Goal: Transaction & Acquisition: Download file/media

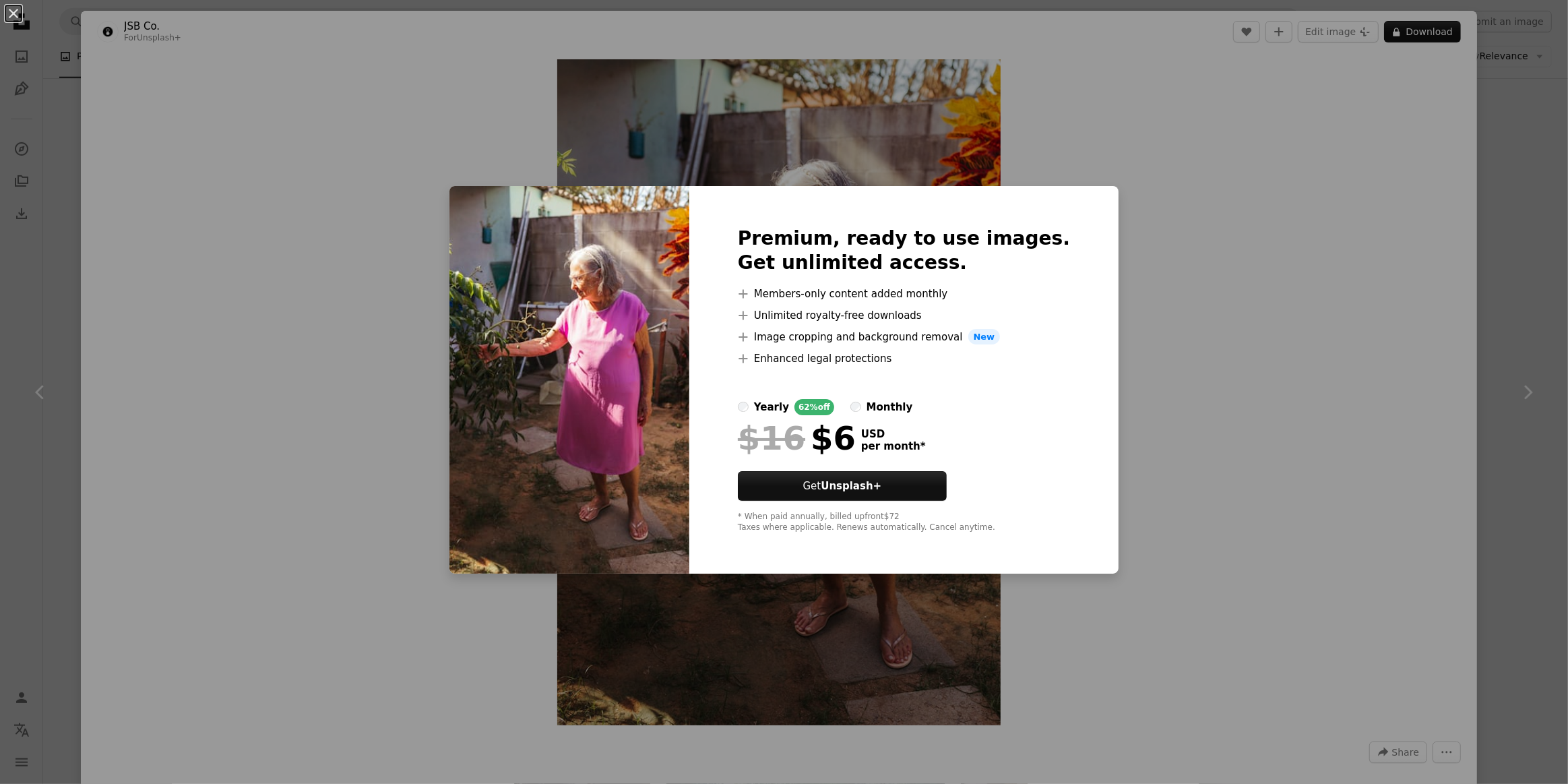
scroll to position [0, 364]
click at [1242, 335] on div "An X shape Premium, ready to use images. Get unlimited access. A plus sign Memb…" at bounding box center [784, 392] width 1568 height 784
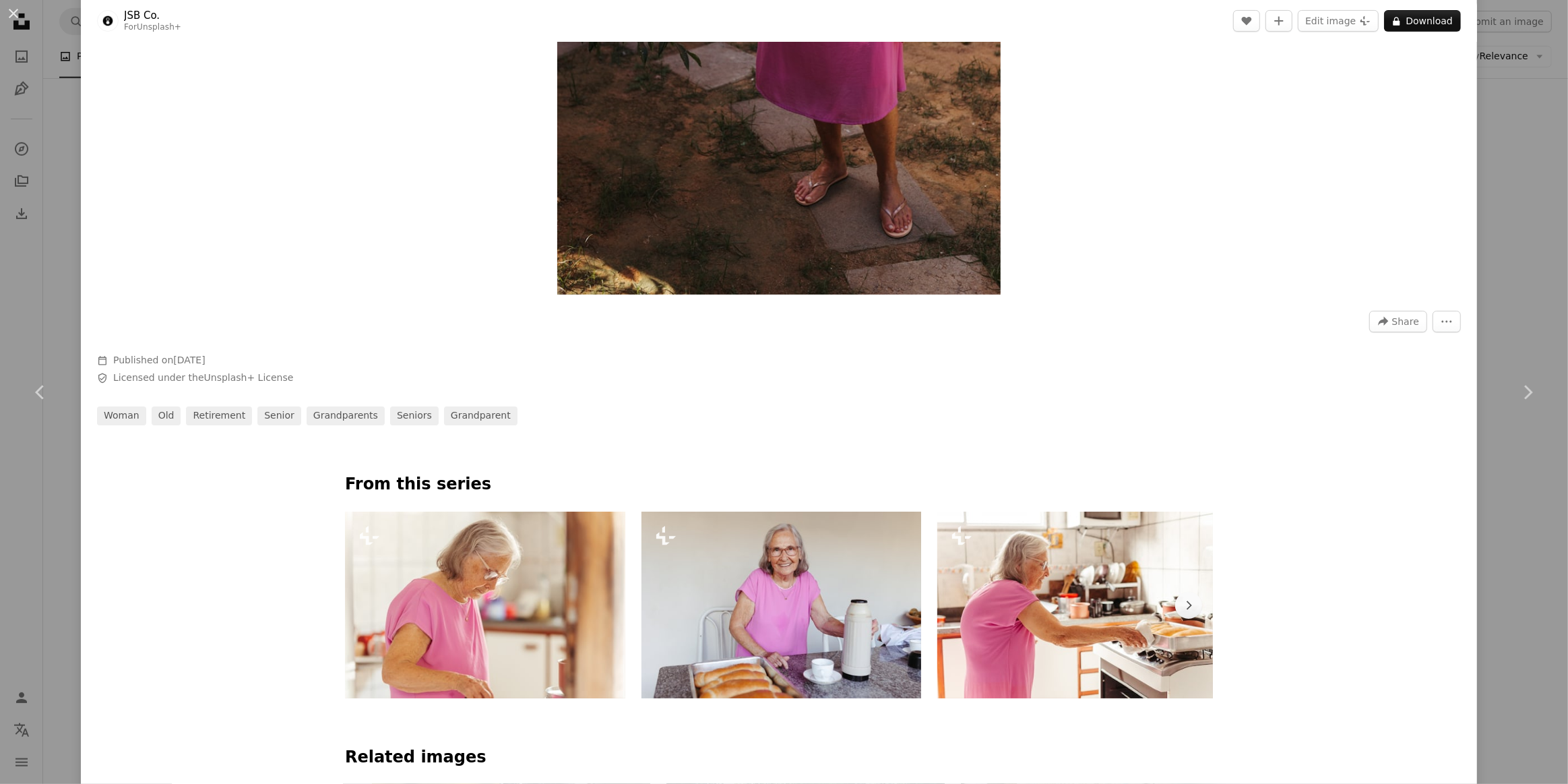
scroll to position [674, 0]
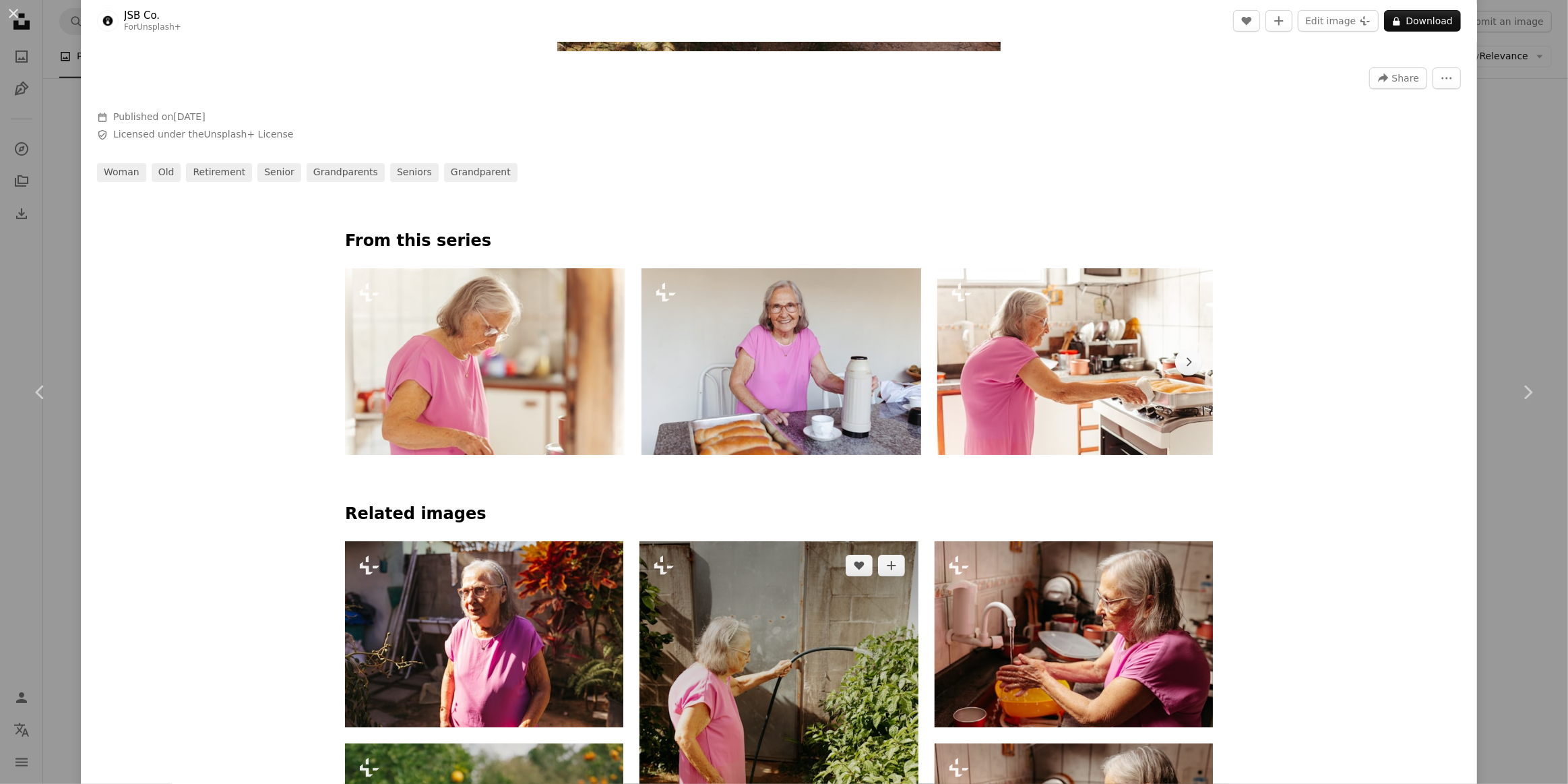
click at [724, 673] on img at bounding box center [779, 750] width 278 height 418
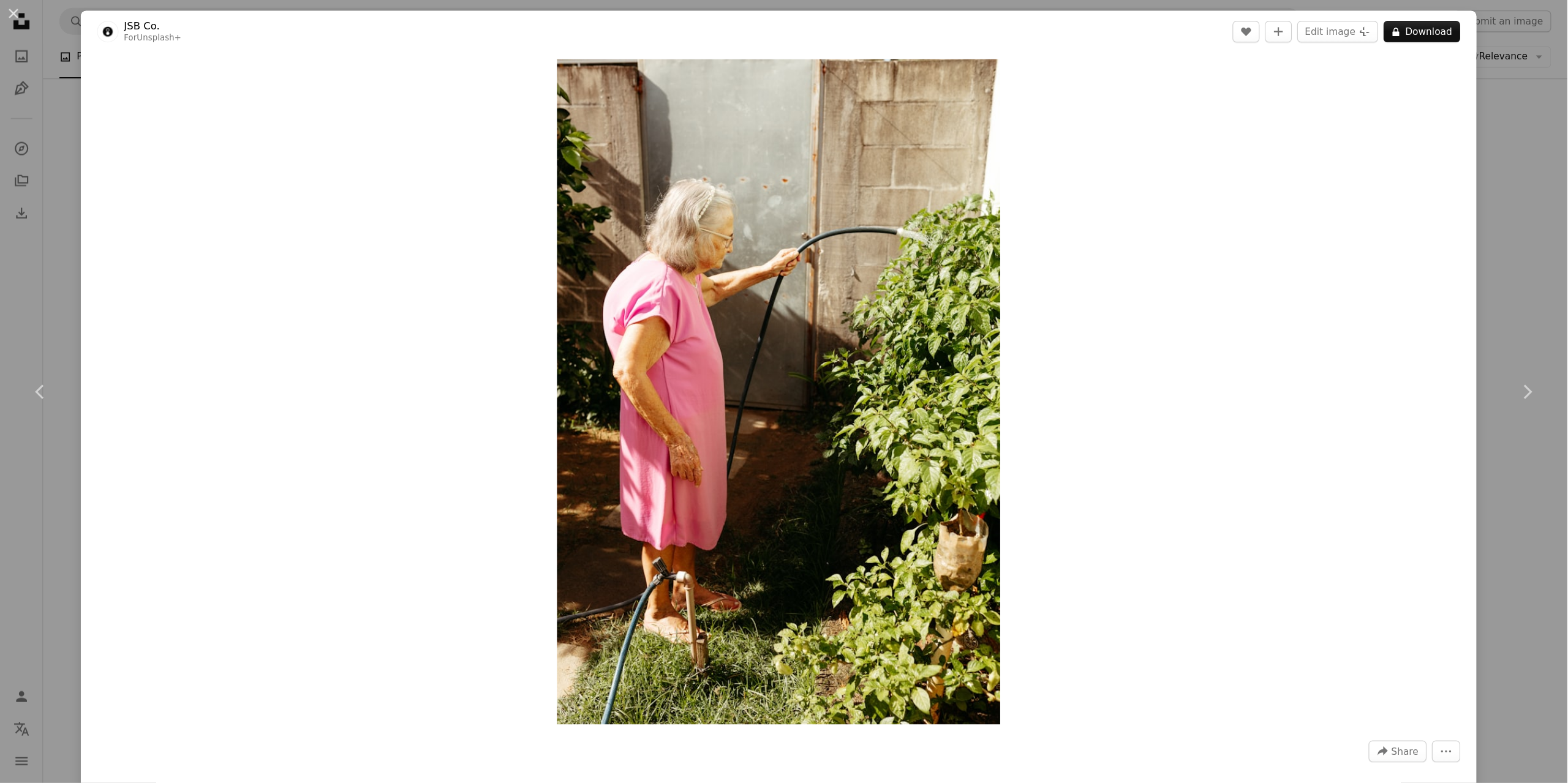
scroll to position [0, 331]
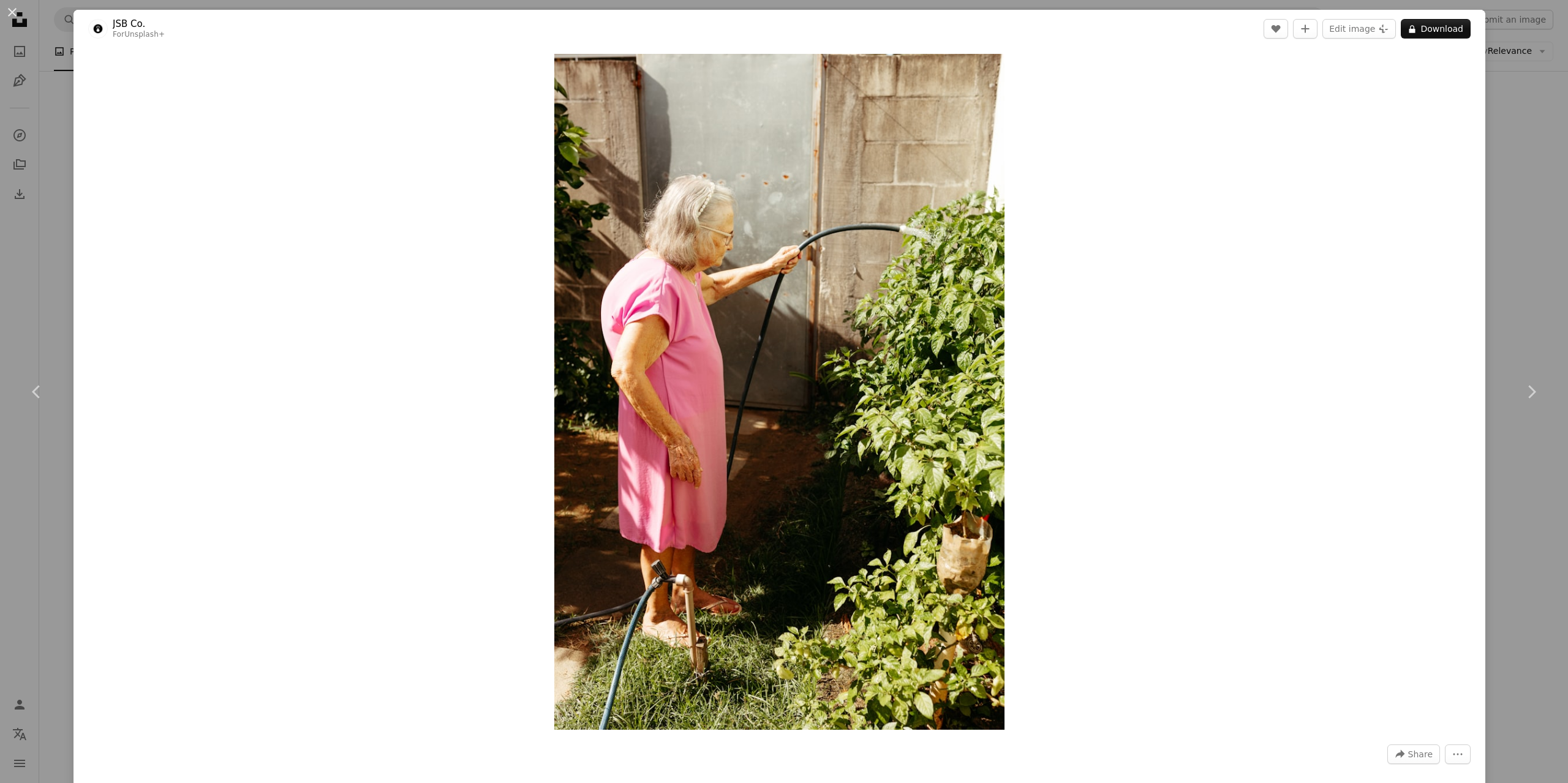
click at [1425, 138] on div "An X shape Chevron left Chevron right JSB Co. For Unsplash+ A heart A plus sign…" at bounding box center [784, 392] width 1568 height 783
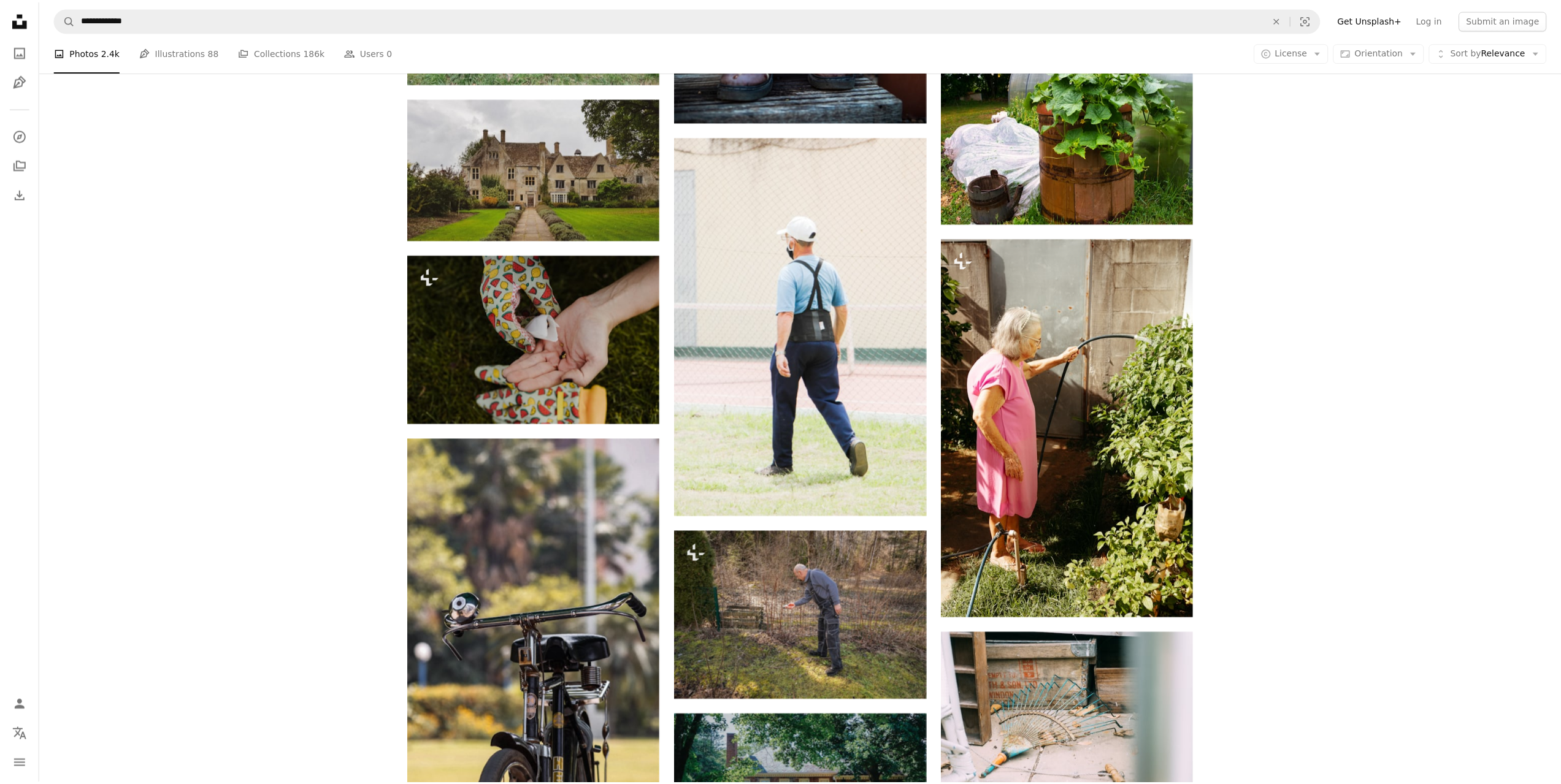
scroll to position [736, 0]
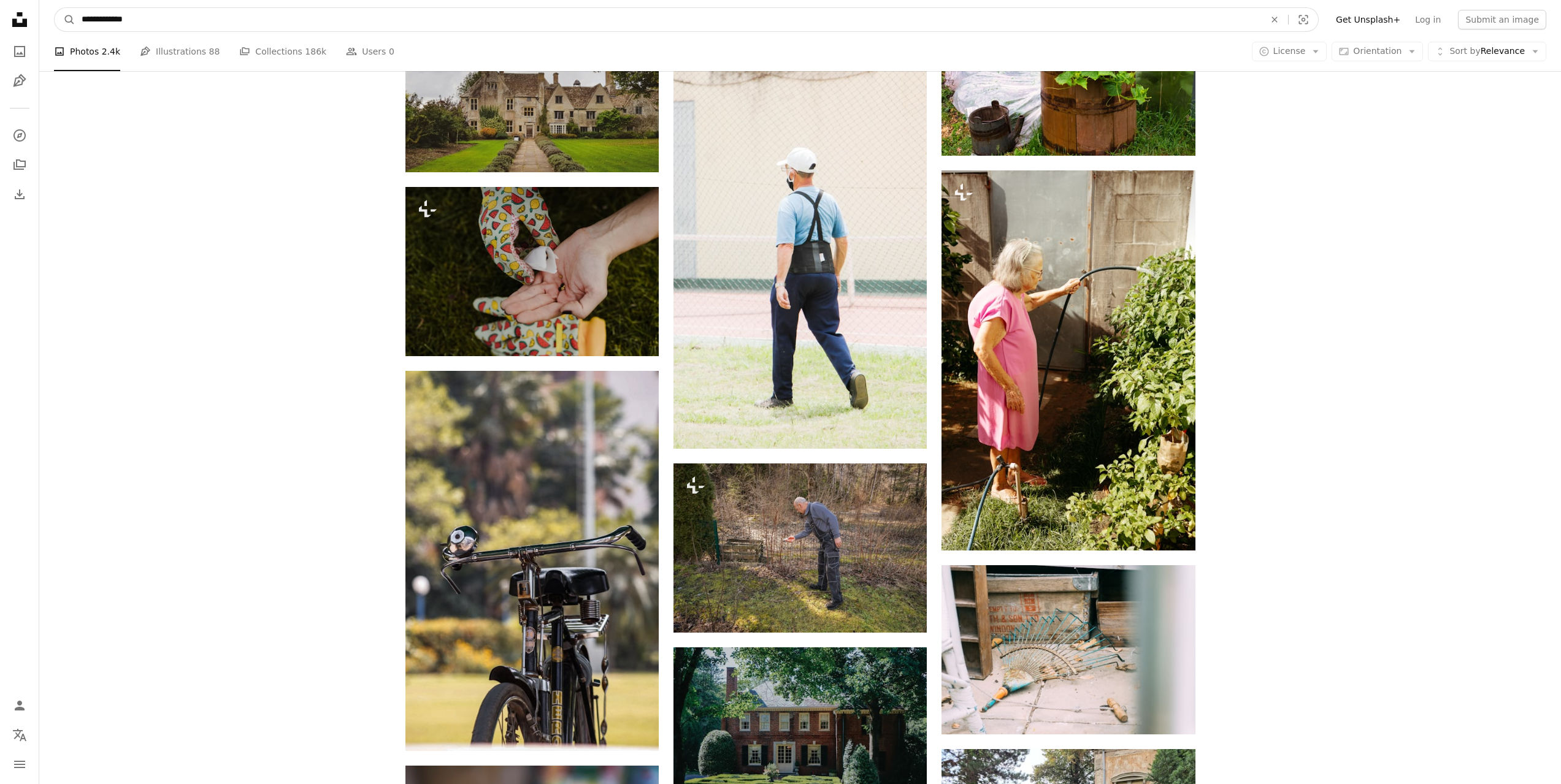
drag, startPoint x: 146, startPoint y: 16, endPoint x: 13, endPoint y: 19, distance: 133.0
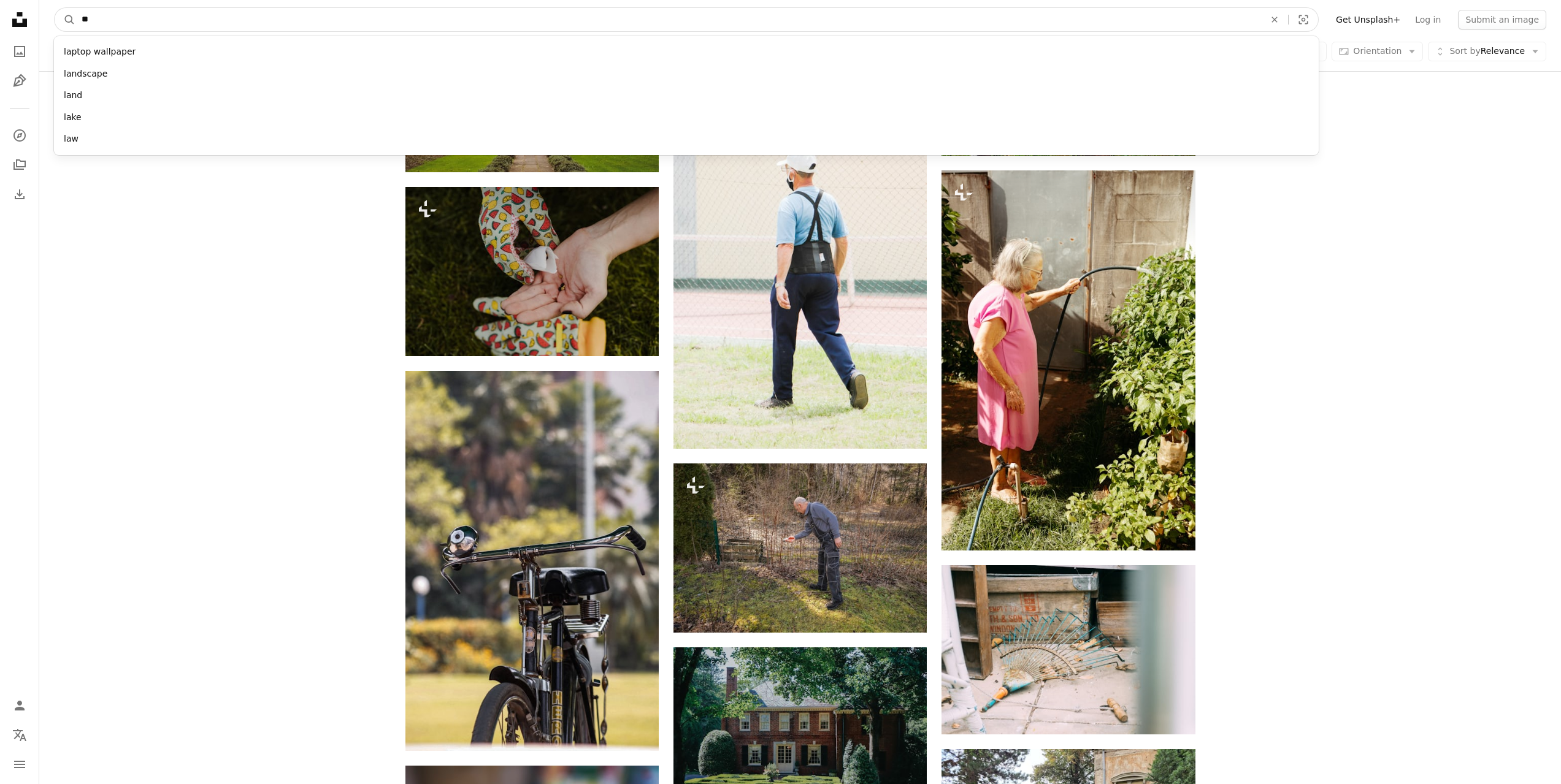
type input "*"
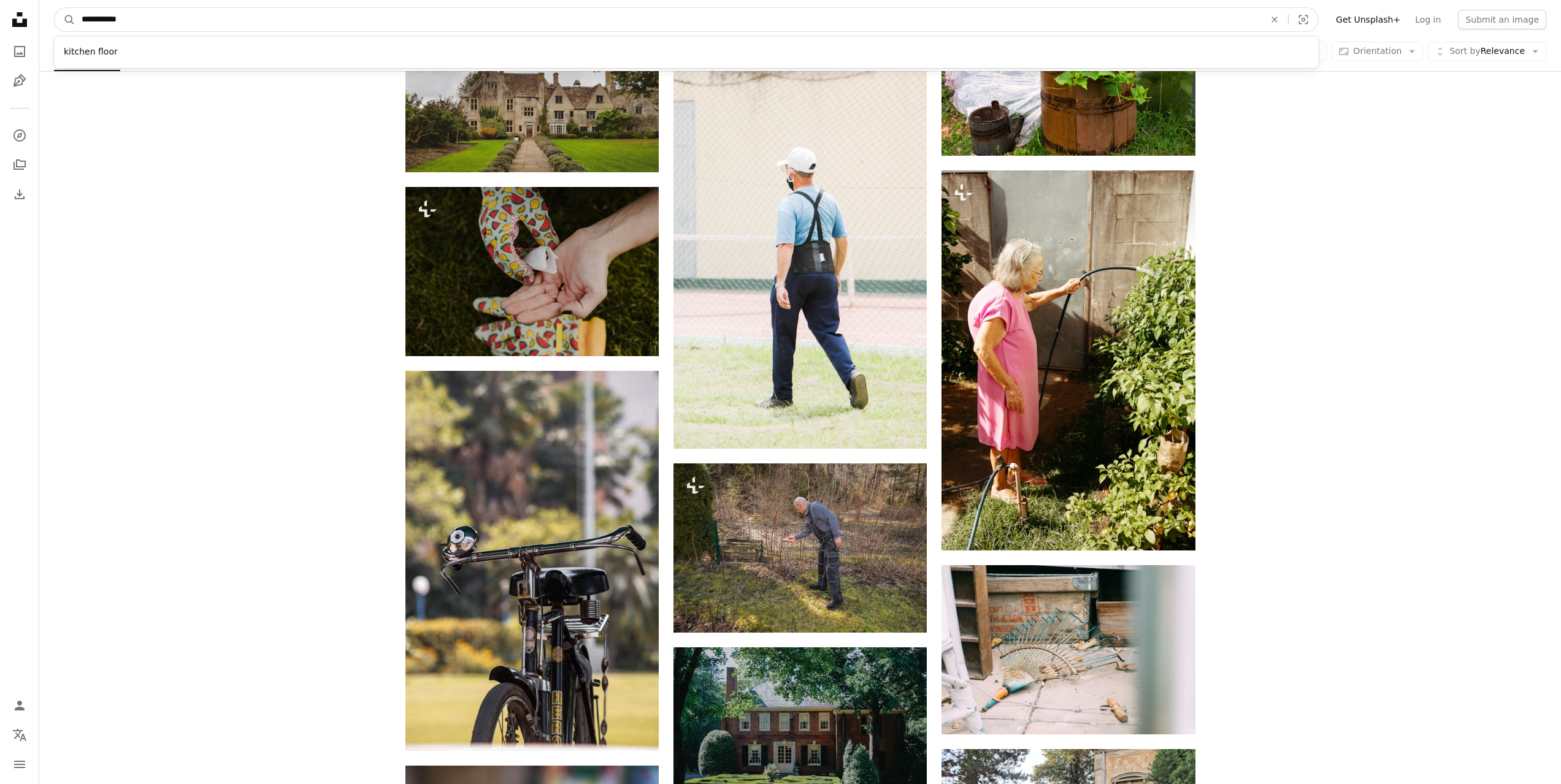
type input "**********"
click button "A magnifying glass" at bounding box center [65, 20] width 21 height 23
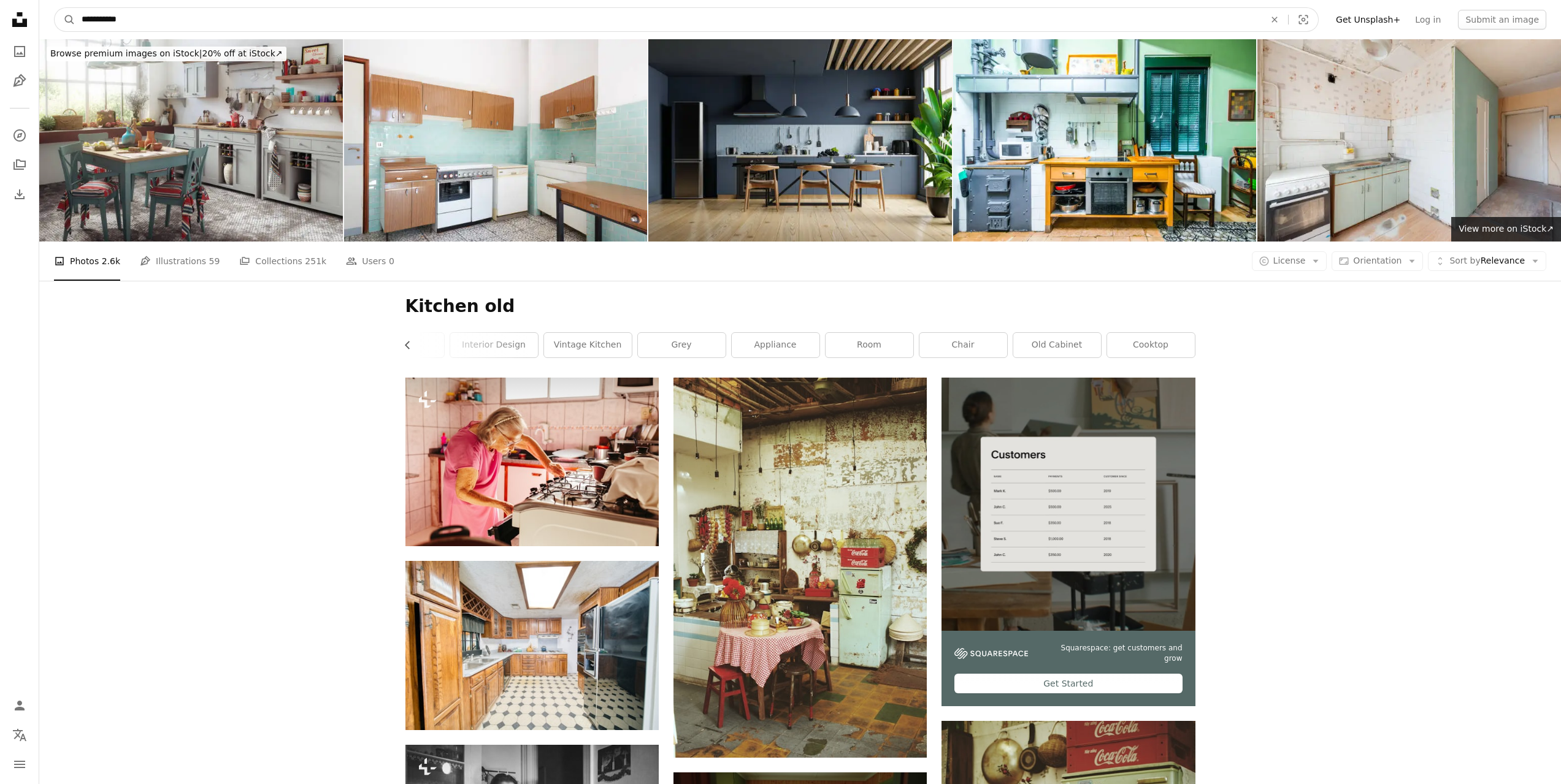
click at [144, 16] on input "**********" at bounding box center [668, 20] width 1185 height 23
type input "**********"
click button "A magnifying glass" at bounding box center [65, 20] width 21 height 23
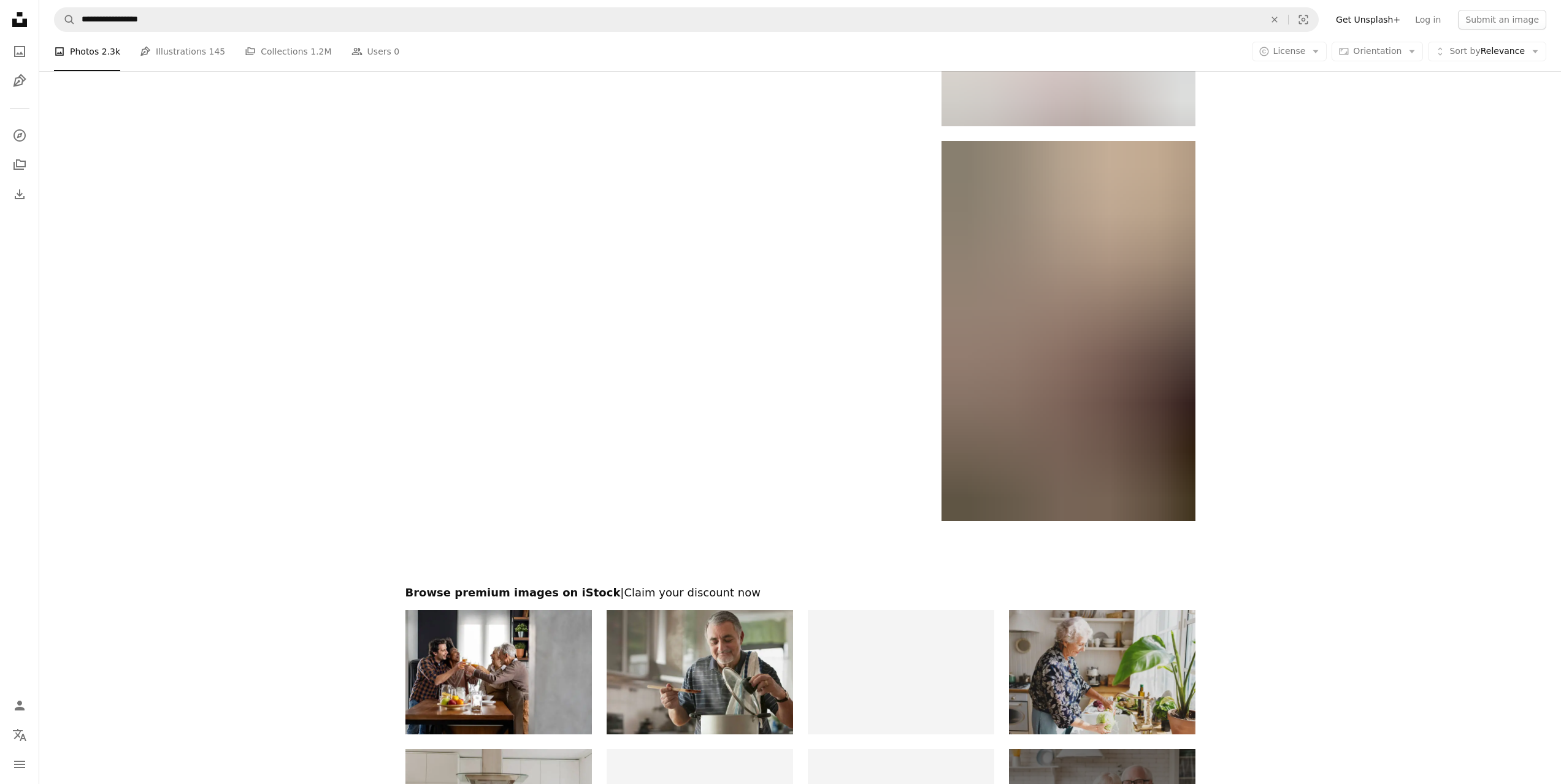
scroll to position [2146, 0]
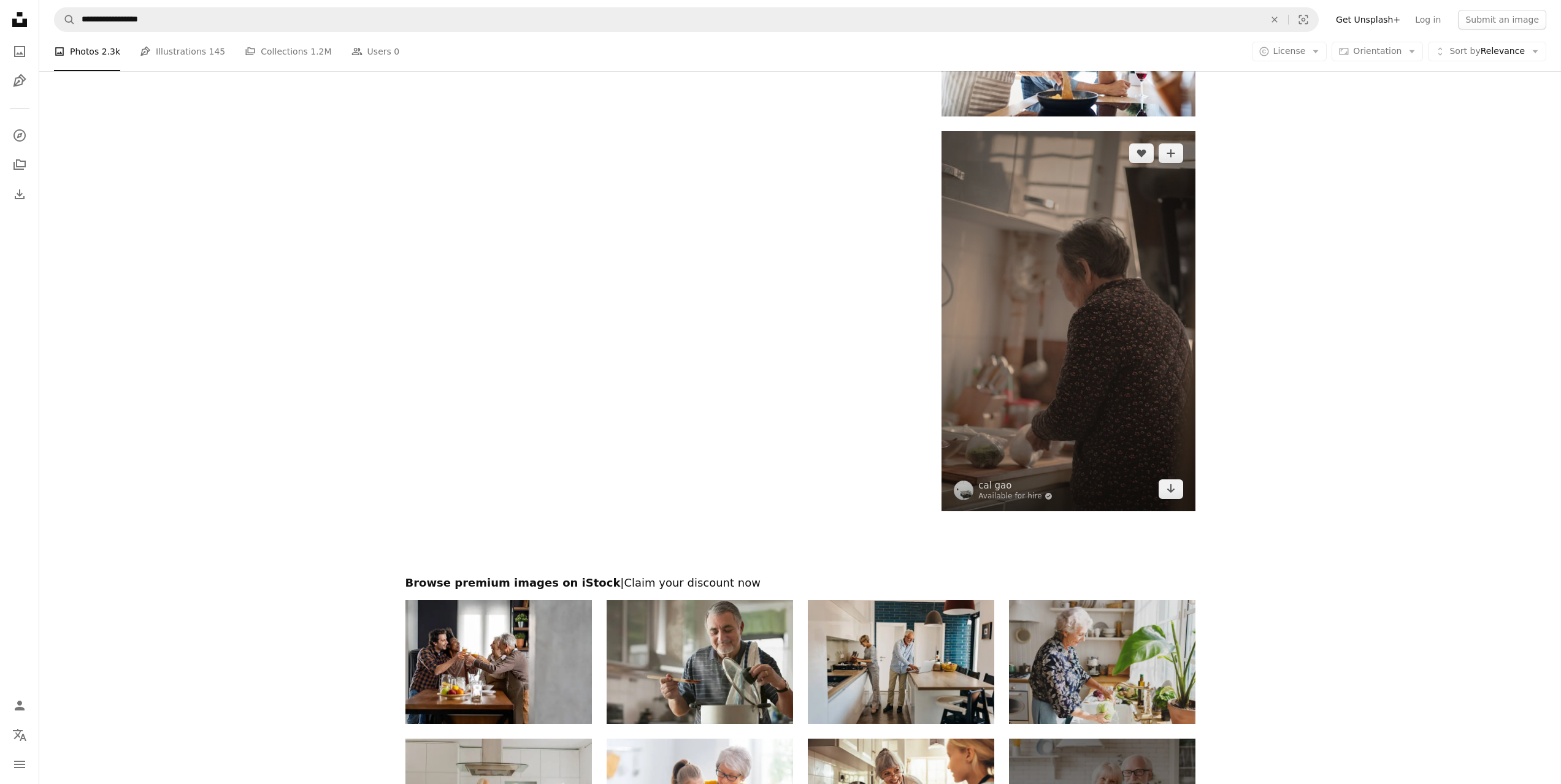
click at [1067, 331] on img at bounding box center [1068, 321] width 253 height 381
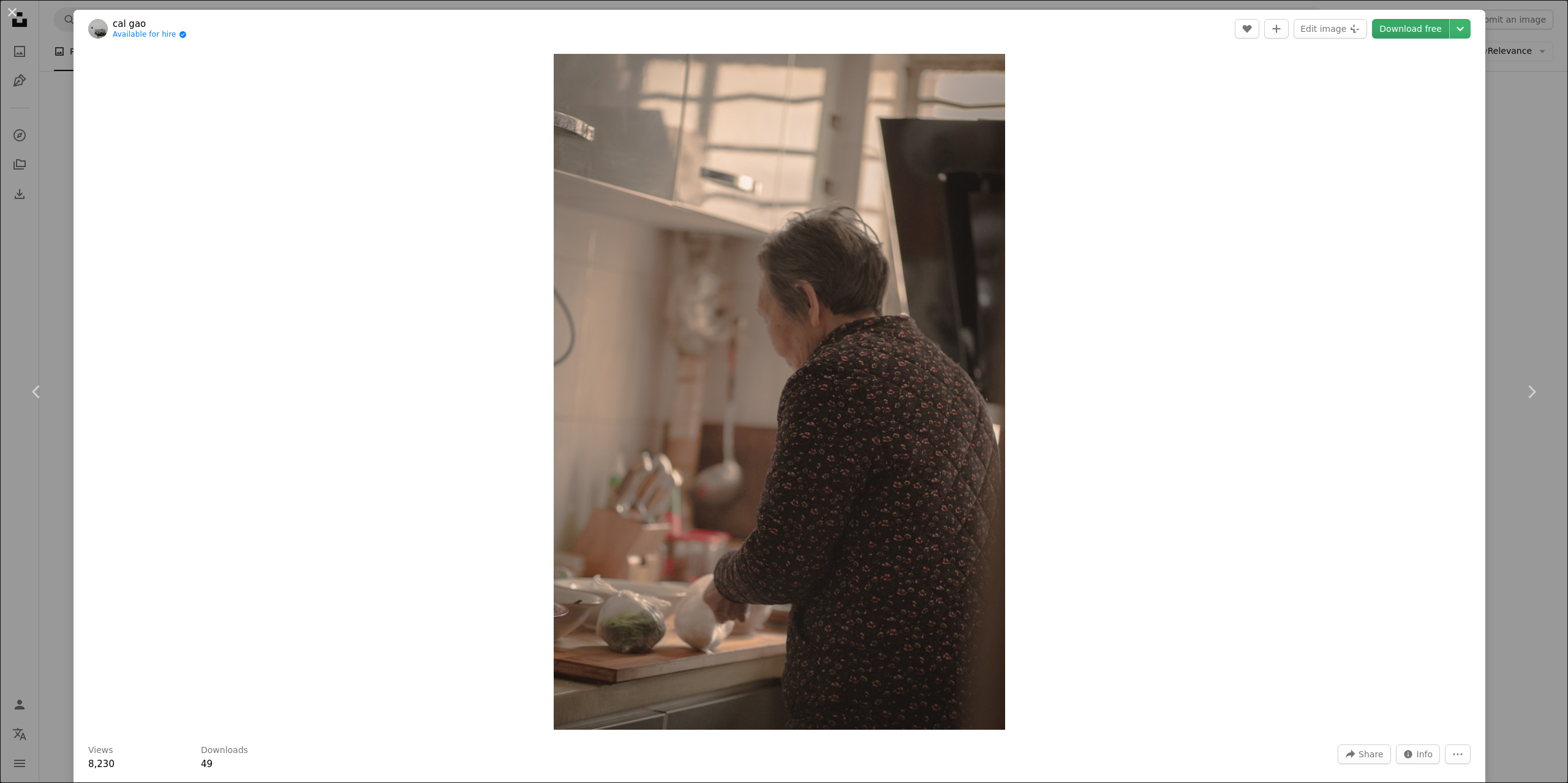
click at [1402, 29] on link "Download free" at bounding box center [1411, 29] width 77 height 20
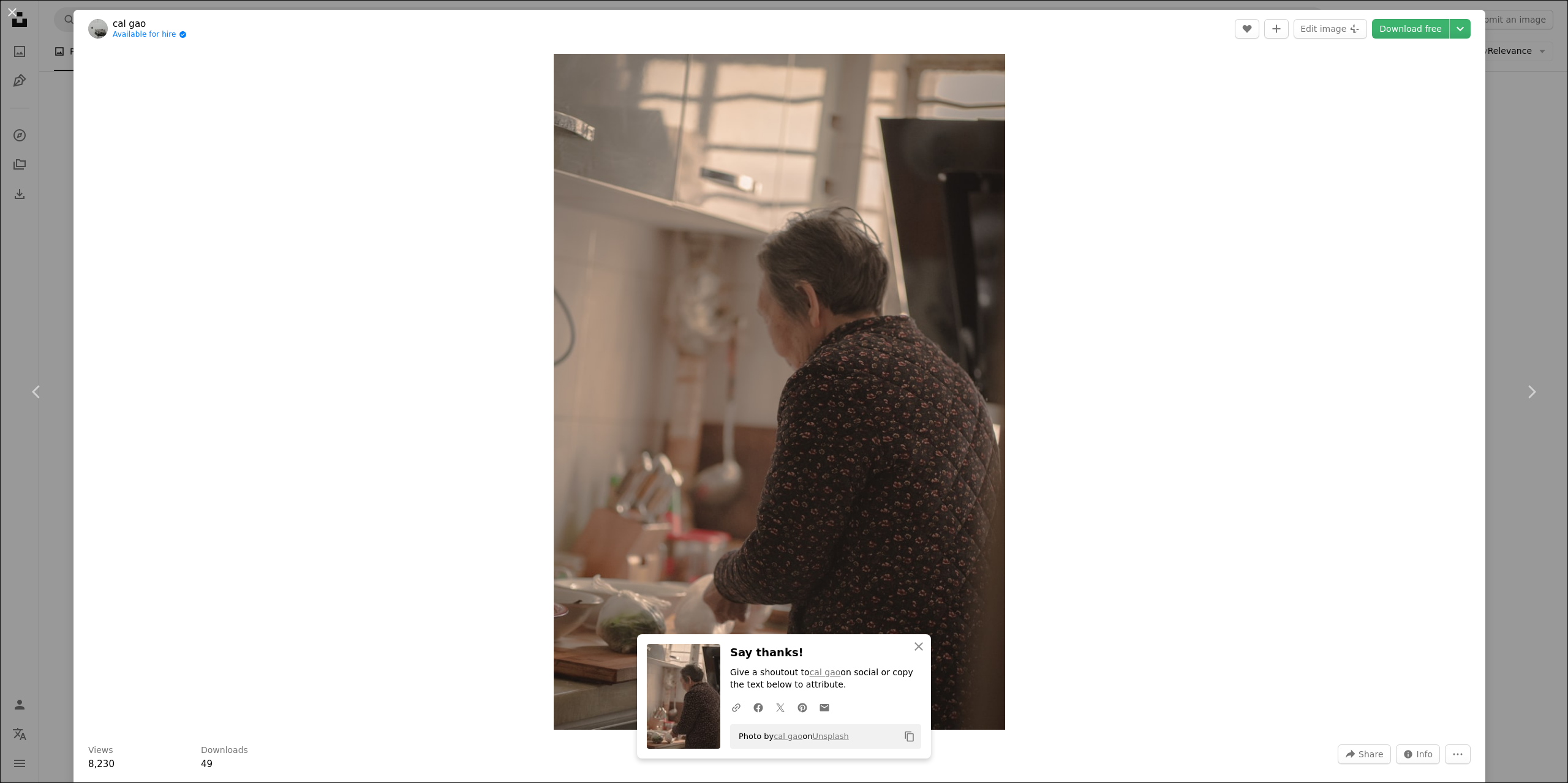
click at [1425, 108] on div "An X shape Chevron left Chevron right An X shape Close Say thanks! Give a shout…" at bounding box center [784, 392] width 1568 height 783
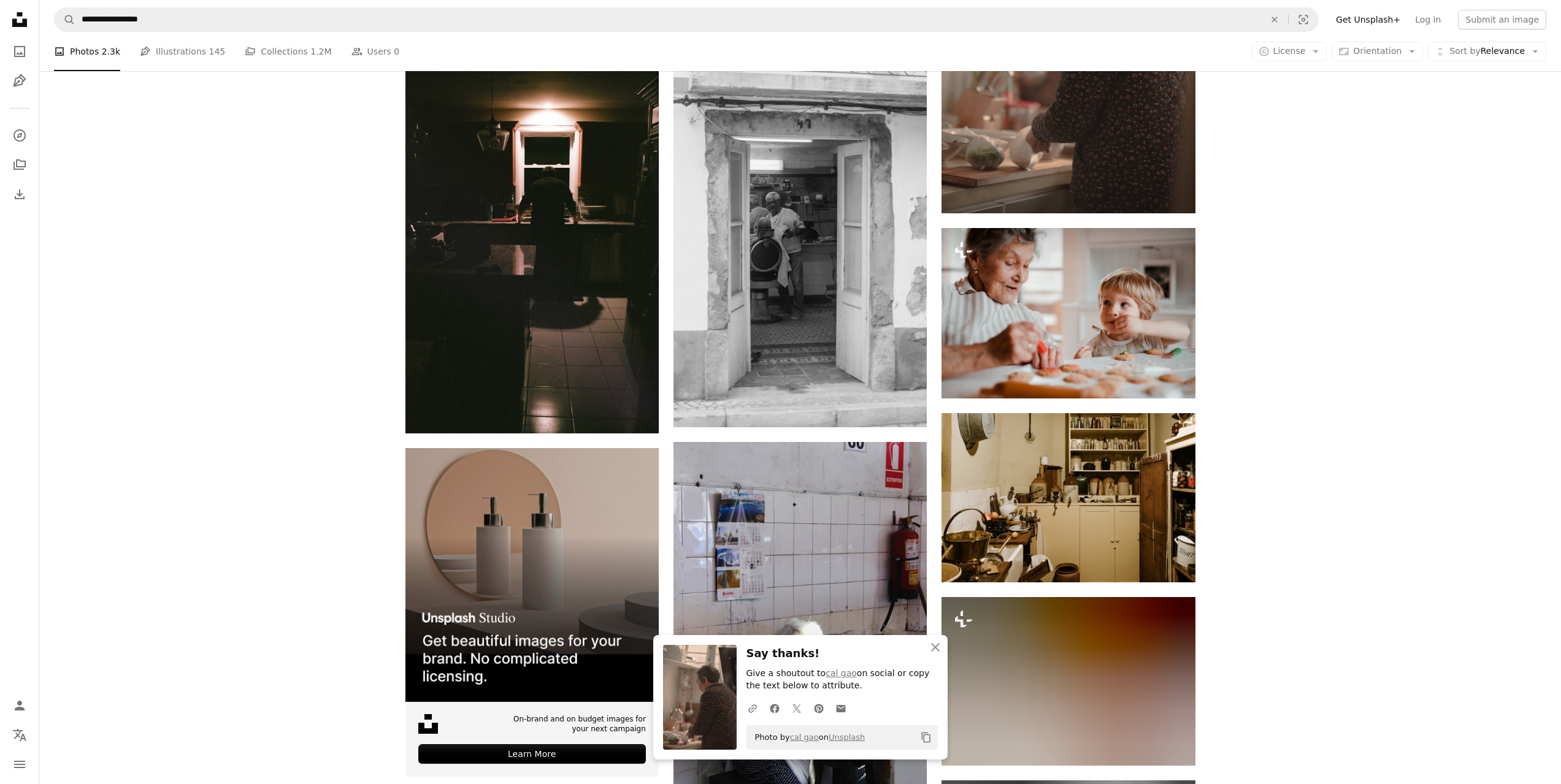
scroll to position [2637, 0]
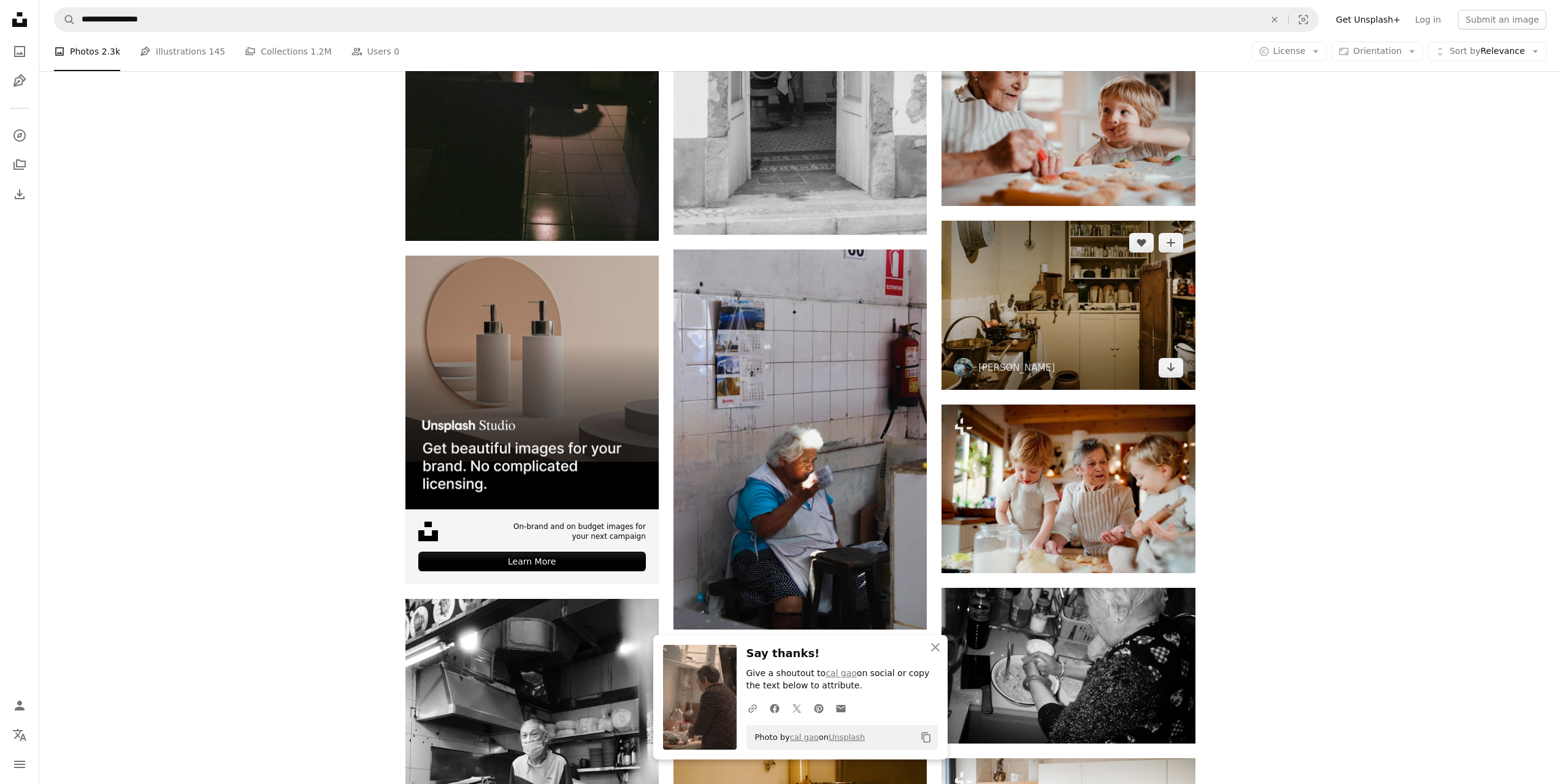
click at [1099, 294] on img at bounding box center [1068, 305] width 253 height 169
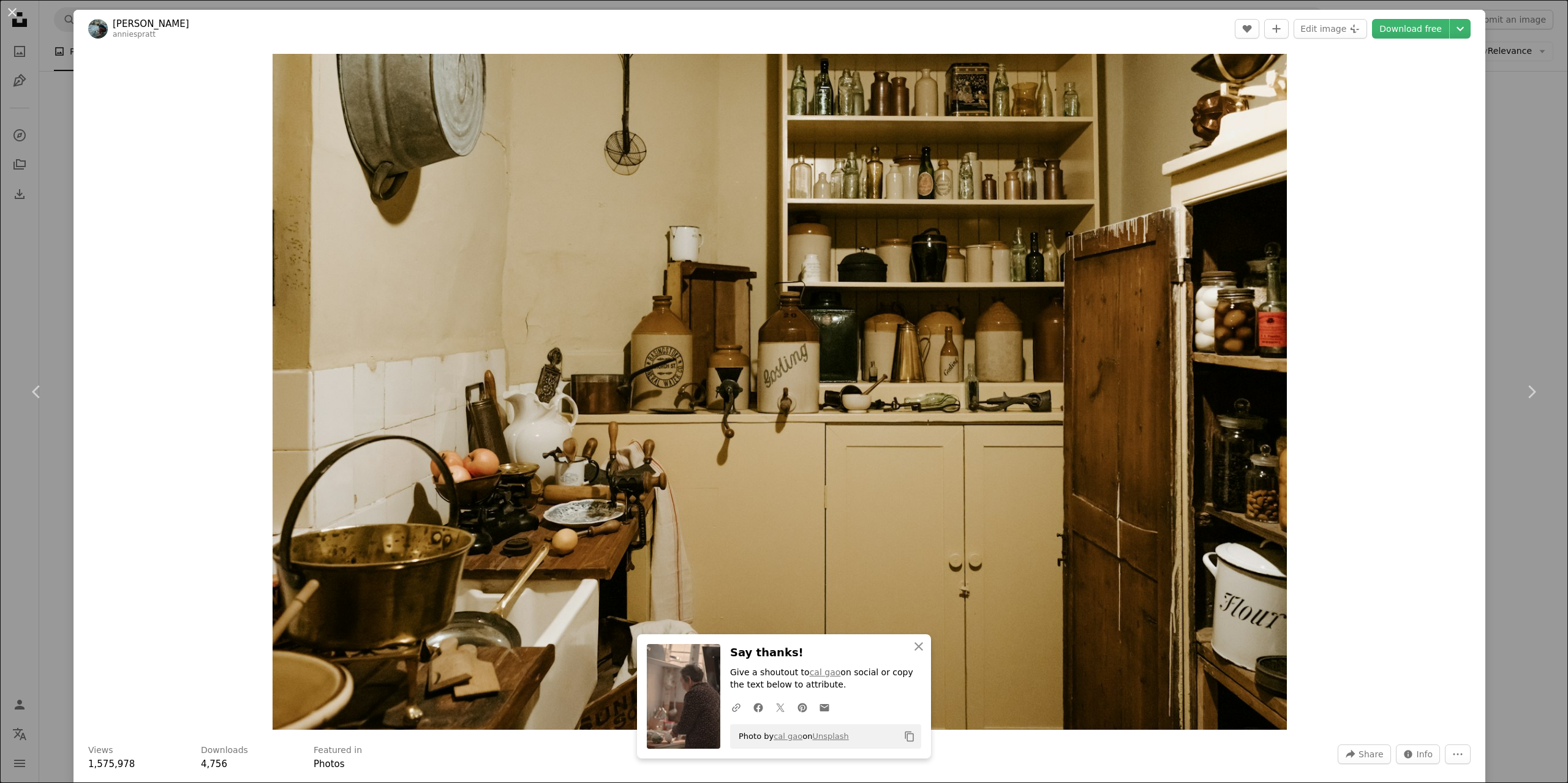
click at [1425, 203] on div "An X shape Chevron left Chevron right An X shape Close Say thanks! Give a shout…" at bounding box center [784, 392] width 1568 height 783
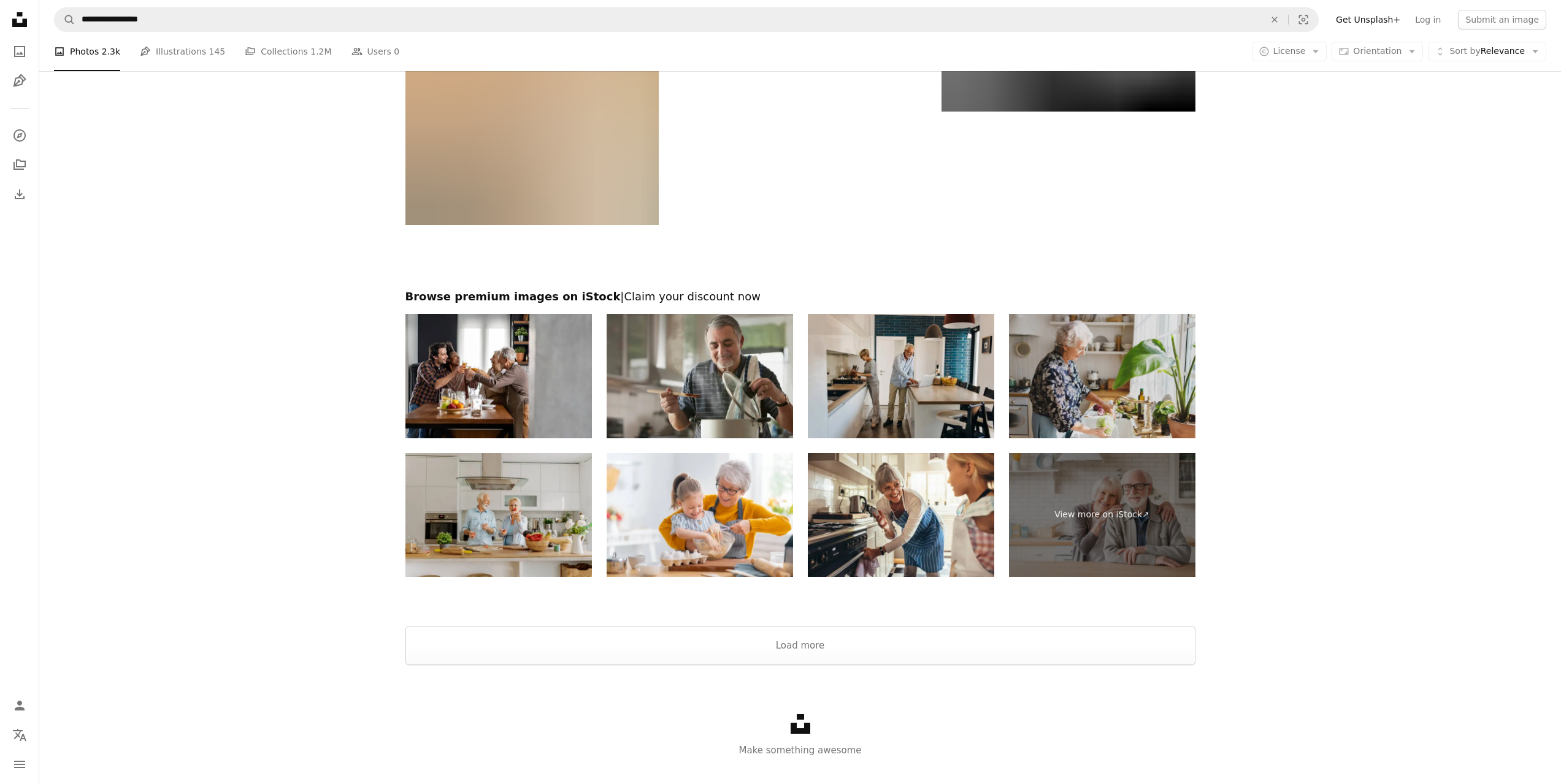
scroll to position [4047, 0]
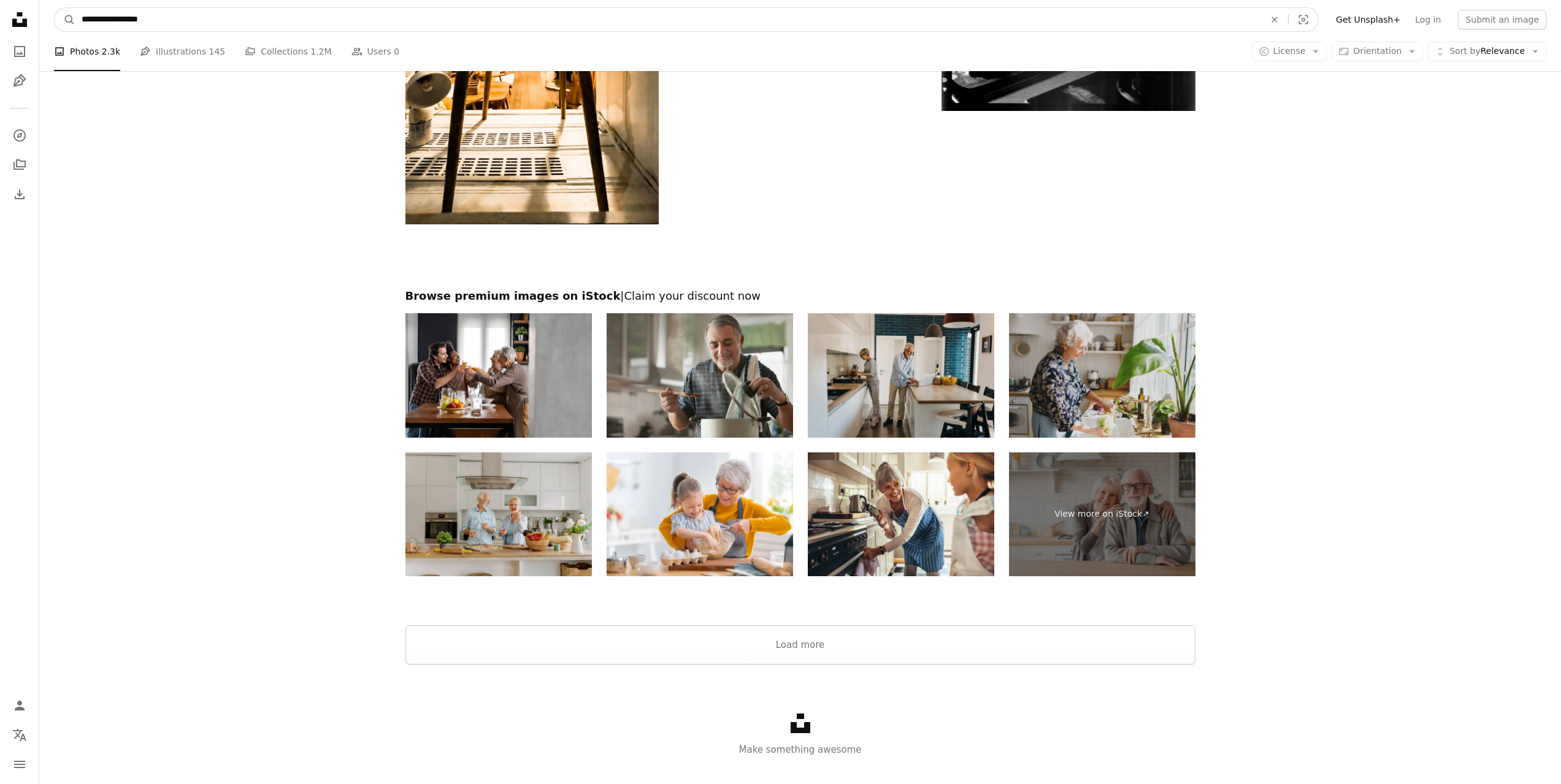
drag, startPoint x: 199, startPoint y: 19, endPoint x: 21, endPoint y: 28, distance: 178.2
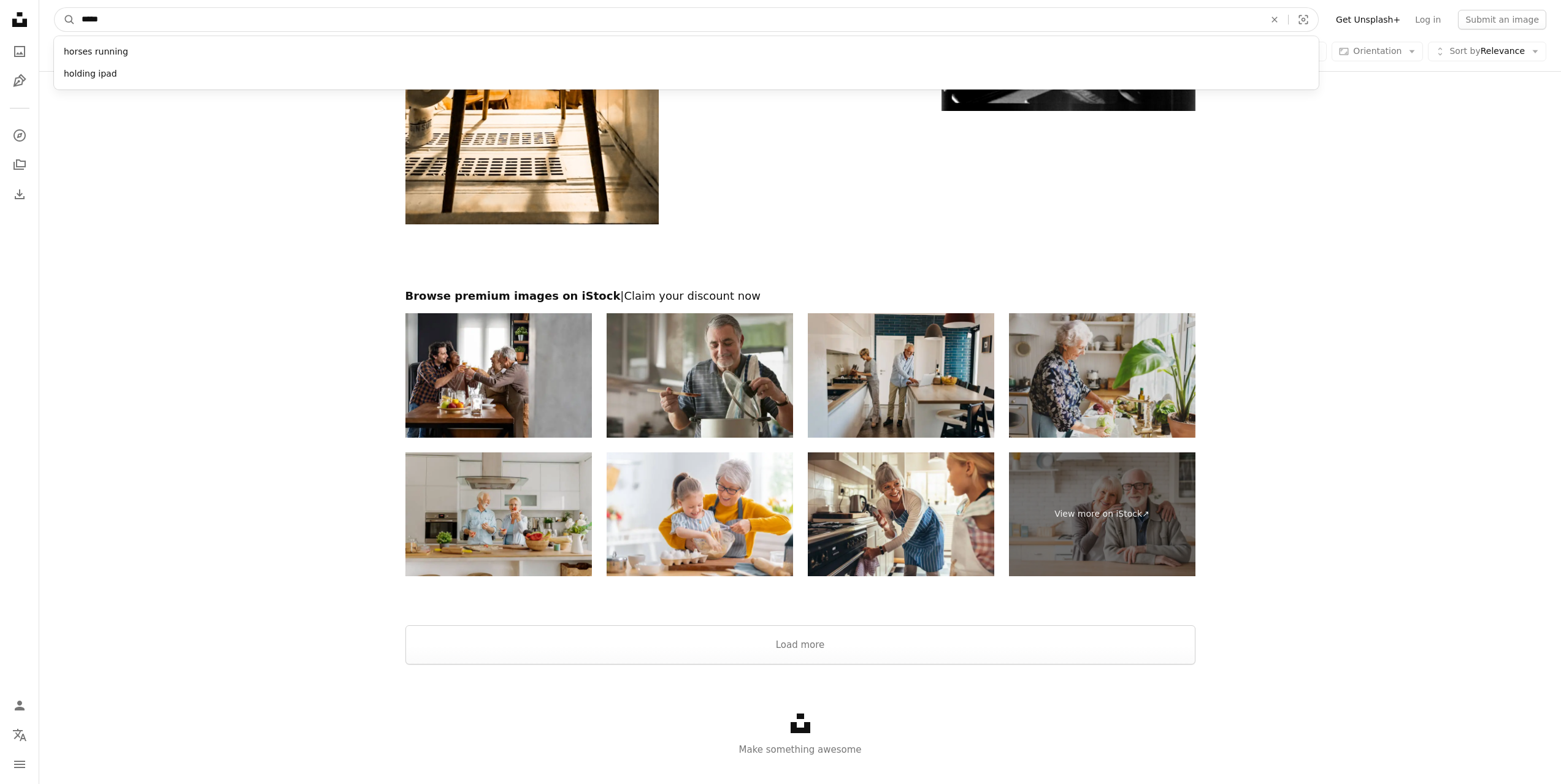
type input "******"
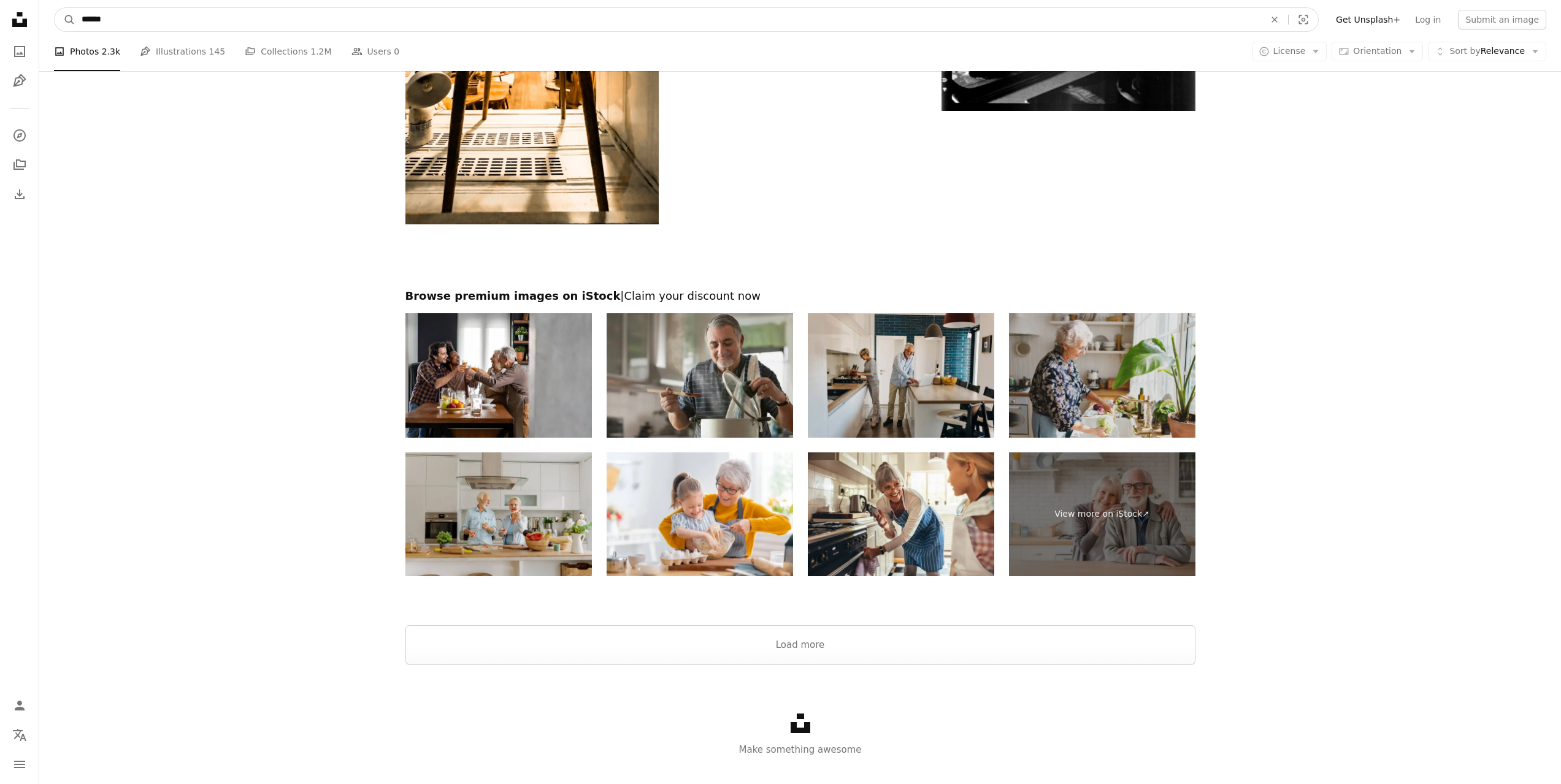
click button "A magnifying glass" at bounding box center [65, 20] width 21 height 23
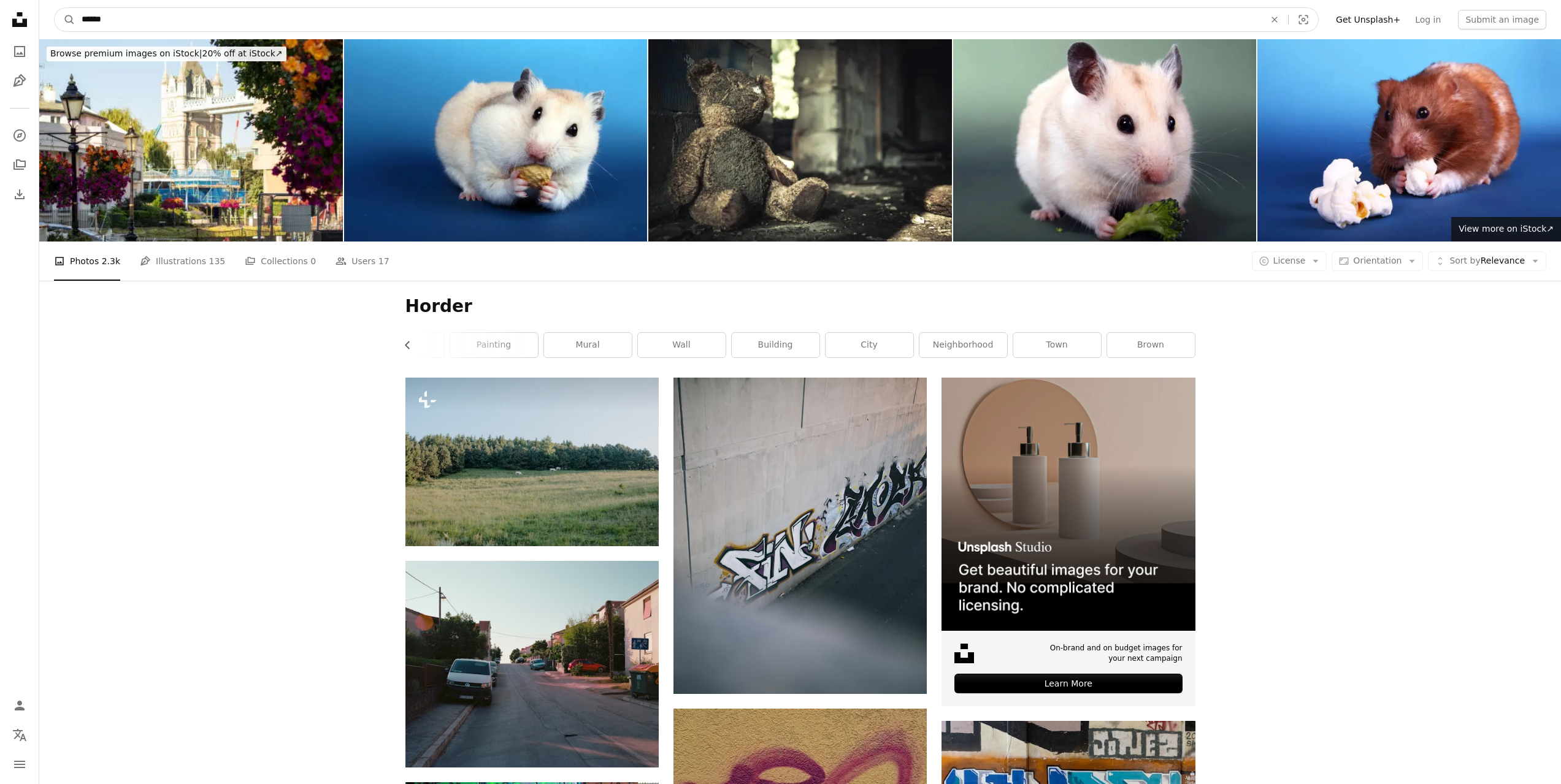
drag, startPoint x: 148, startPoint y: 15, endPoint x: 36, endPoint y: 18, distance: 112.0
type input "*******"
click button "A magnifying glass" at bounding box center [65, 20] width 21 height 23
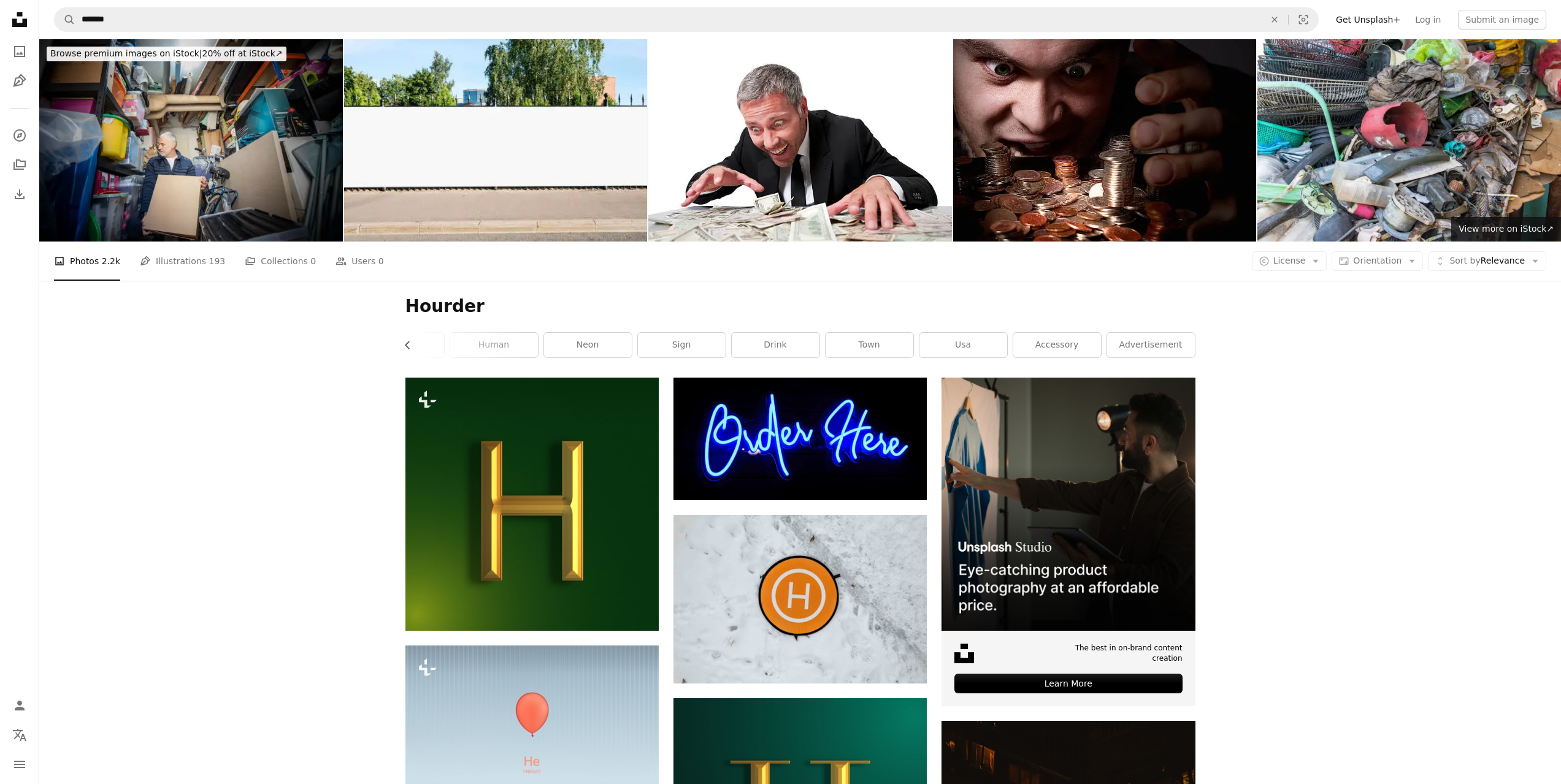
click at [162, 136] on img at bounding box center [191, 140] width 304 height 203
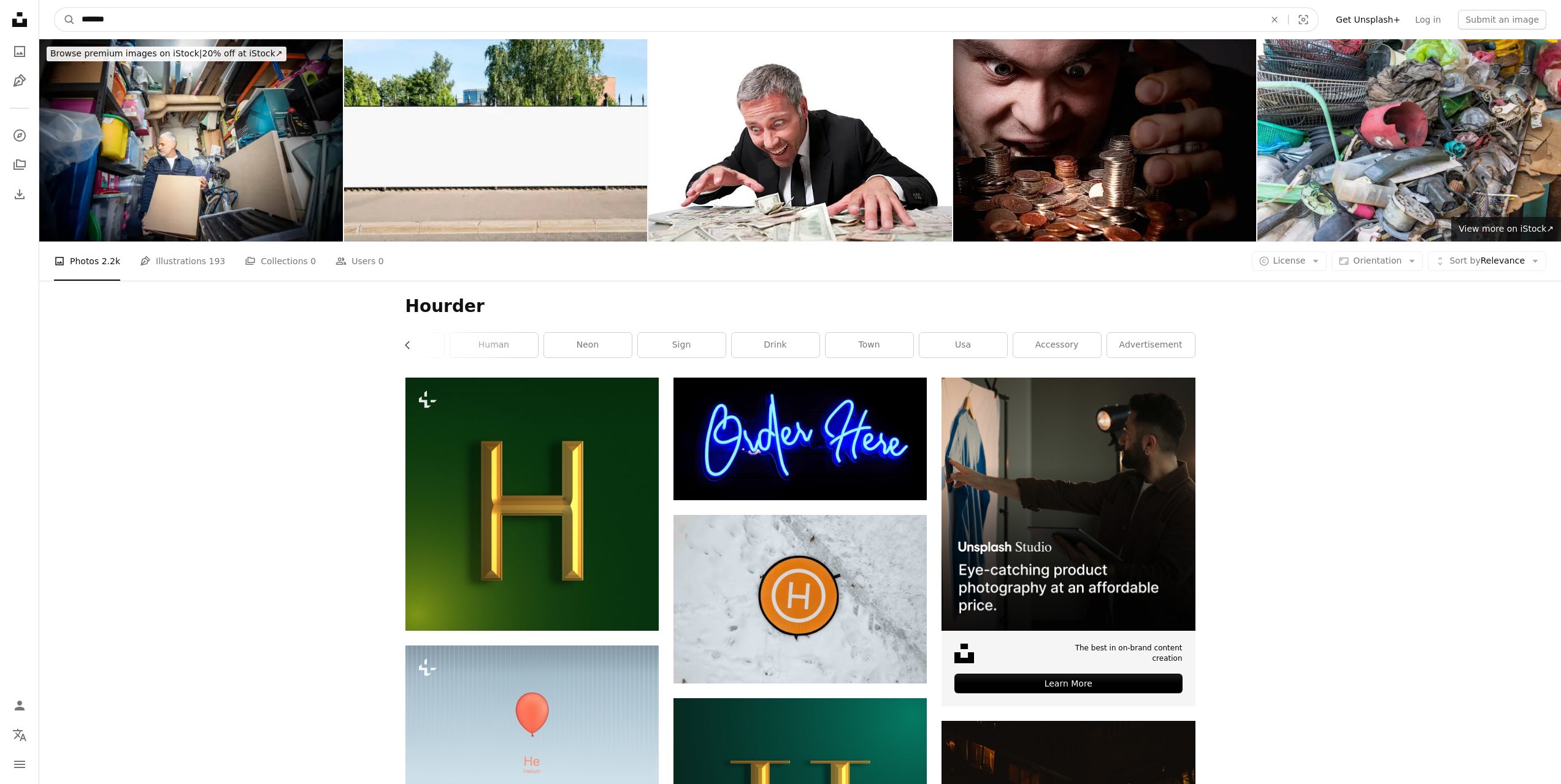
click at [98, 18] on input "*******" at bounding box center [668, 20] width 1185 height 23
type input "*******"
click button "A magnifying glass" at bounding box center [65, 20] width 21 height 23
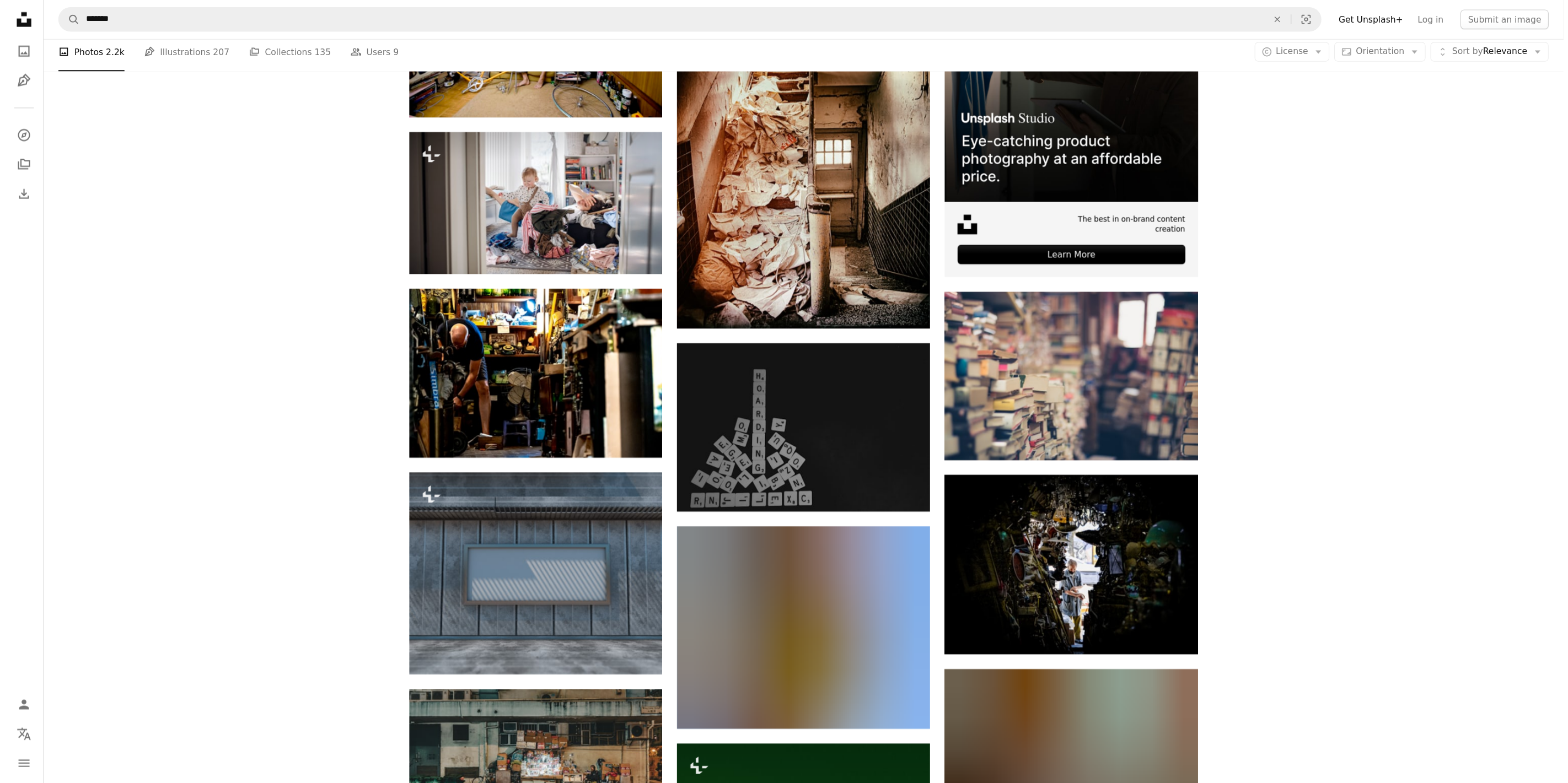
scroll to position [386, 0]
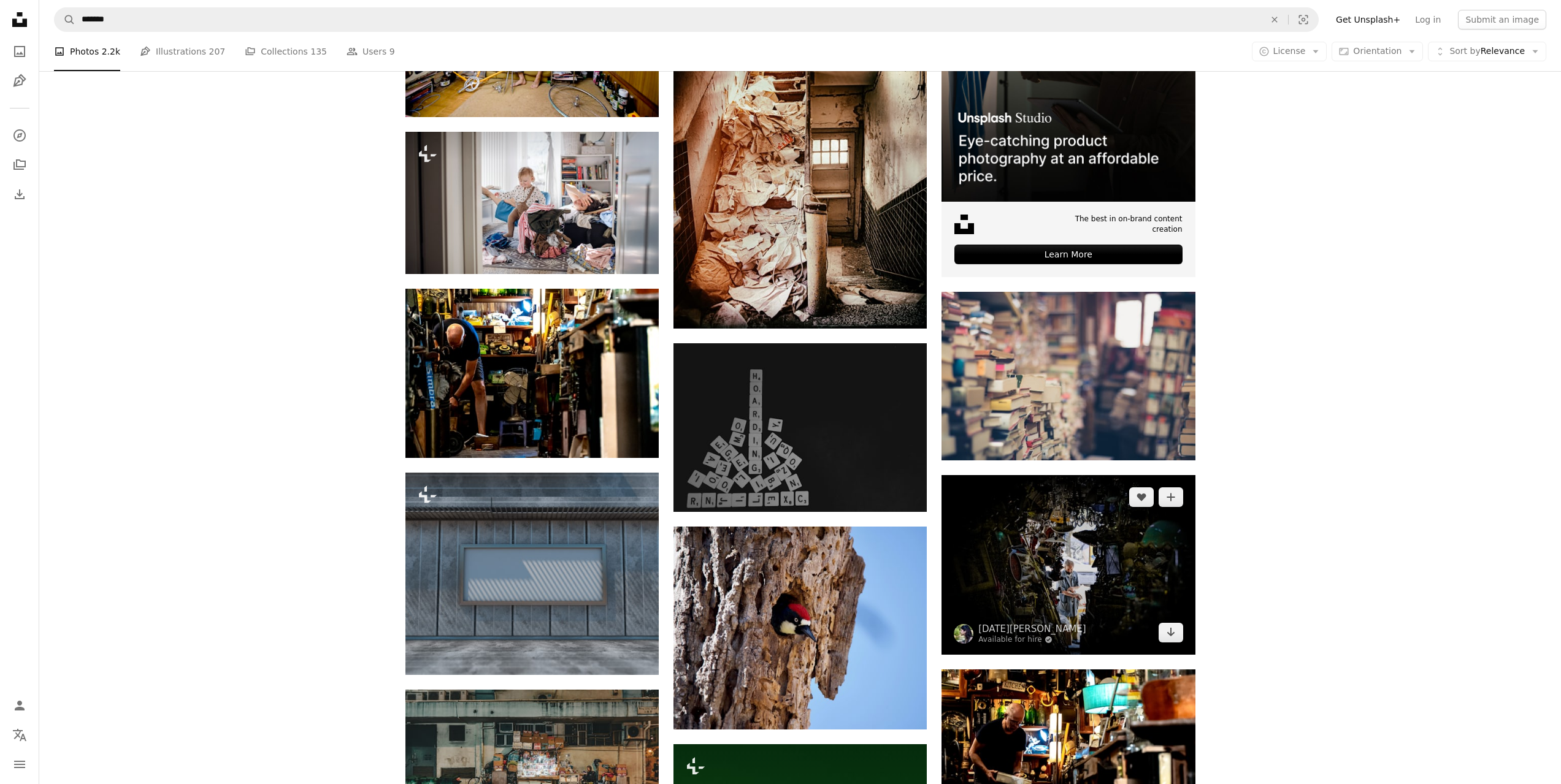
click at [1075, 565] on img at bounding box center [1068, 564] width 253 height 180
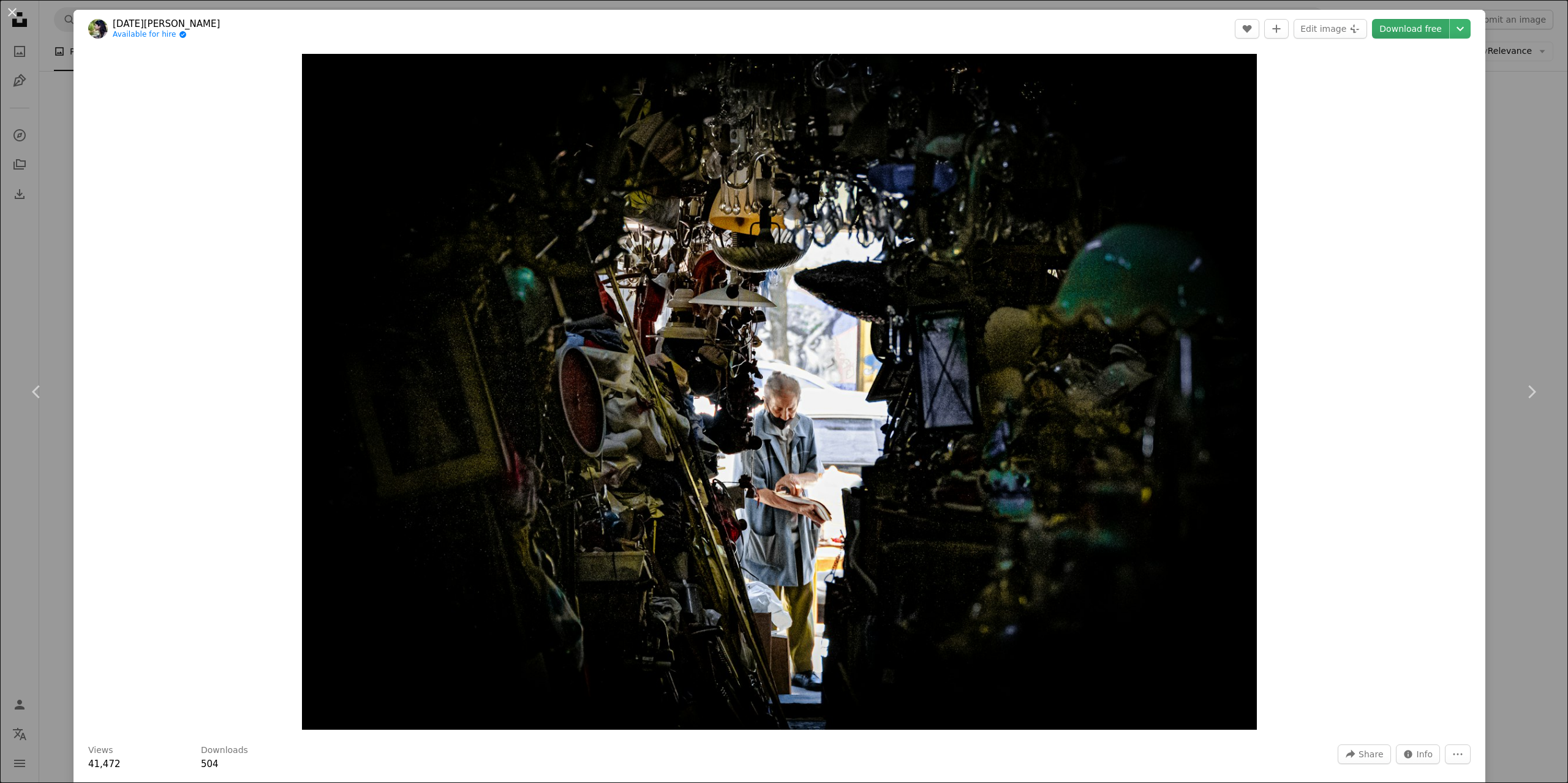
click at [1409, 27] on link "Download free" at bounding box center [1411, 29] width 77 height 20
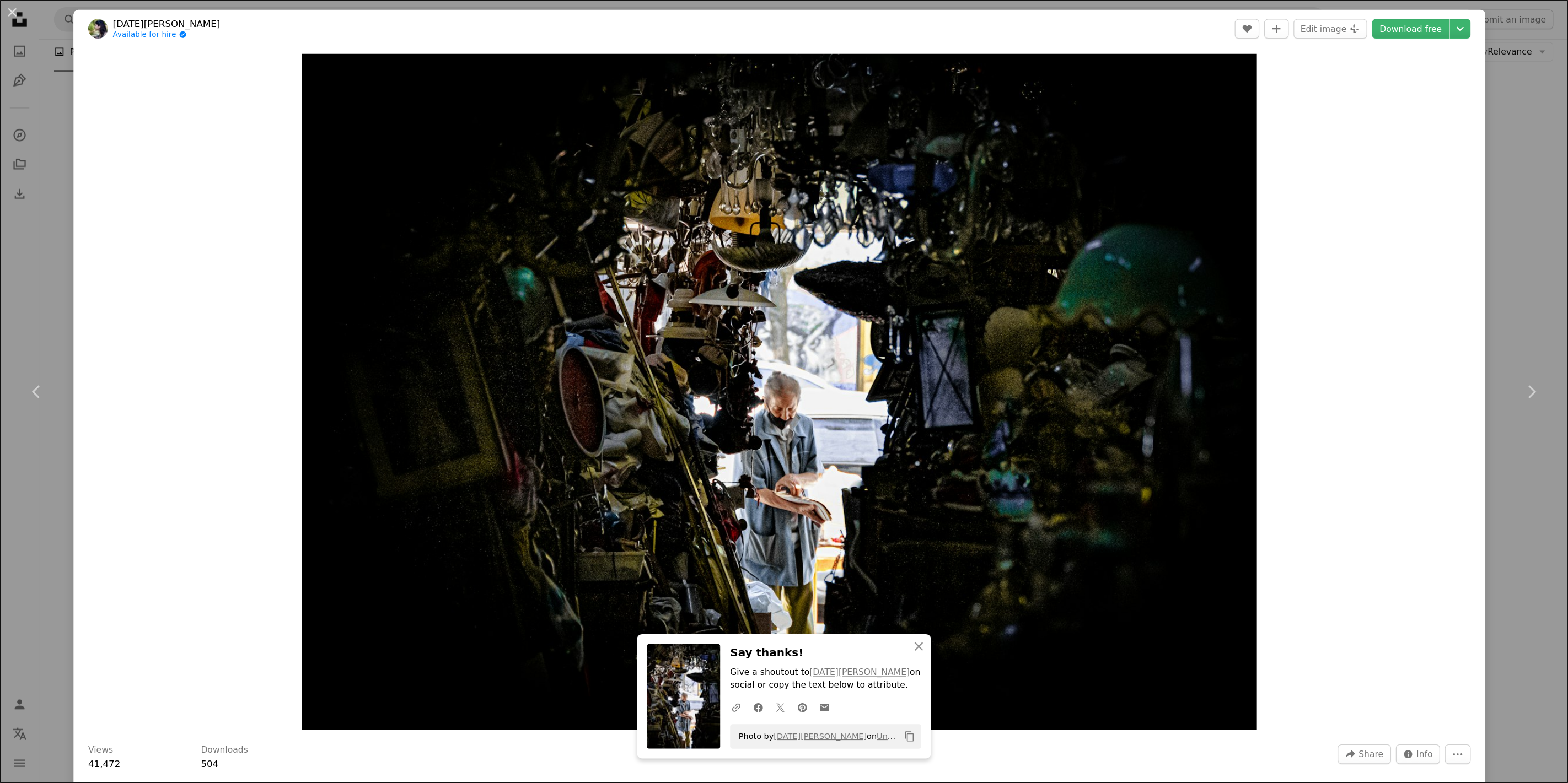
scroll to position [0, 129]
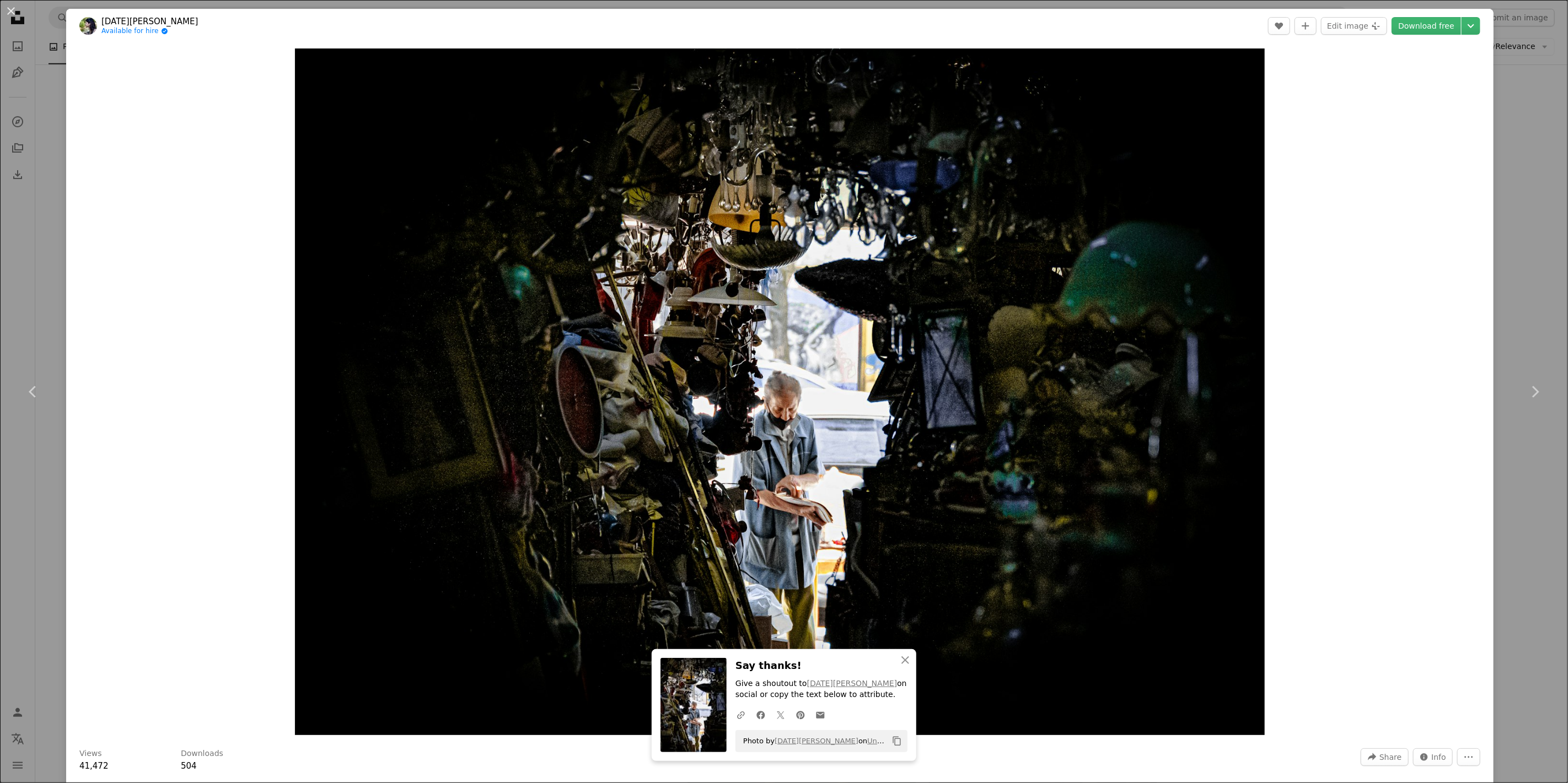
click at [1283, 111] on div "An X shape Chevron left Chevron right An X shape Close Say thanks! Give a shout…" at bounding box center [784, 392] width 1568 height 783
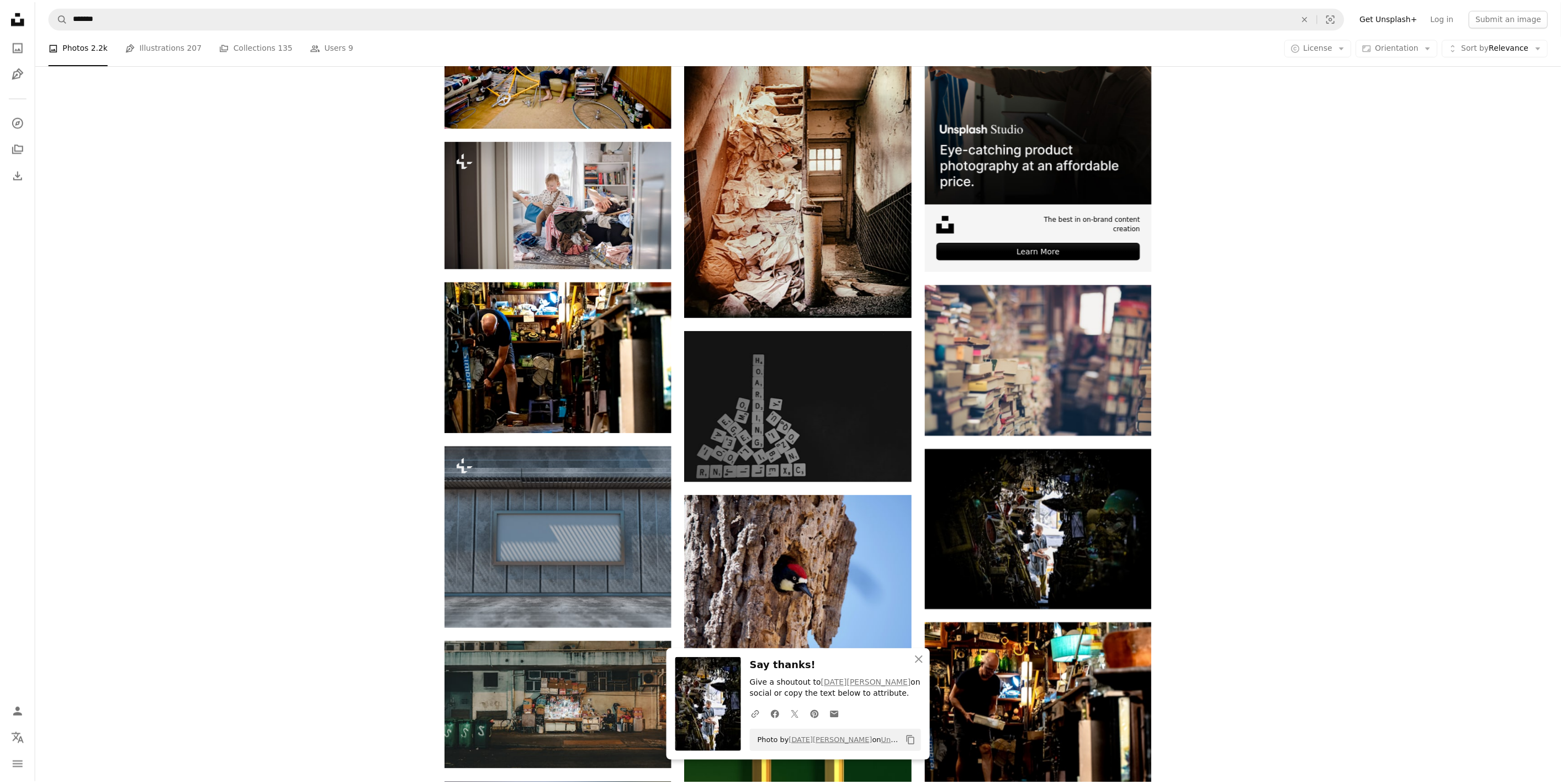
scroll to position [429, 0]
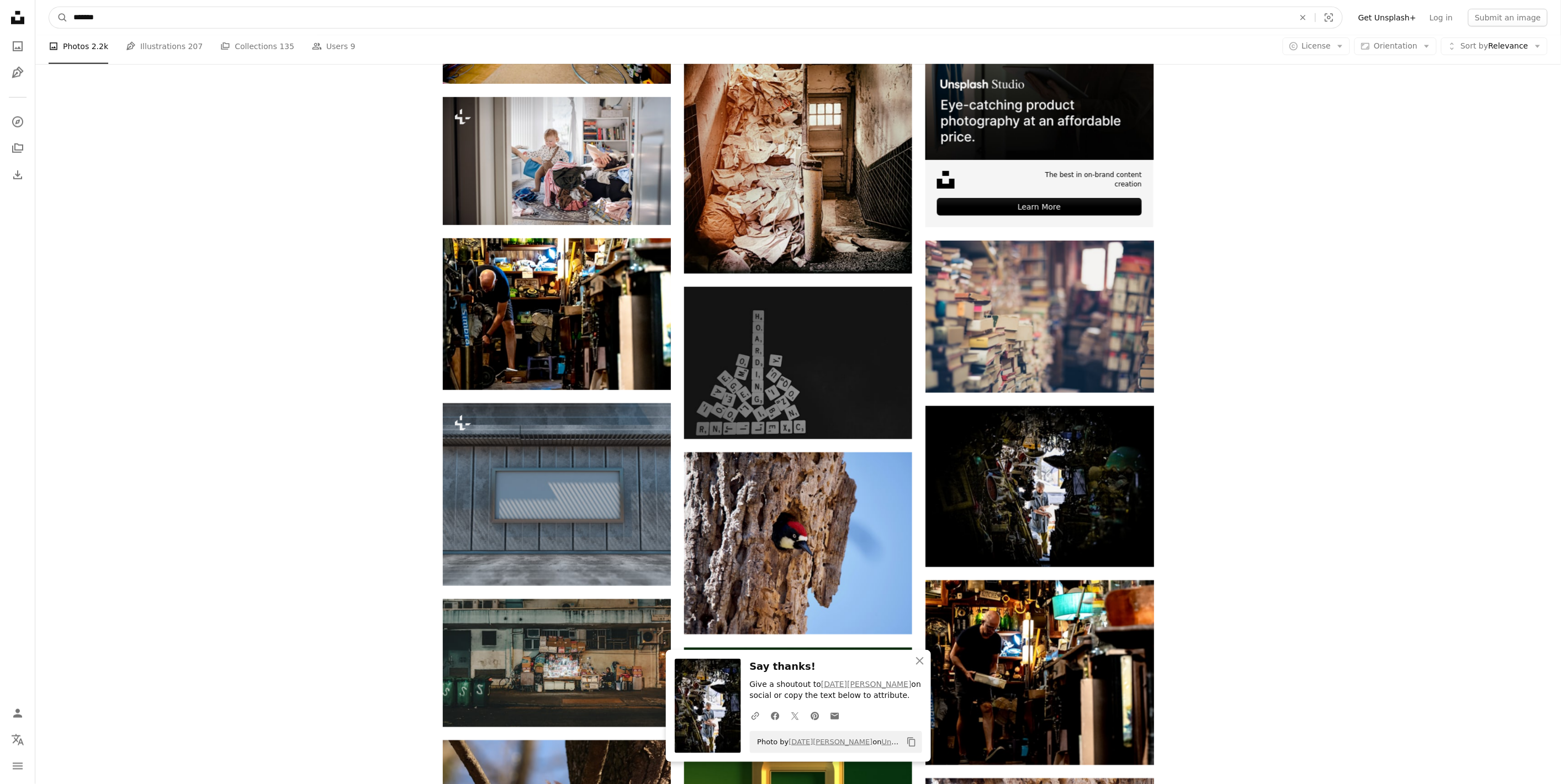
click at [122, 22] on input "*******" at bounding box center [679, 18] width 1223 height 21
type input "**********"
click button "A magnifying glass" at bounding box center [58, 18] width 18 height 21
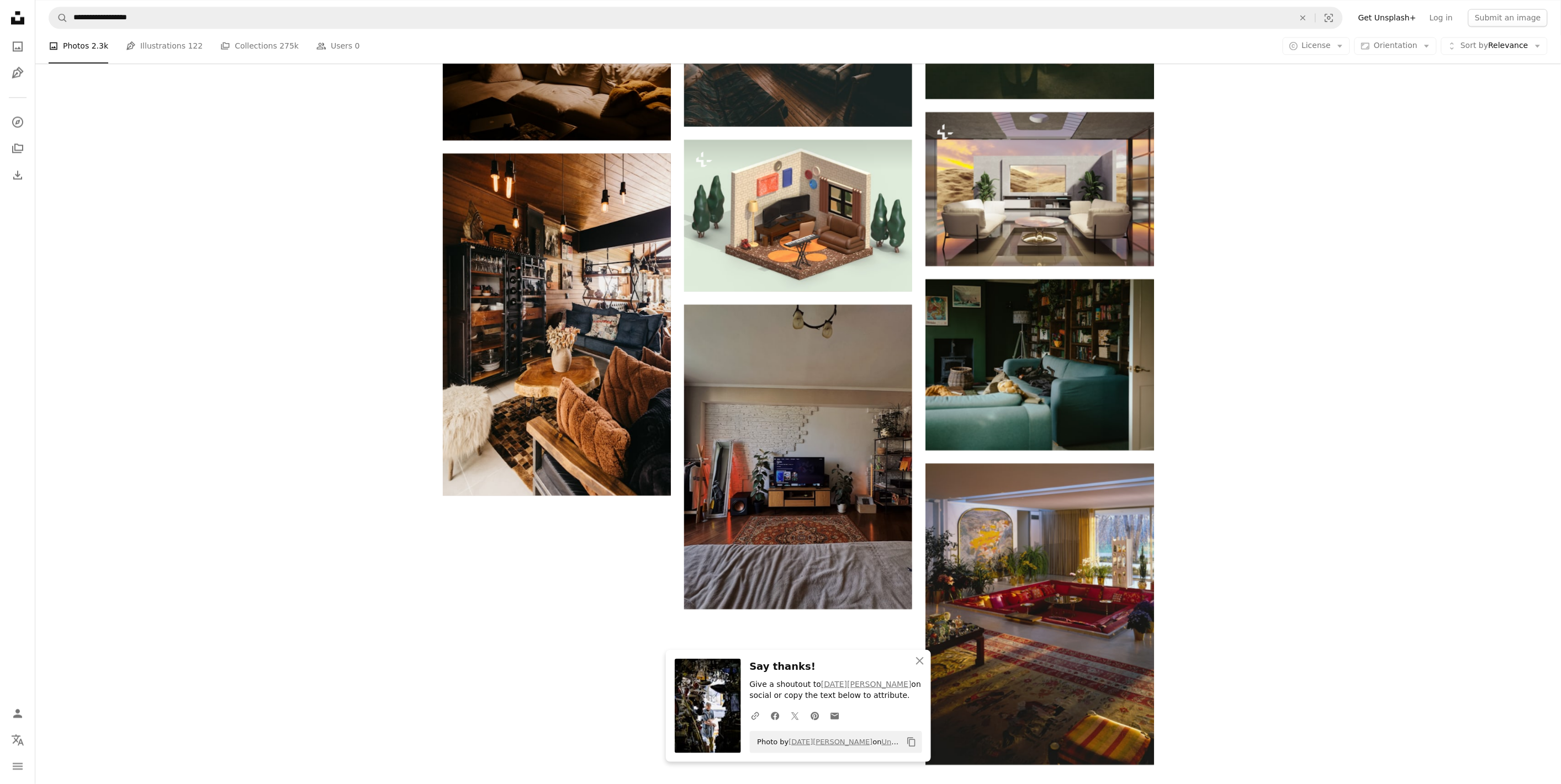
scroll to position [1226, 0]
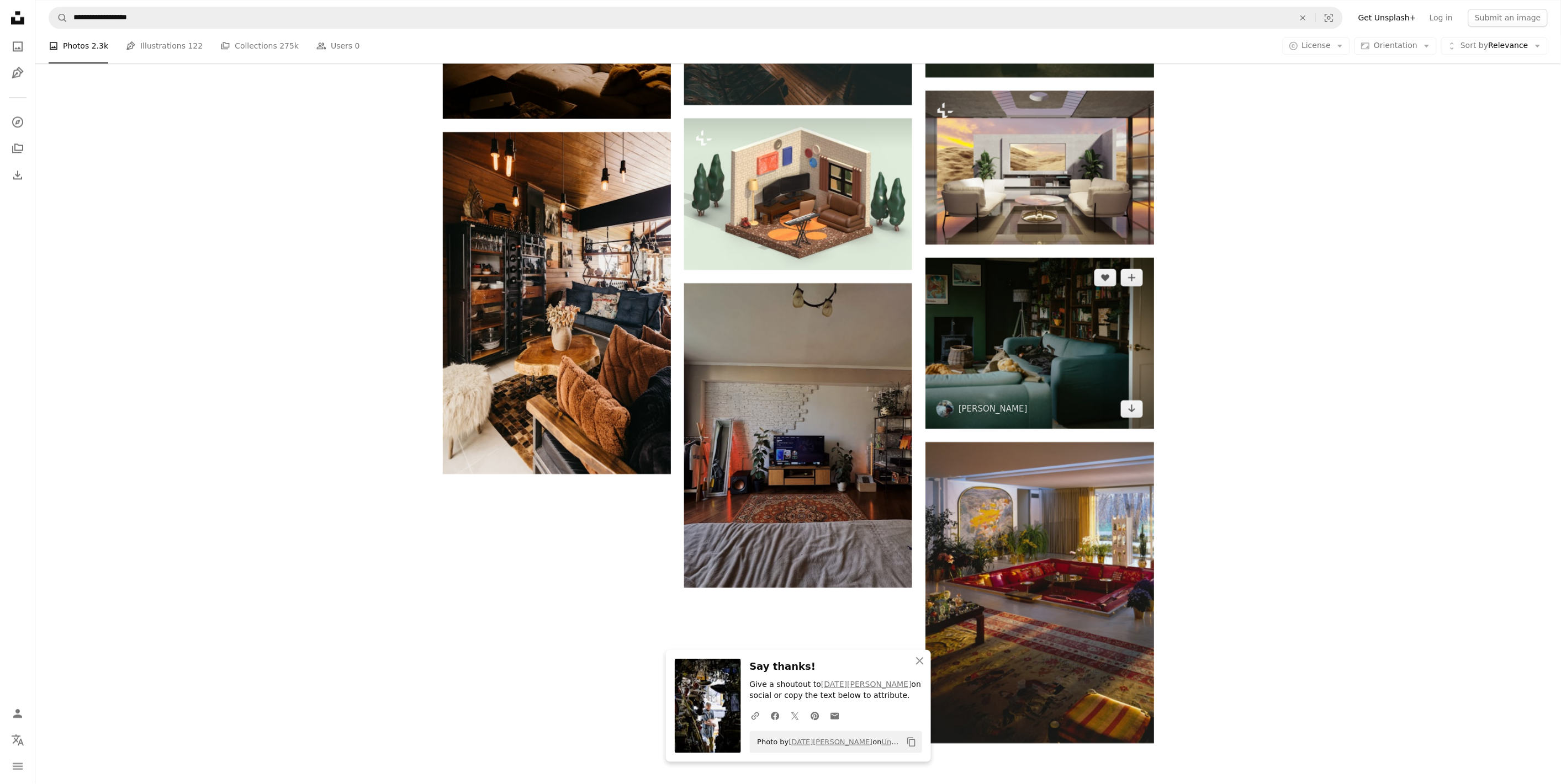
click at [1067, 337] on img at bounding box center [1039, 343] width 228 height 171
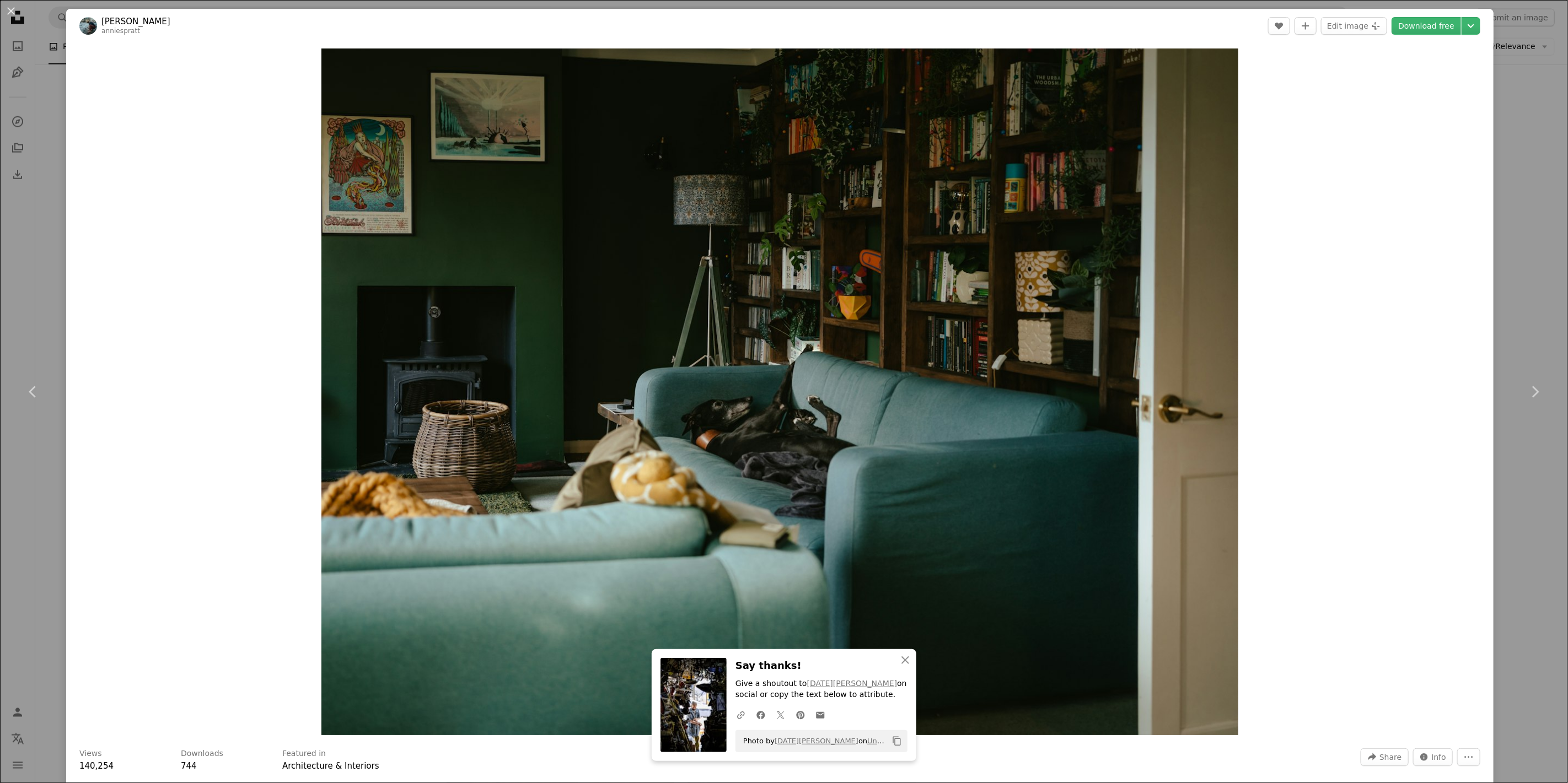
click at [1283, 218] on div "An X shape Chevron left Chevron right An X shape Close Say thanks! Give a shout…" at bounding box center [784, 392] width 1568 height 783
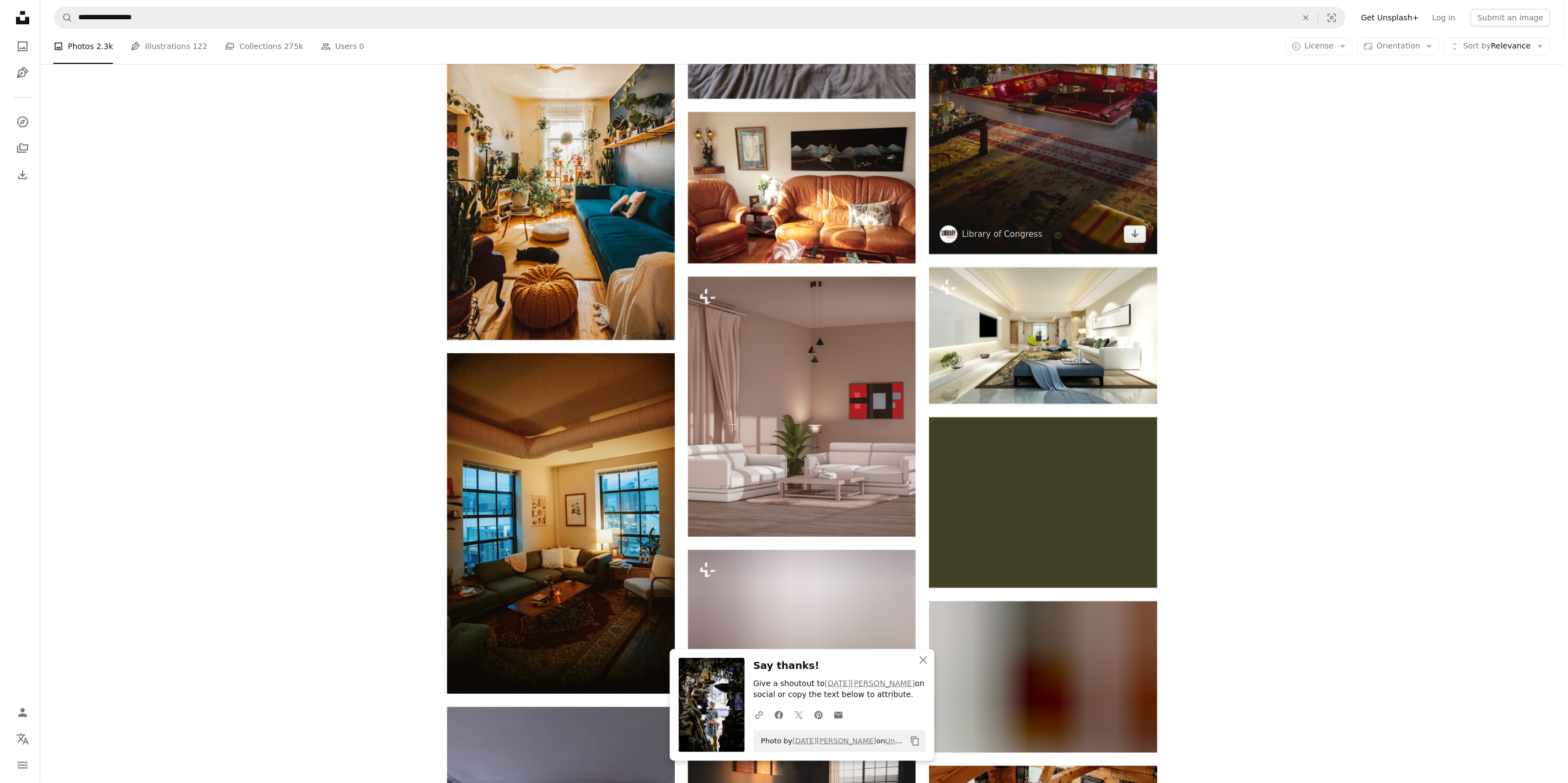
scroll to position [1654, 0]
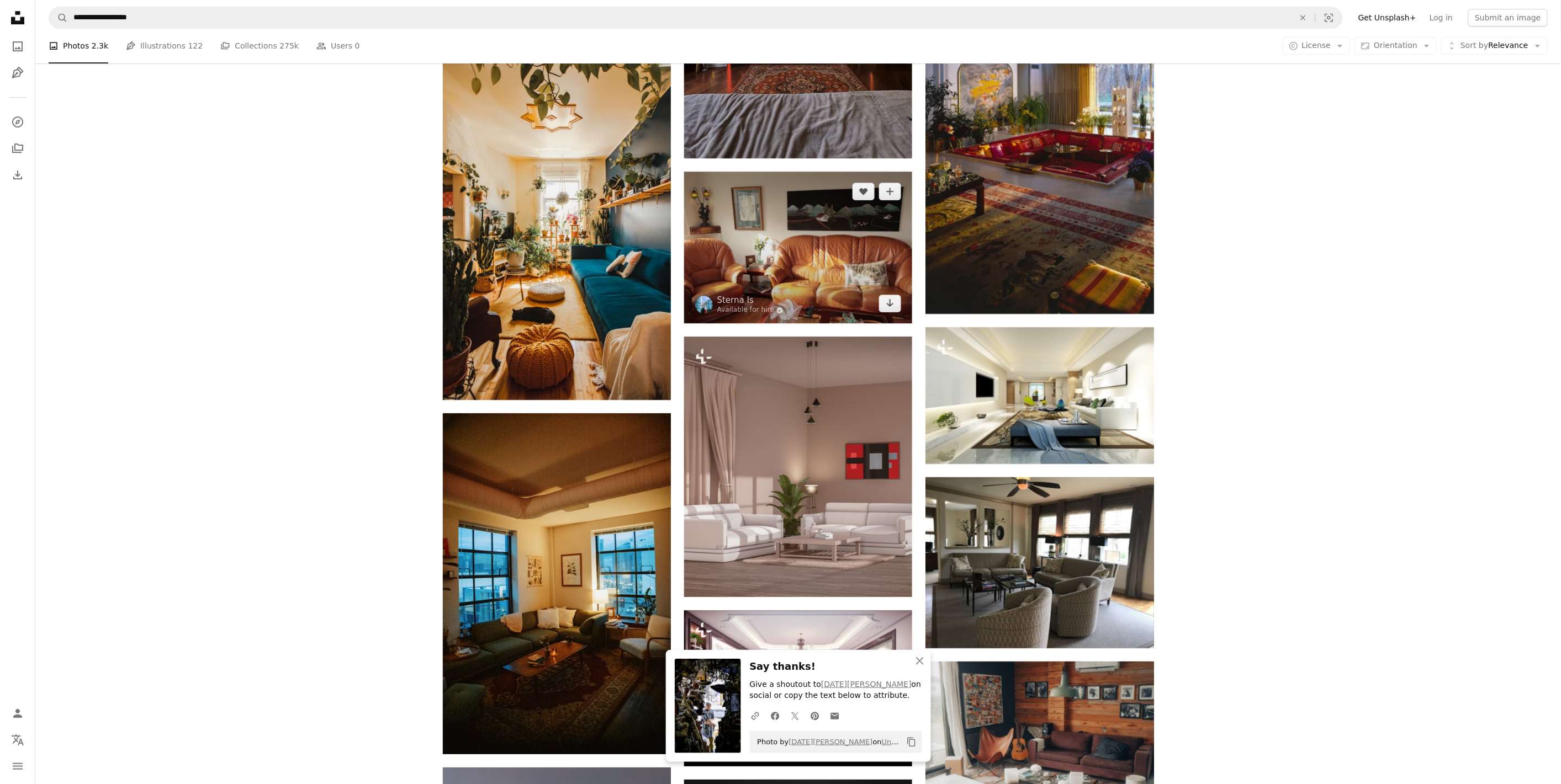
click at [854, 251] on img at bounding box center [797, 248] width 228 height 152
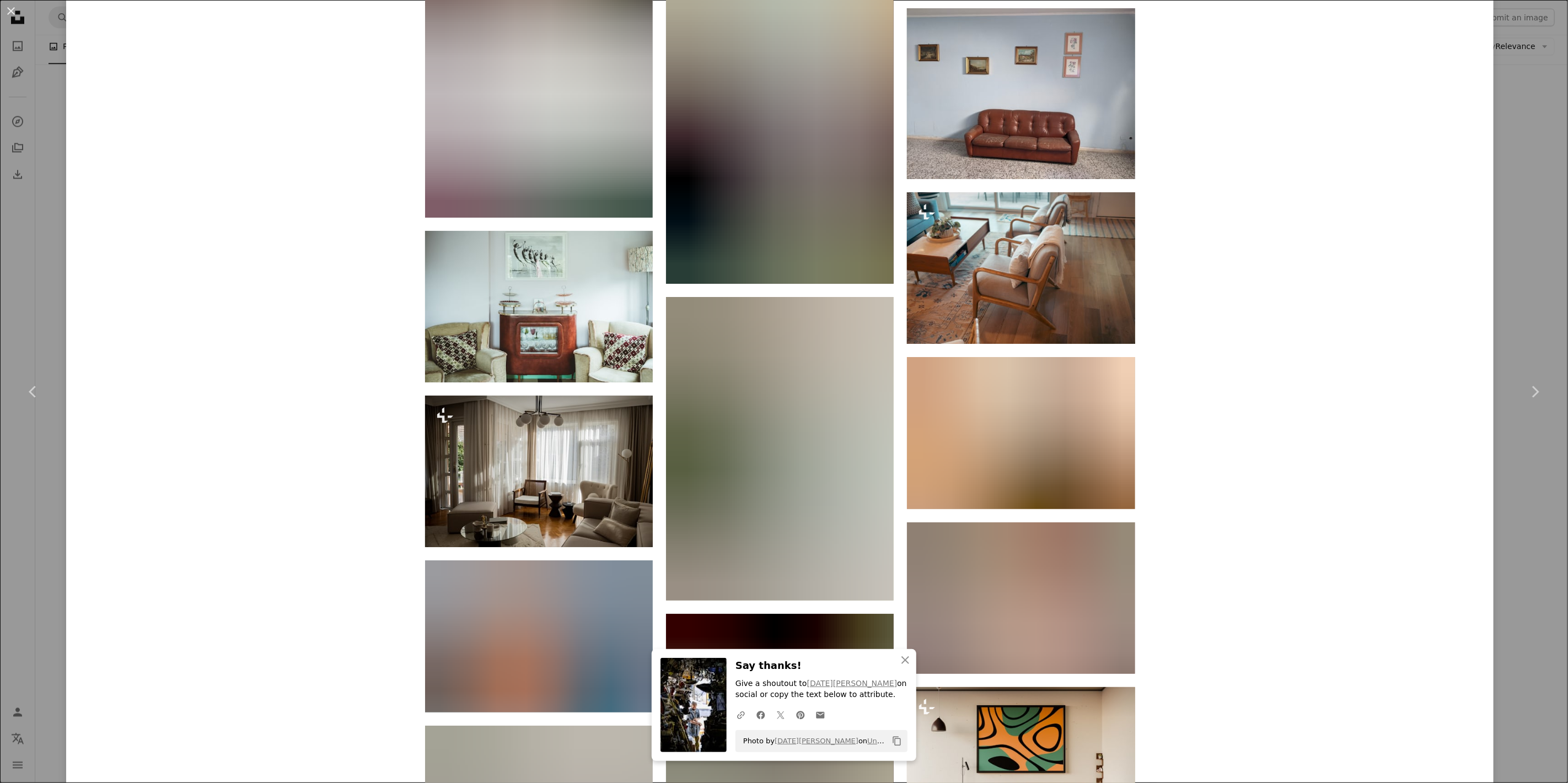
scroll to position [3736, 0]
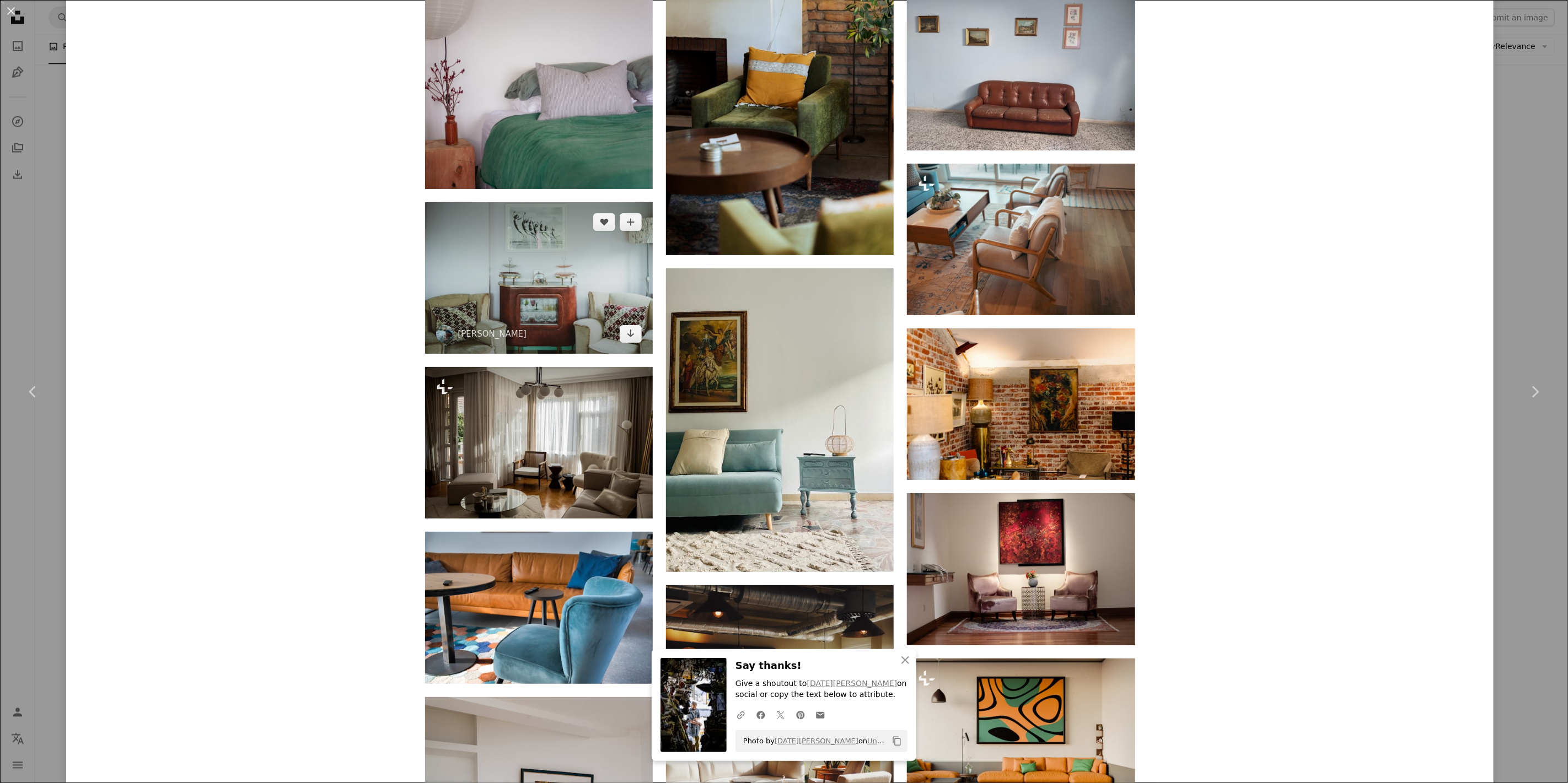
click at [514, 263] on img at bounding box center [538, 278] width 228 height 152
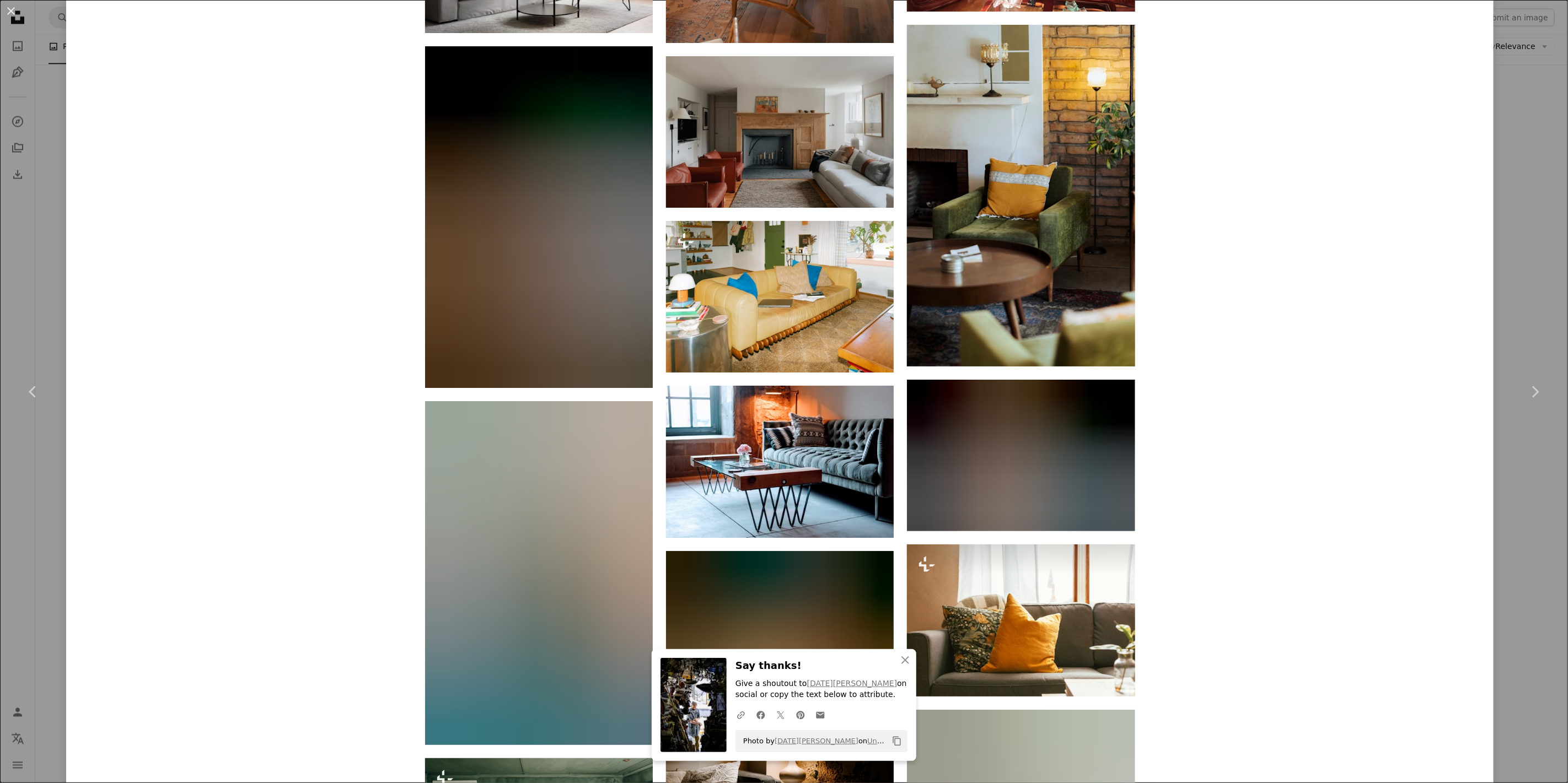
scroll to position [4961, 0]
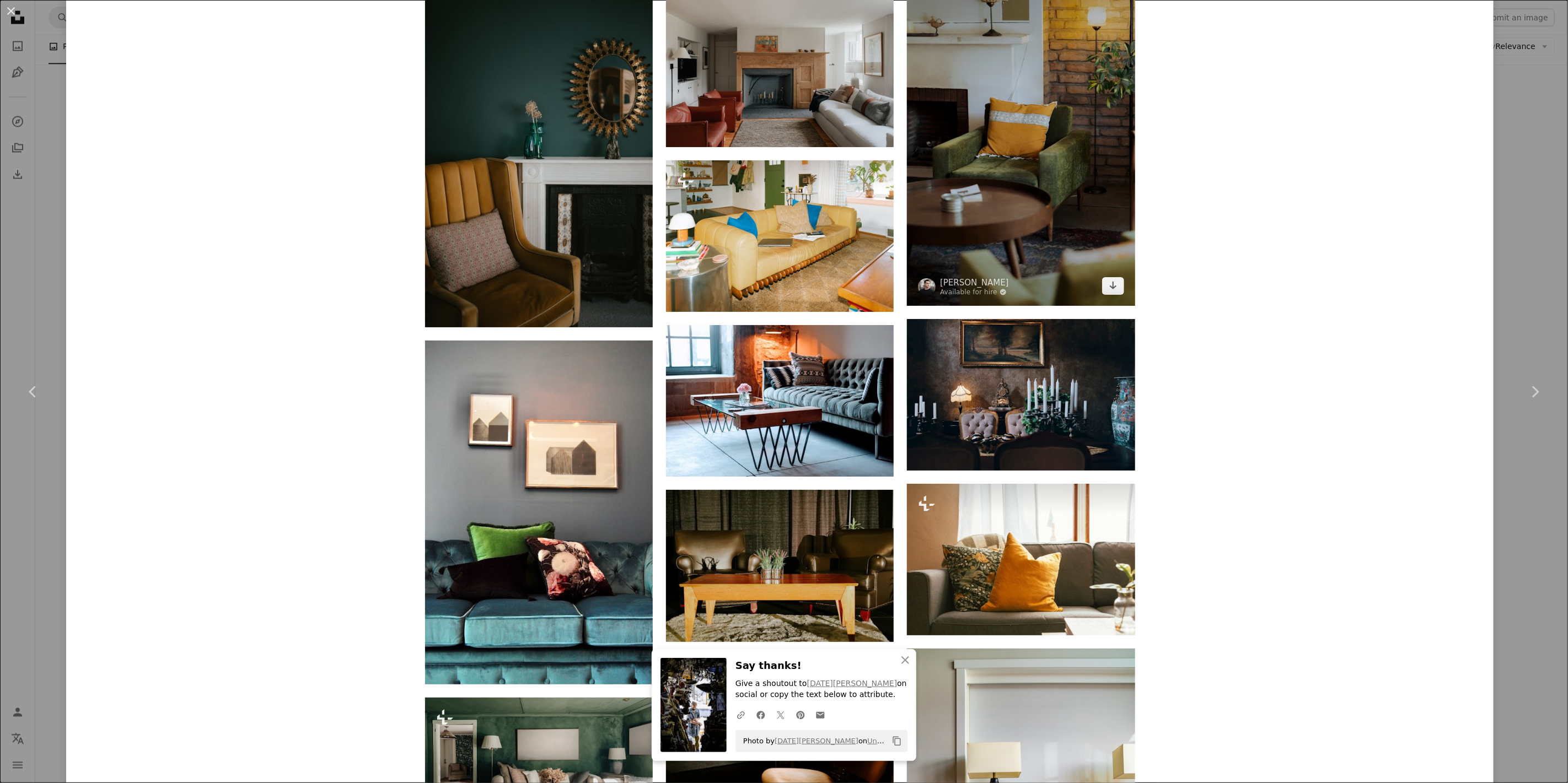
click at [1039, 178] on img at bounding box center [1021, 135] width 228 height 342
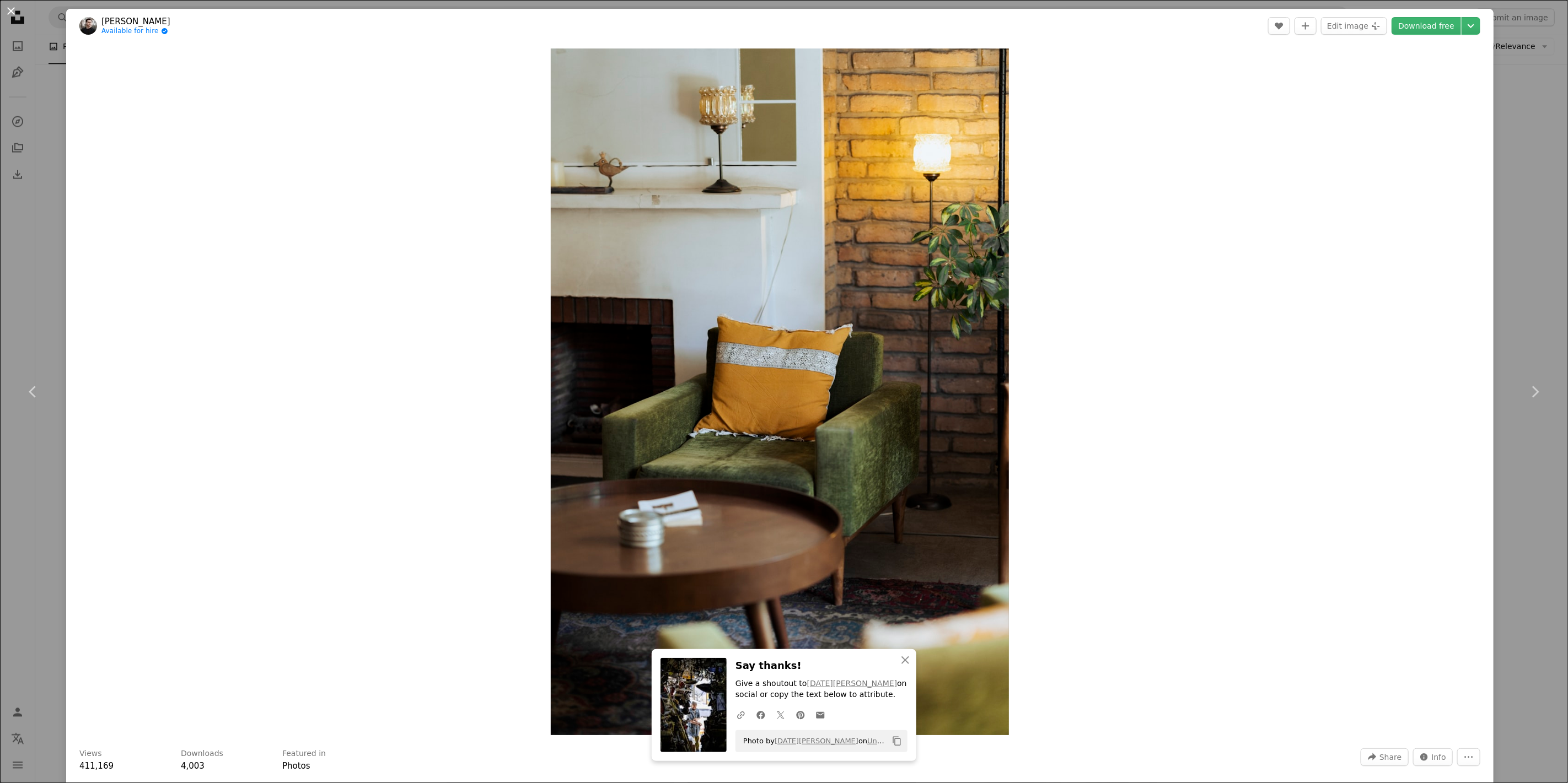
click at [9, 7] on button "An X shape" at bounding box center [11, 11] width 13 height 13
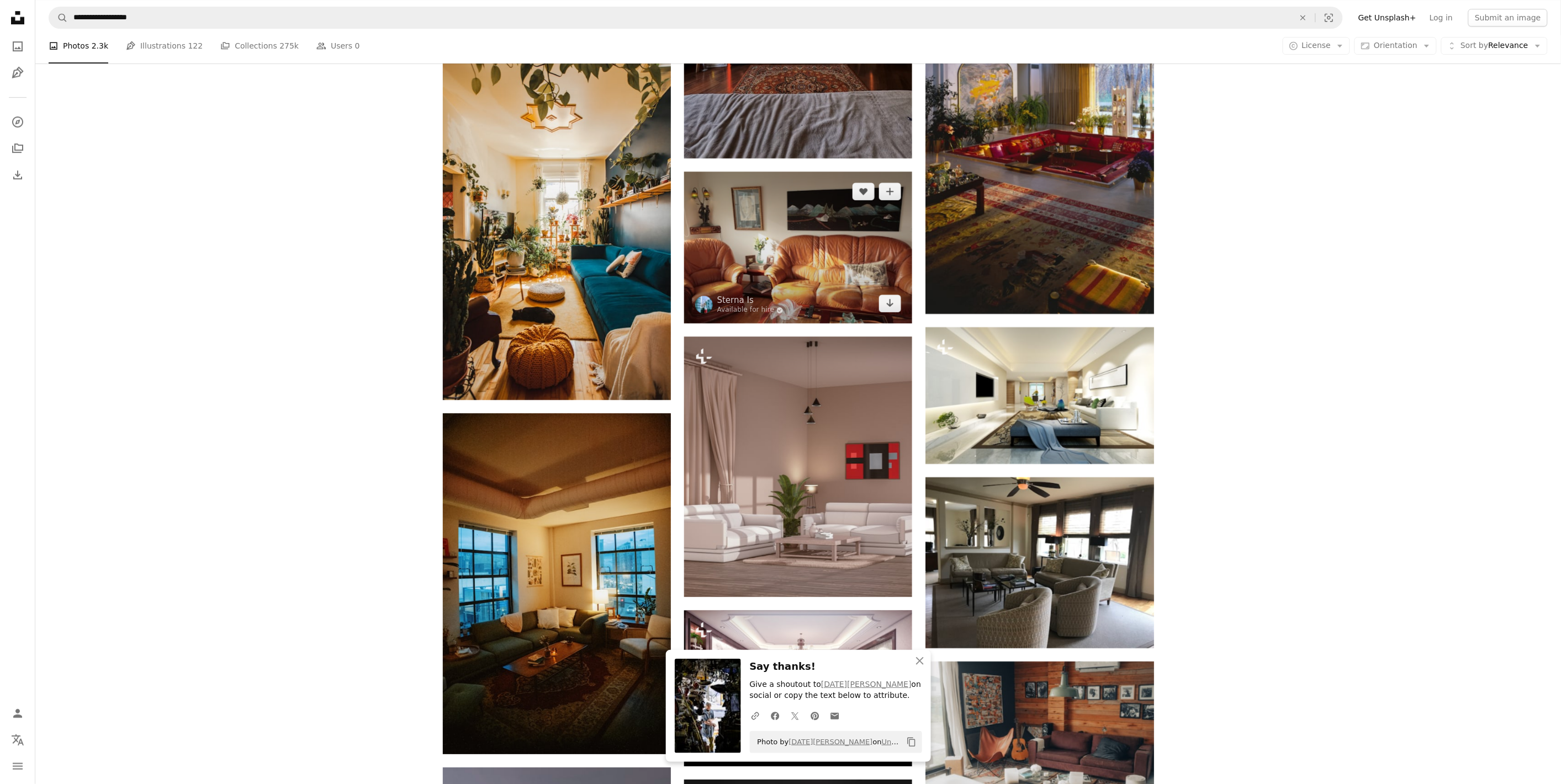
click at [826, 230] on img at bounding box center [797, 248] width 228 height 152
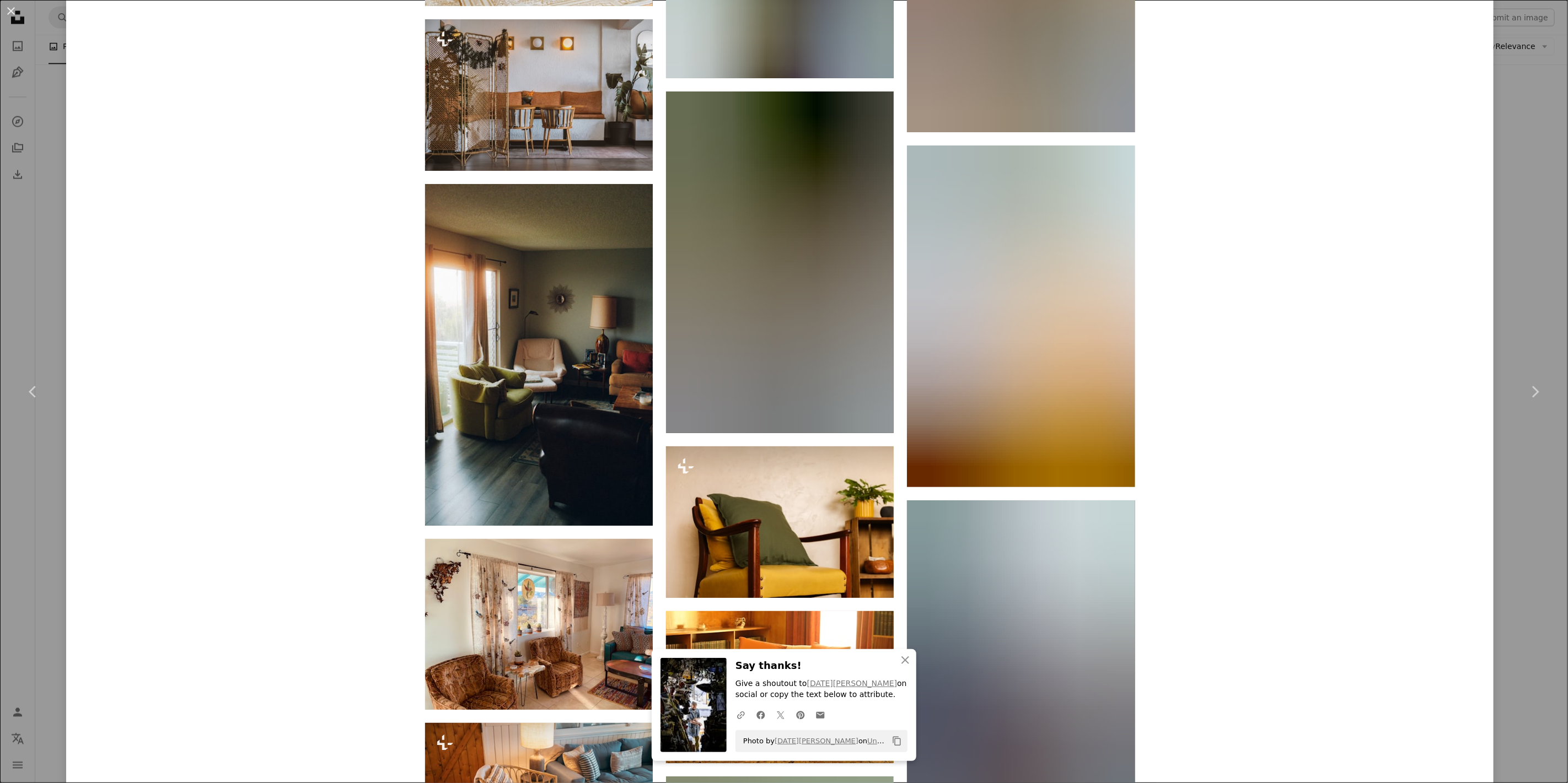
scroll to position [4777, 0]
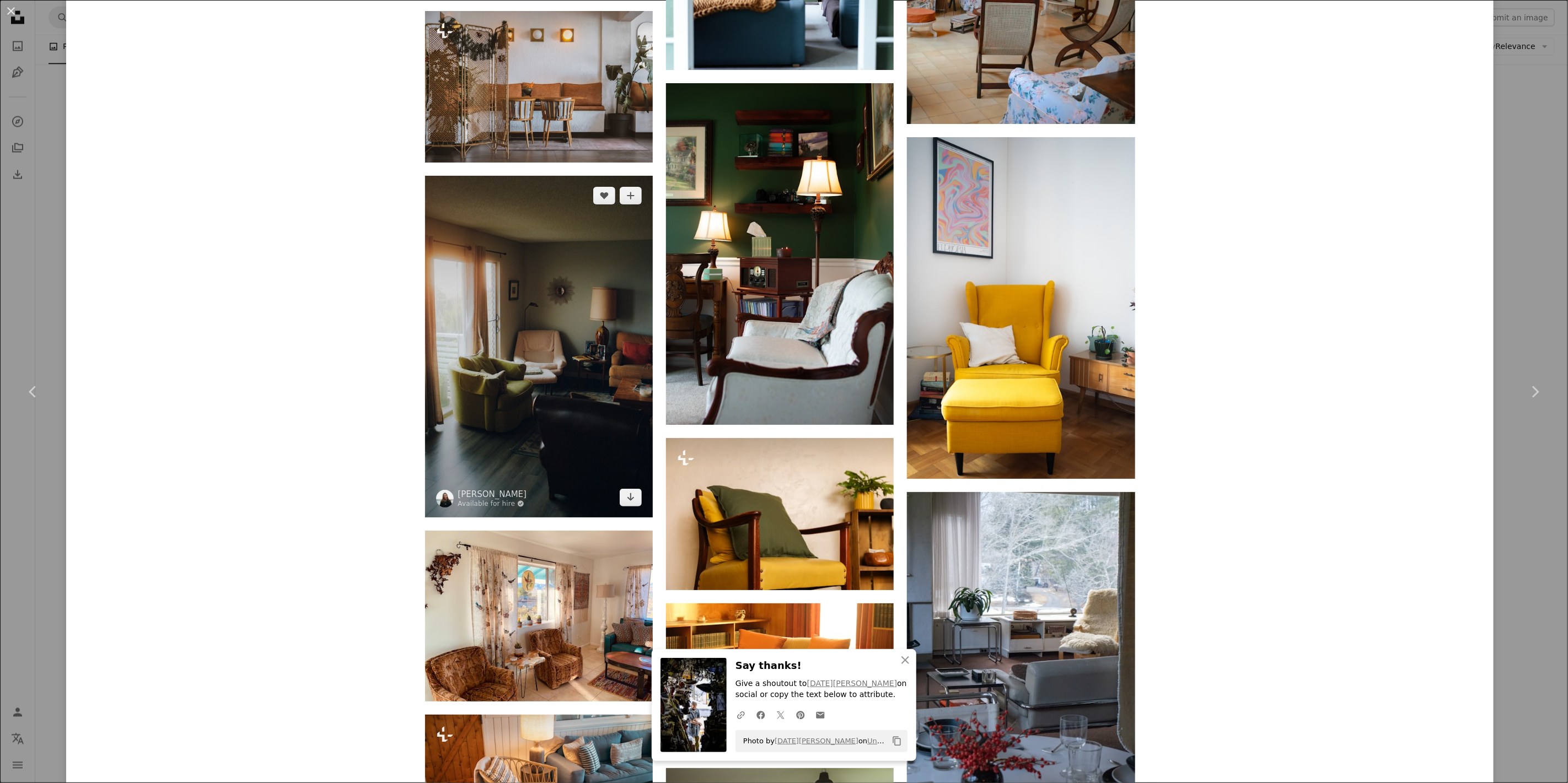
click at [624, 381] on img at bounding box center [538, 347] width 228 height 342
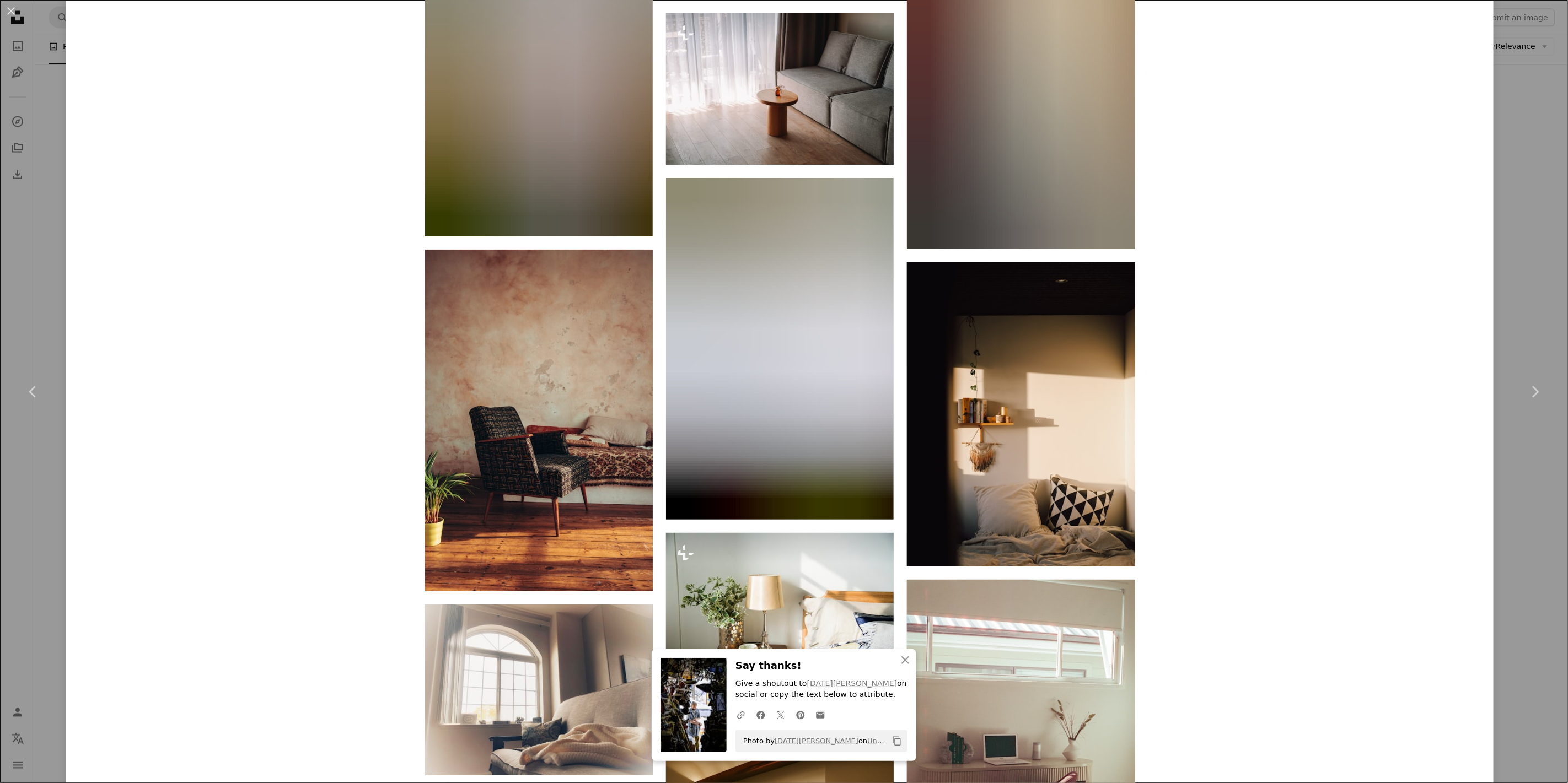
scroll to position [3613, 0]
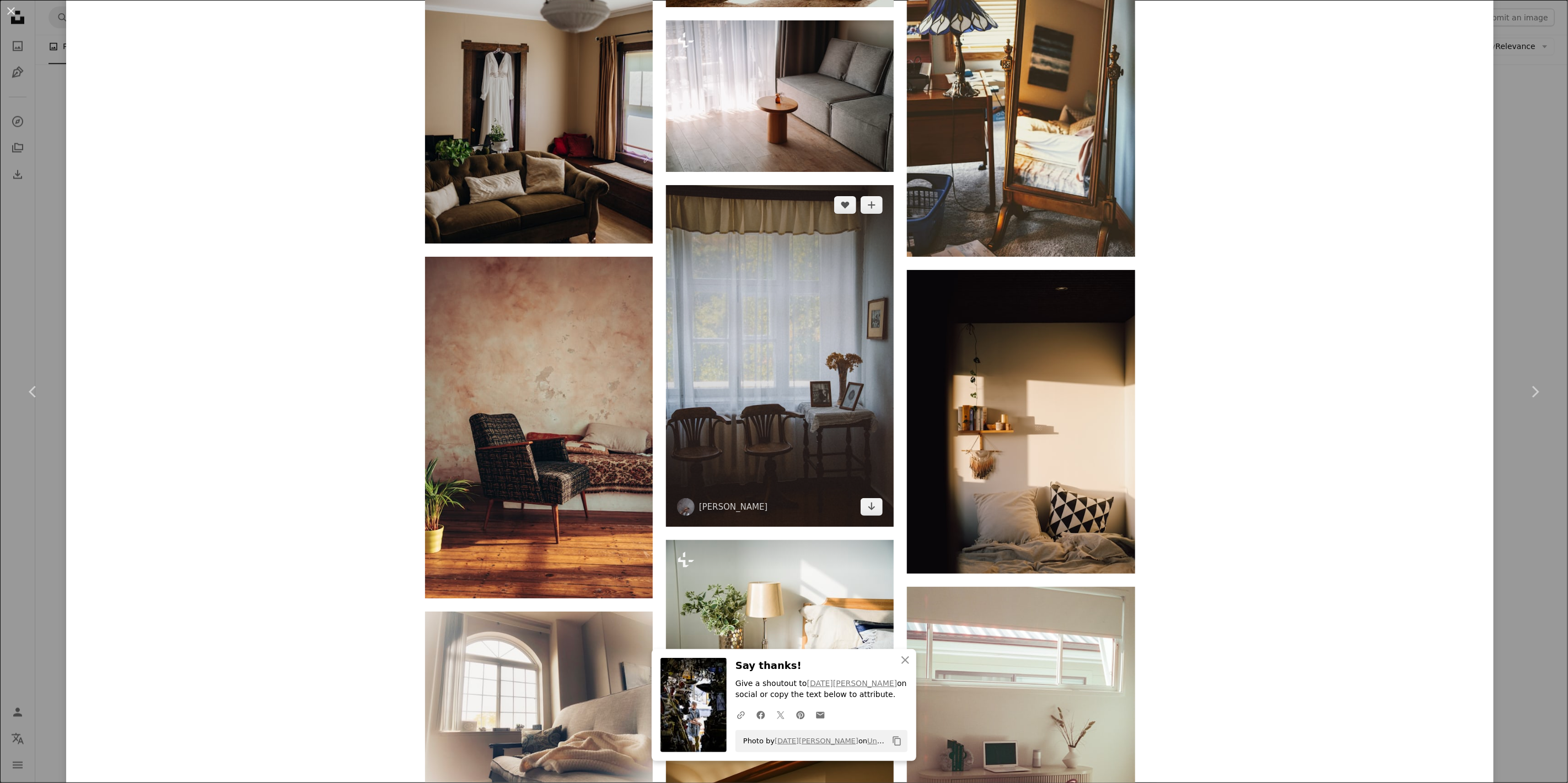
click at [818, 290] on img at bounding box center [780, 356] width 228 height 342
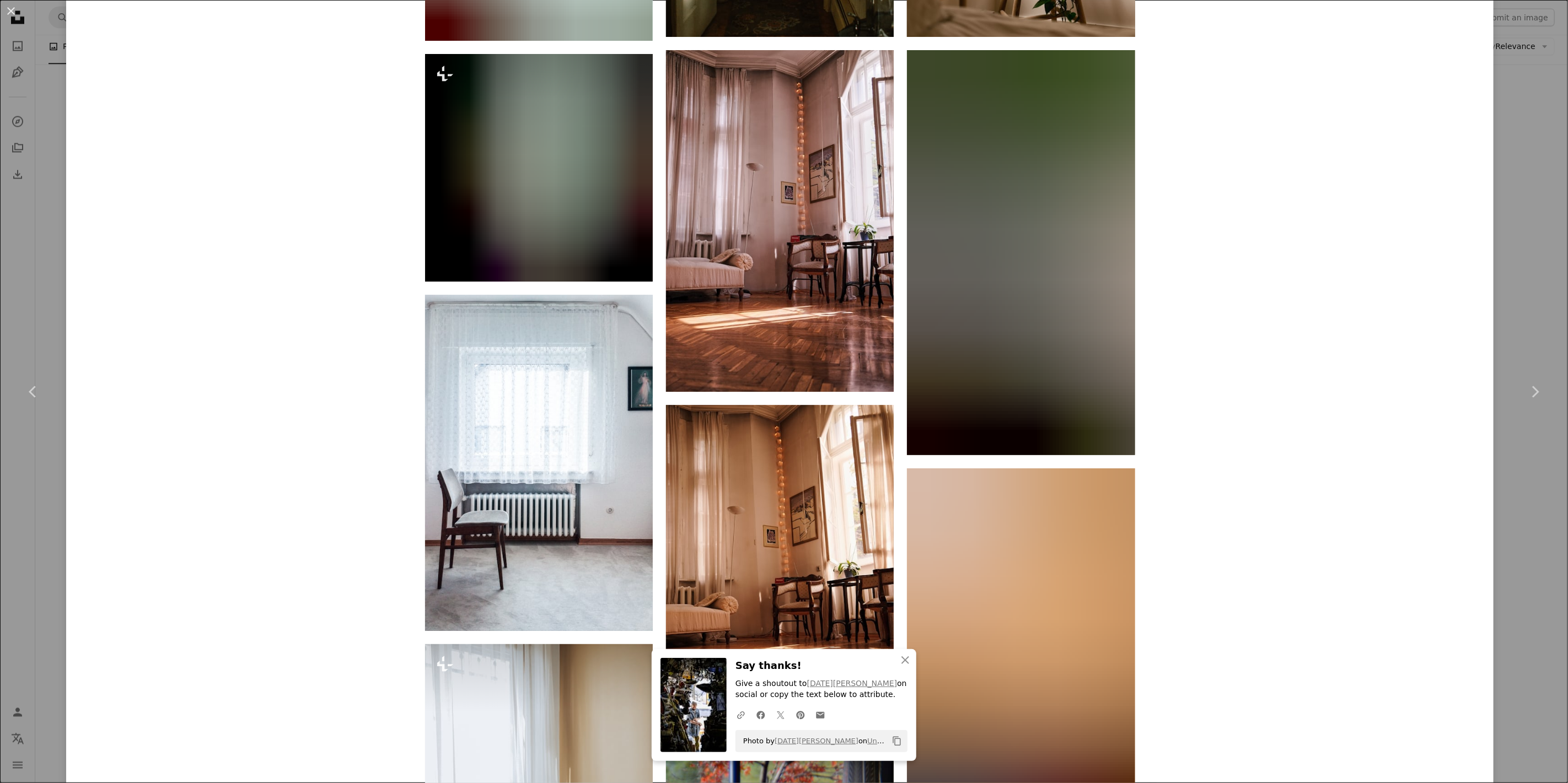
scroll to position [1837, 0]
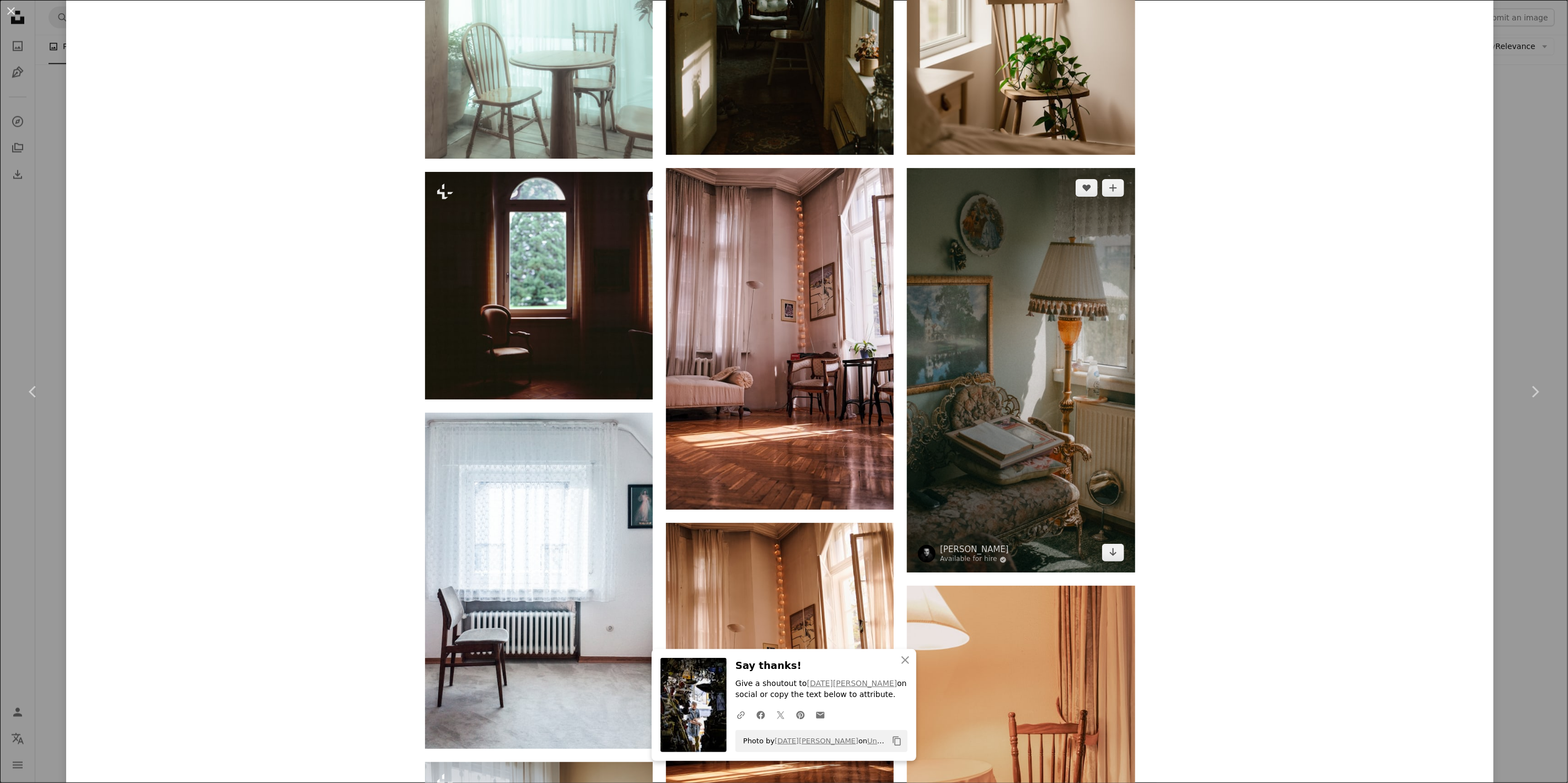
click at [1021, 300] on img at bounding box center [1021, 370] width 228 height 405
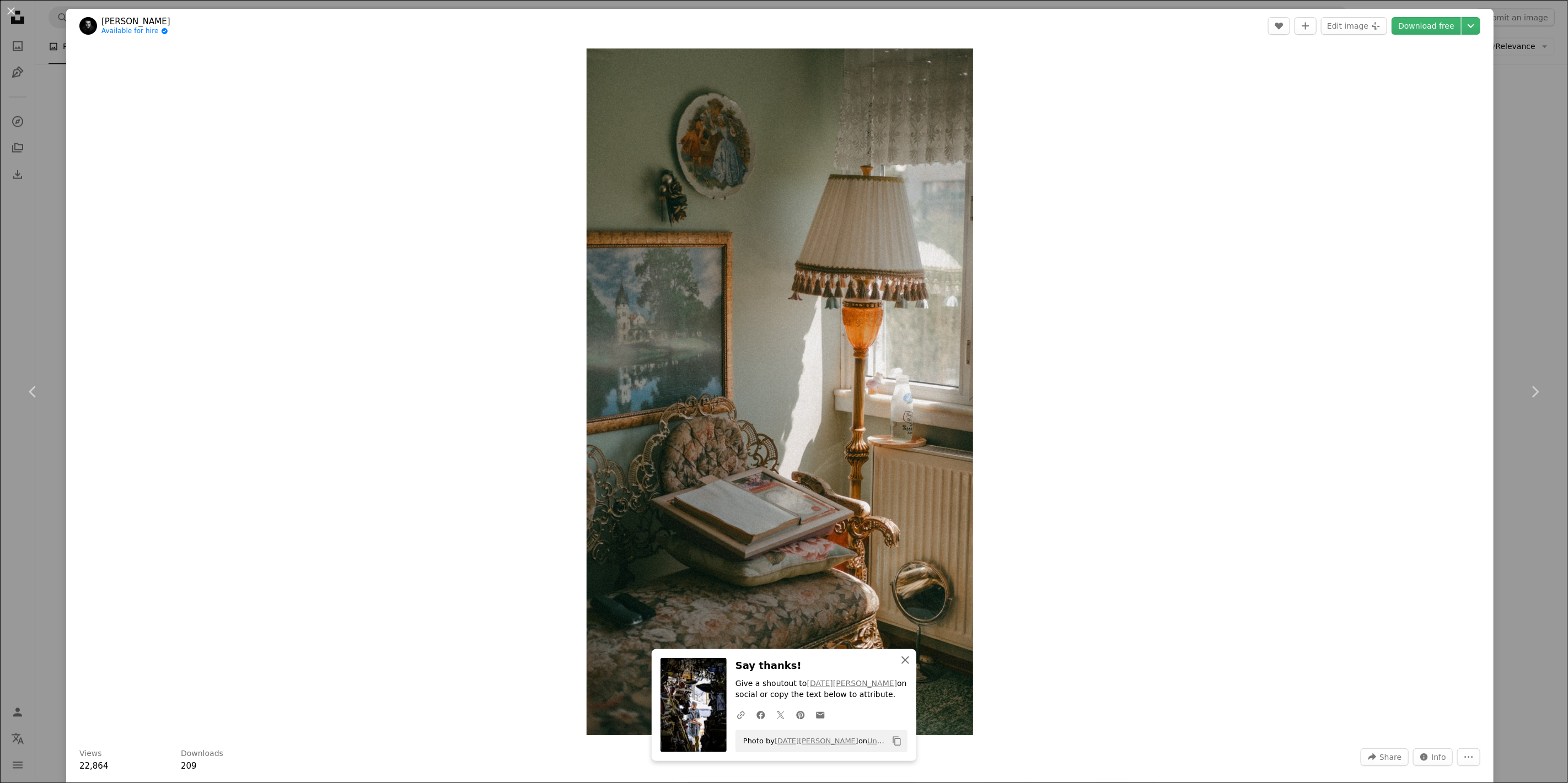
click at [905, 641] on icon "An X shape" at bounding box center [906, 661] width 13 height 13
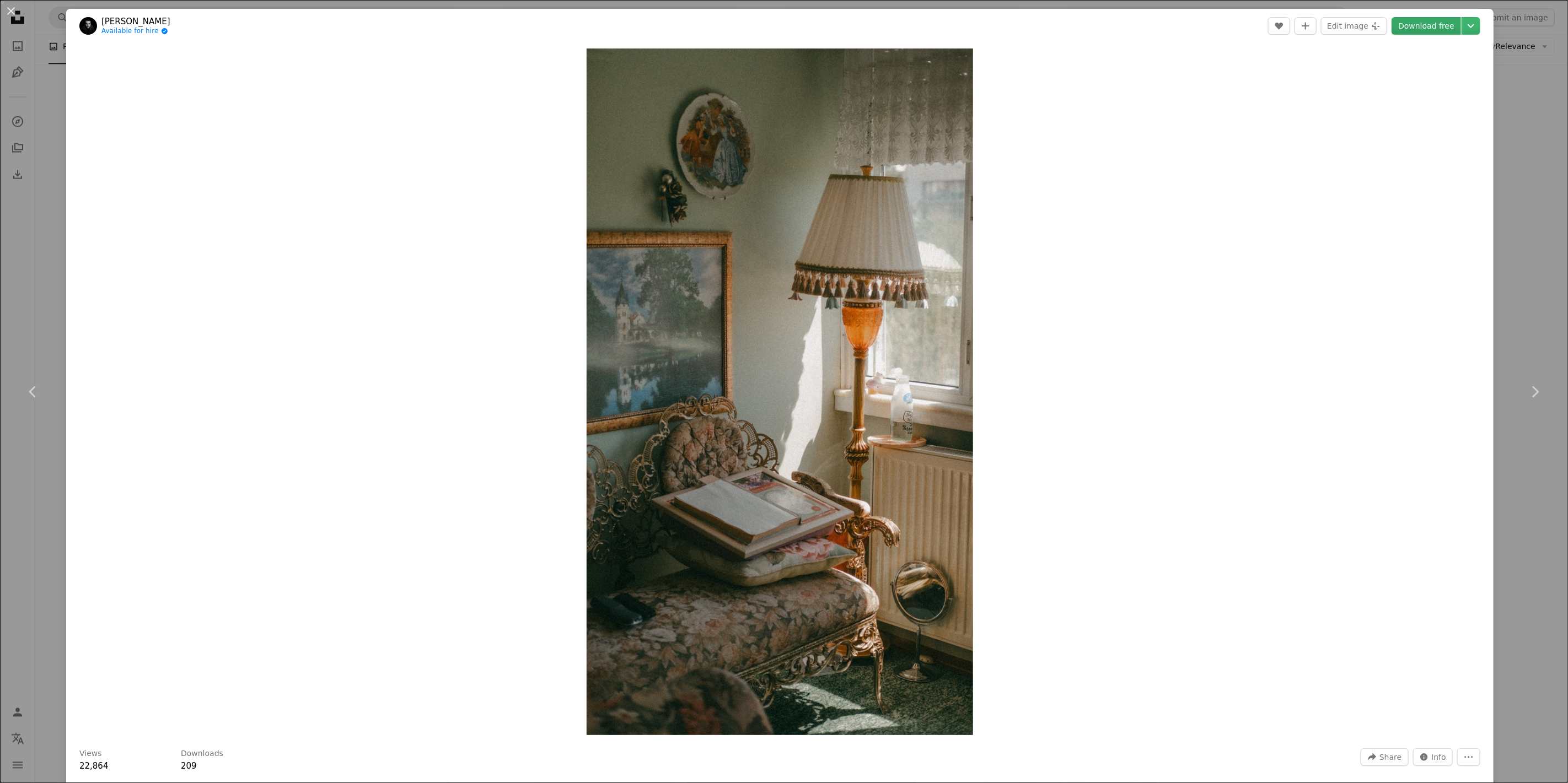
click at [1283, 27] on link "Download free" at bounding box center [1426, 26] width 69 height 18
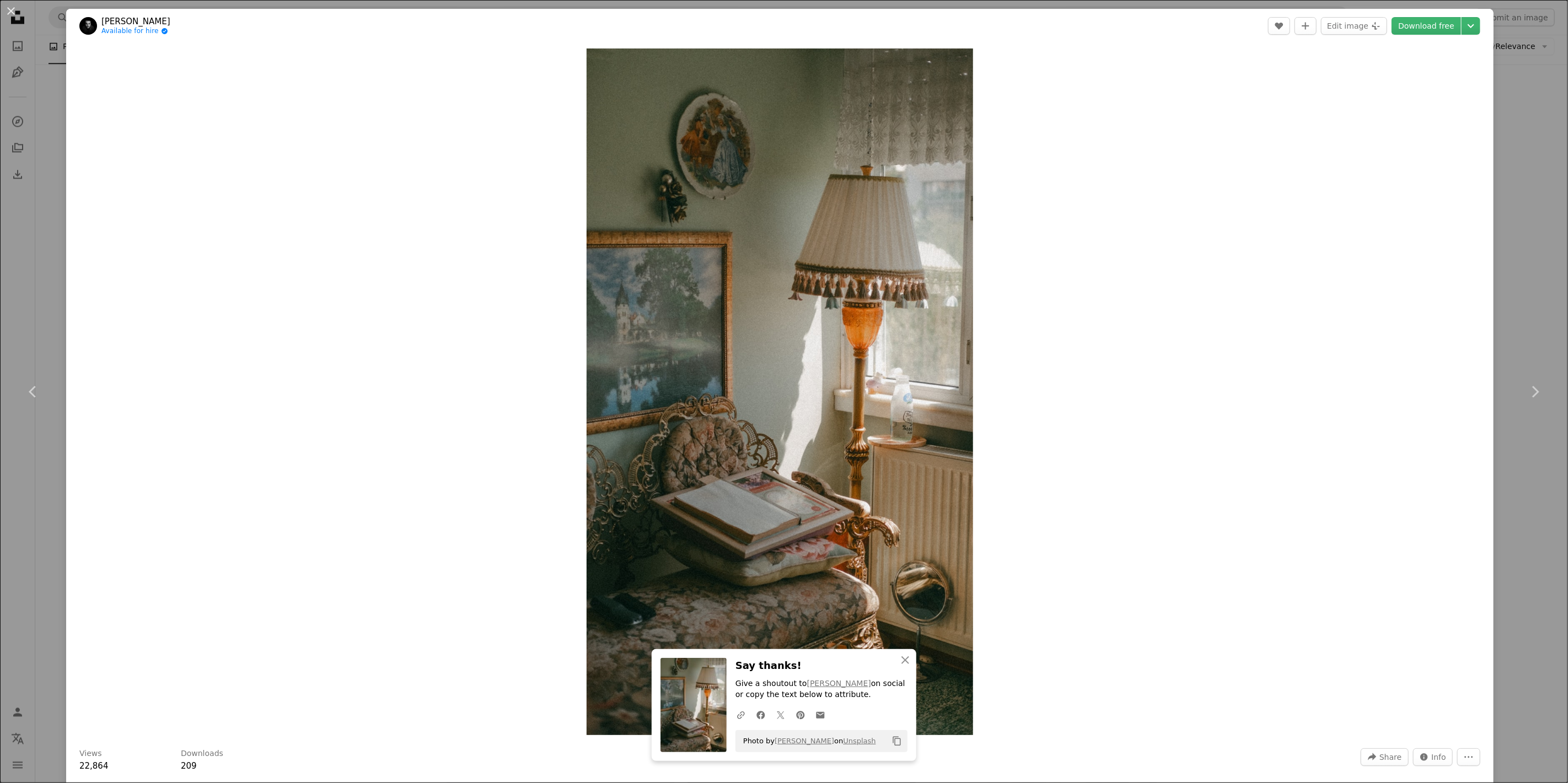
click at [1283, 107] on div "An X shape Chevron left Chevron right An X shape Close Say thanks! Give a shout…" at bounding box center [784, 392] width 1568 height 783
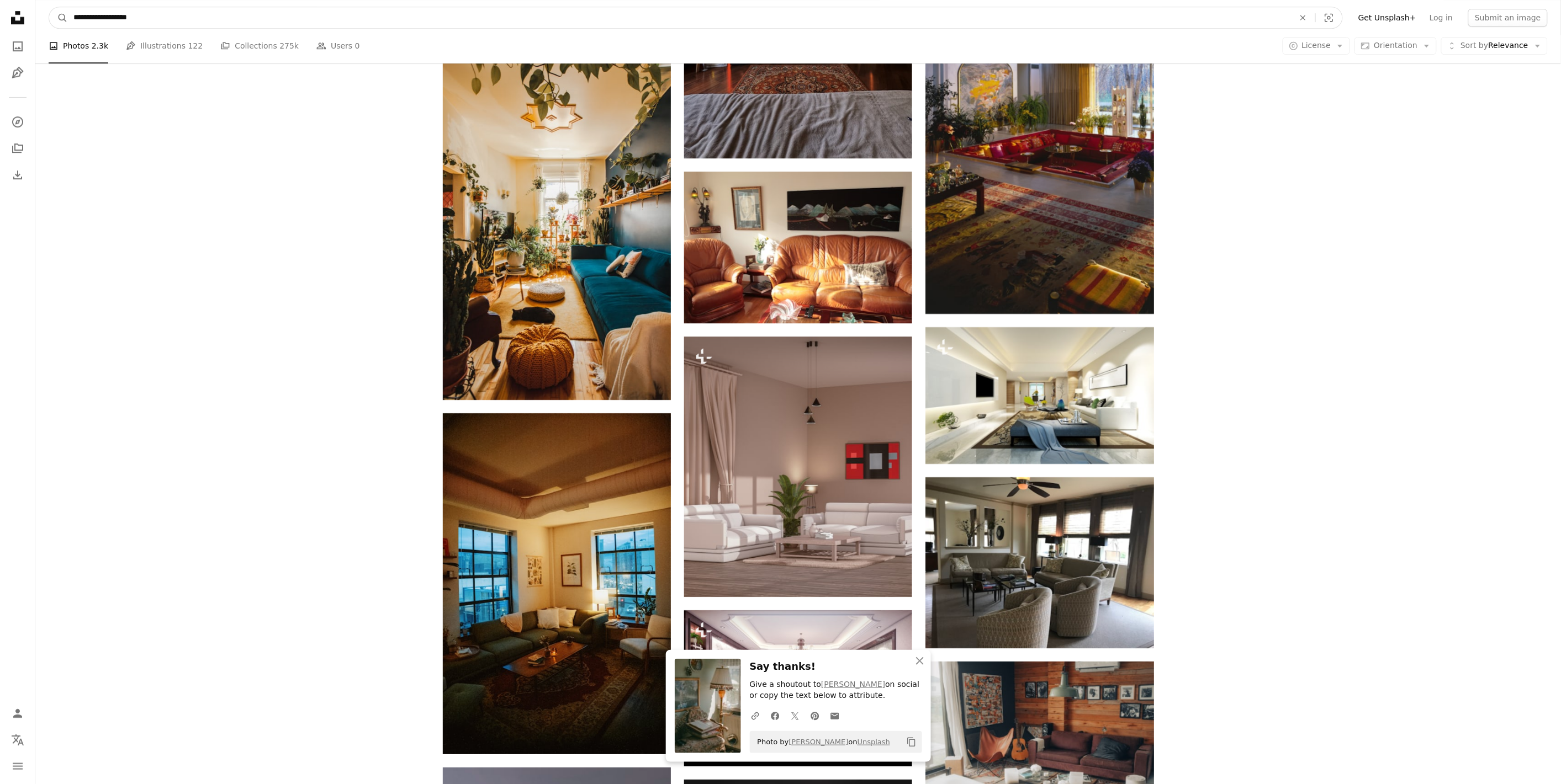
drag, startPoint x: 138, startPoint y: 13, endPoint x: 26, endPoint y: 14, distance: 112.0
type input "**********"
click button "A magnifying glass" at bounding box center [58, 18] width 18 height 21
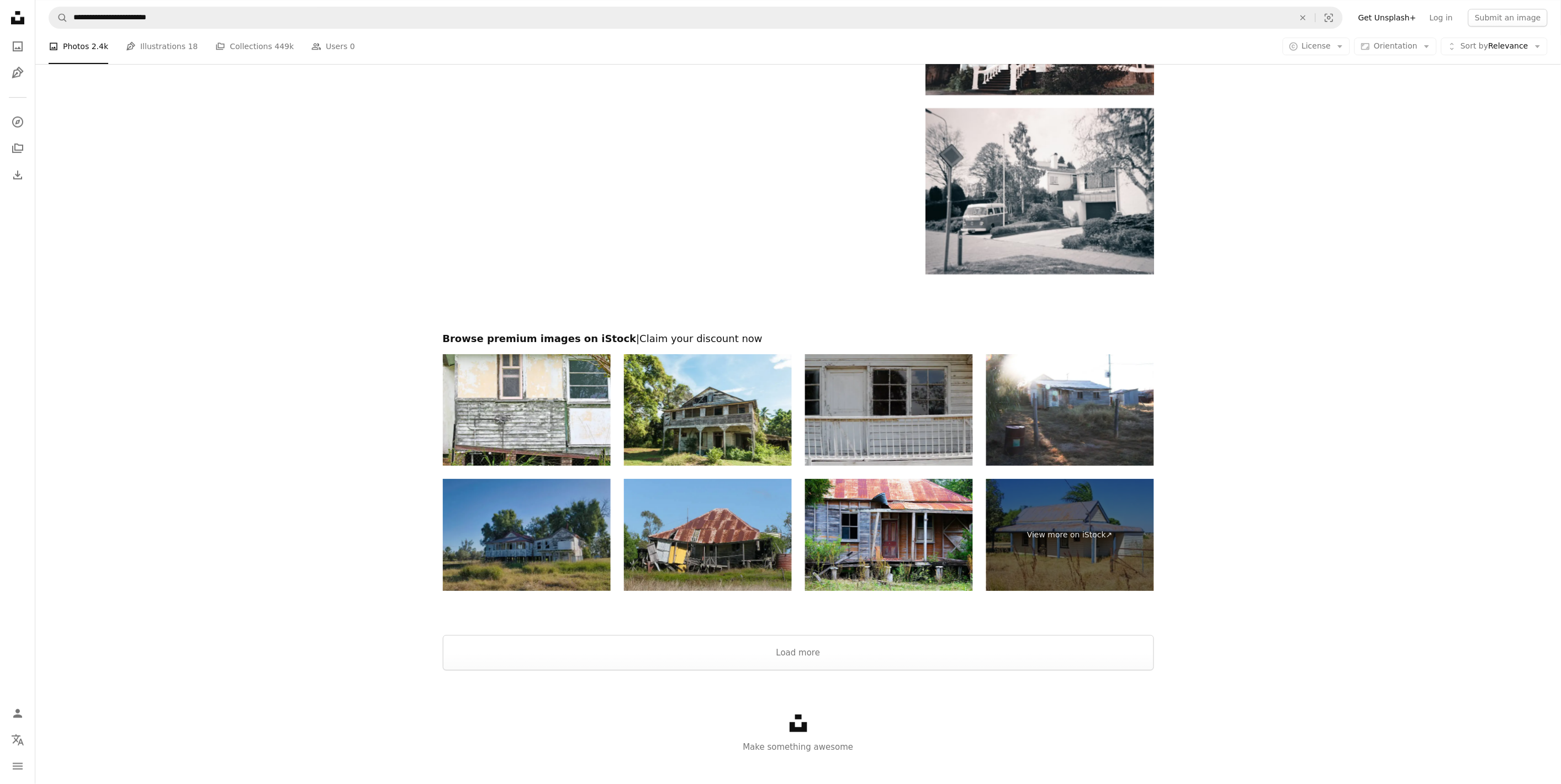
scroll to position [1708, 0]
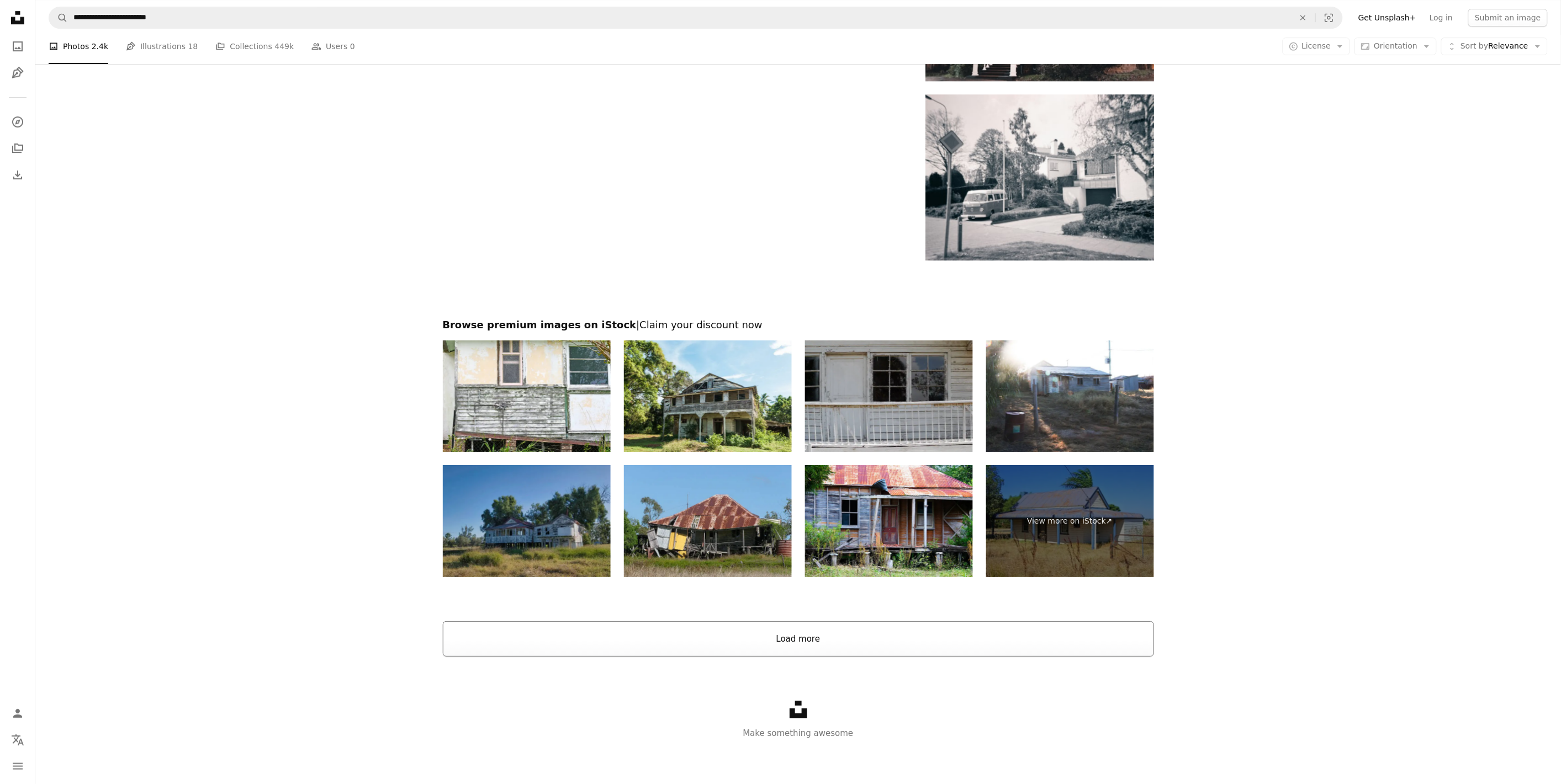
click at [784, 639] on button "Load more" at bounding box center [798, 639] width 711 height 35
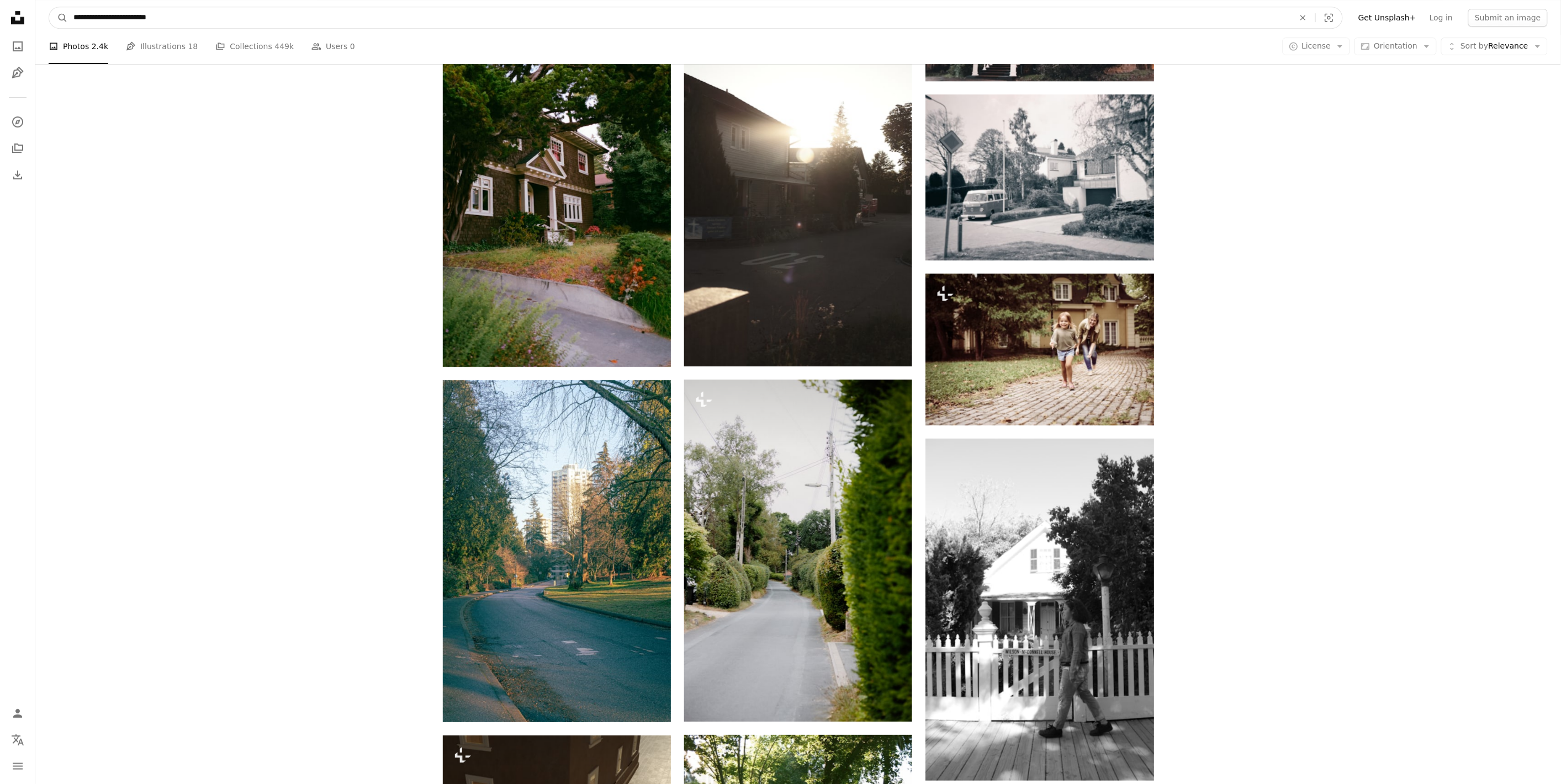
click at [334, 17] on input "**********" at bounding box center [679, 18] width 1223 height 21
type input "**********"
click button "A magnifying glass" at bounding box center [58, 18] width 18 height 21
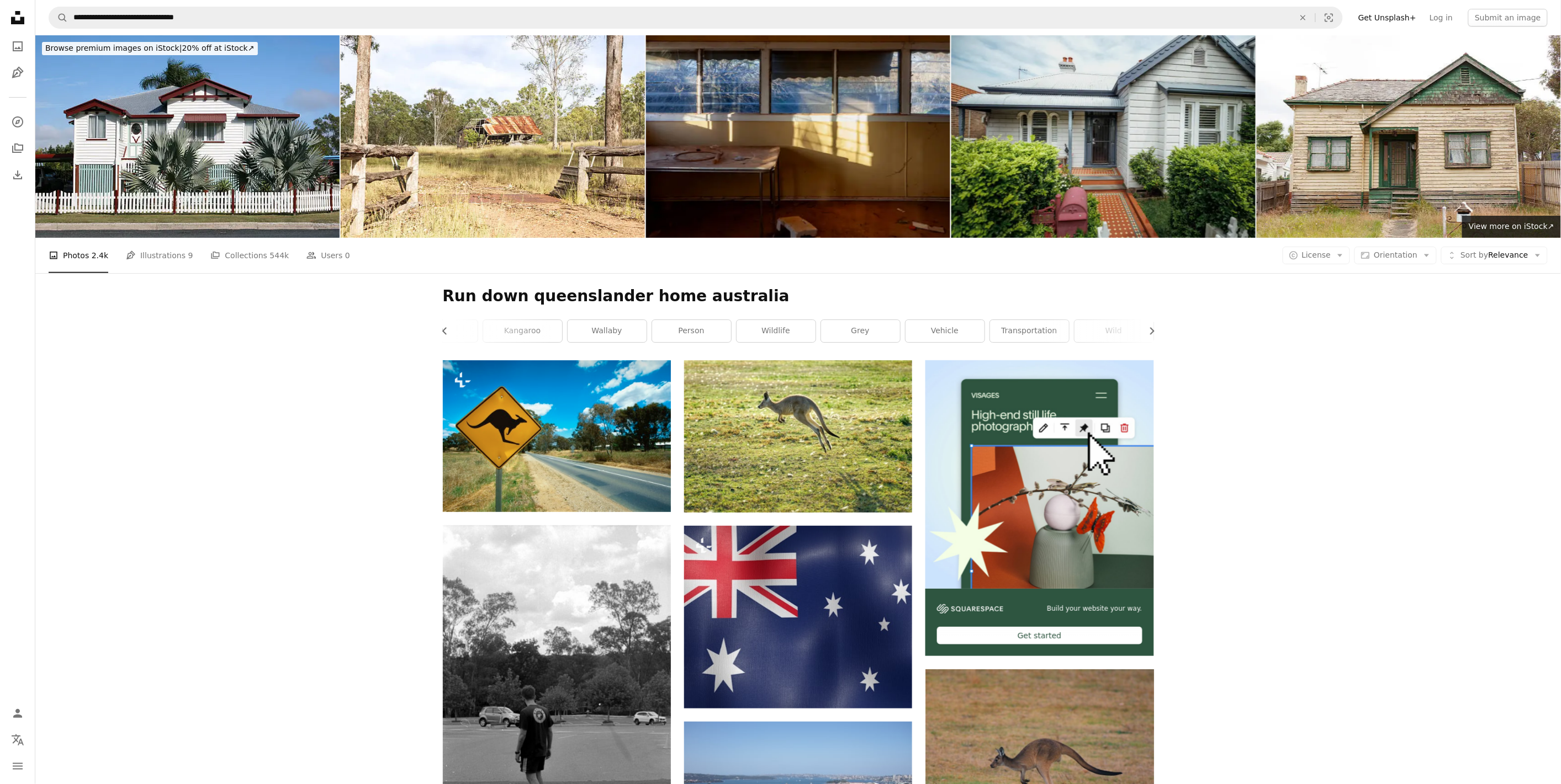
click at [1121, 134] on img at bounding box center [1103, 137] width 304 height 202
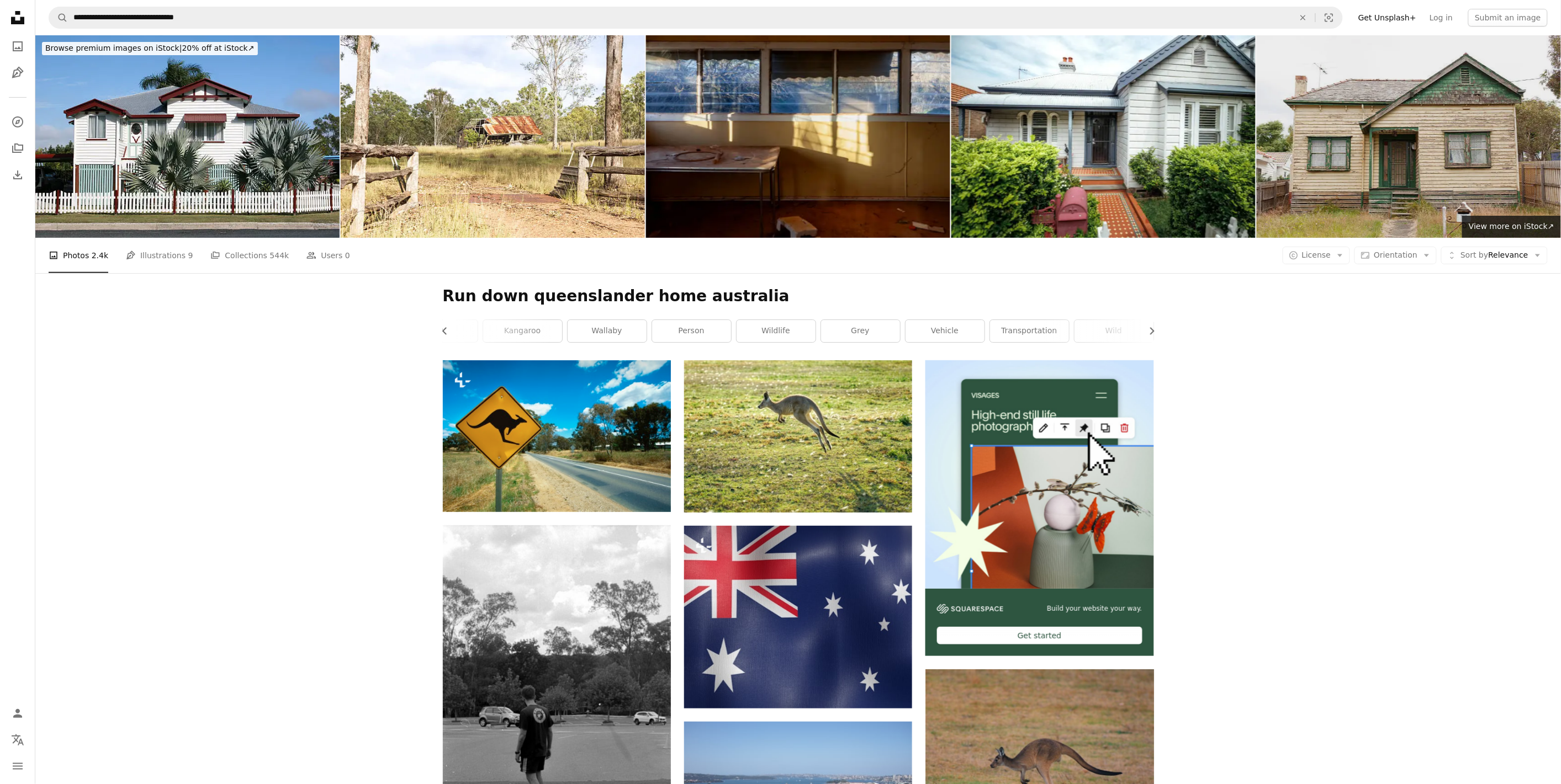
click at [1284, 108] on img at bounding box center [1409, 137] width 304 height 202
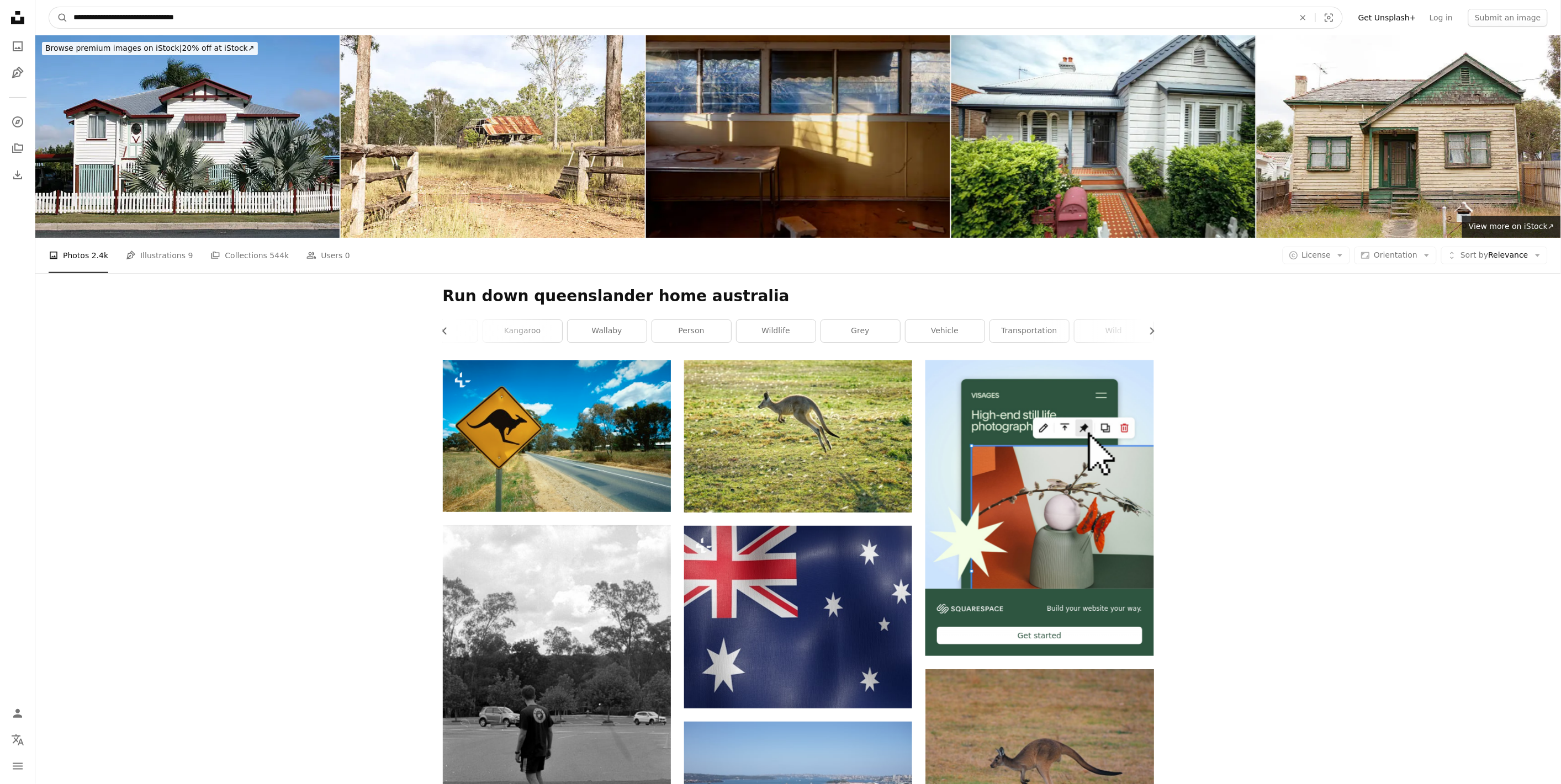
drag, startPoint x: 218, startPoint y: 18, endPoint x: 170, endPoint y: 18, distance: 48.0
click at [169, 18] on input "**********" at bounding box center [679, 18] width 1223 height 21
type input "**********"
click button "A magnifying glass" at bounding box center [58, 18] width 18 height 21
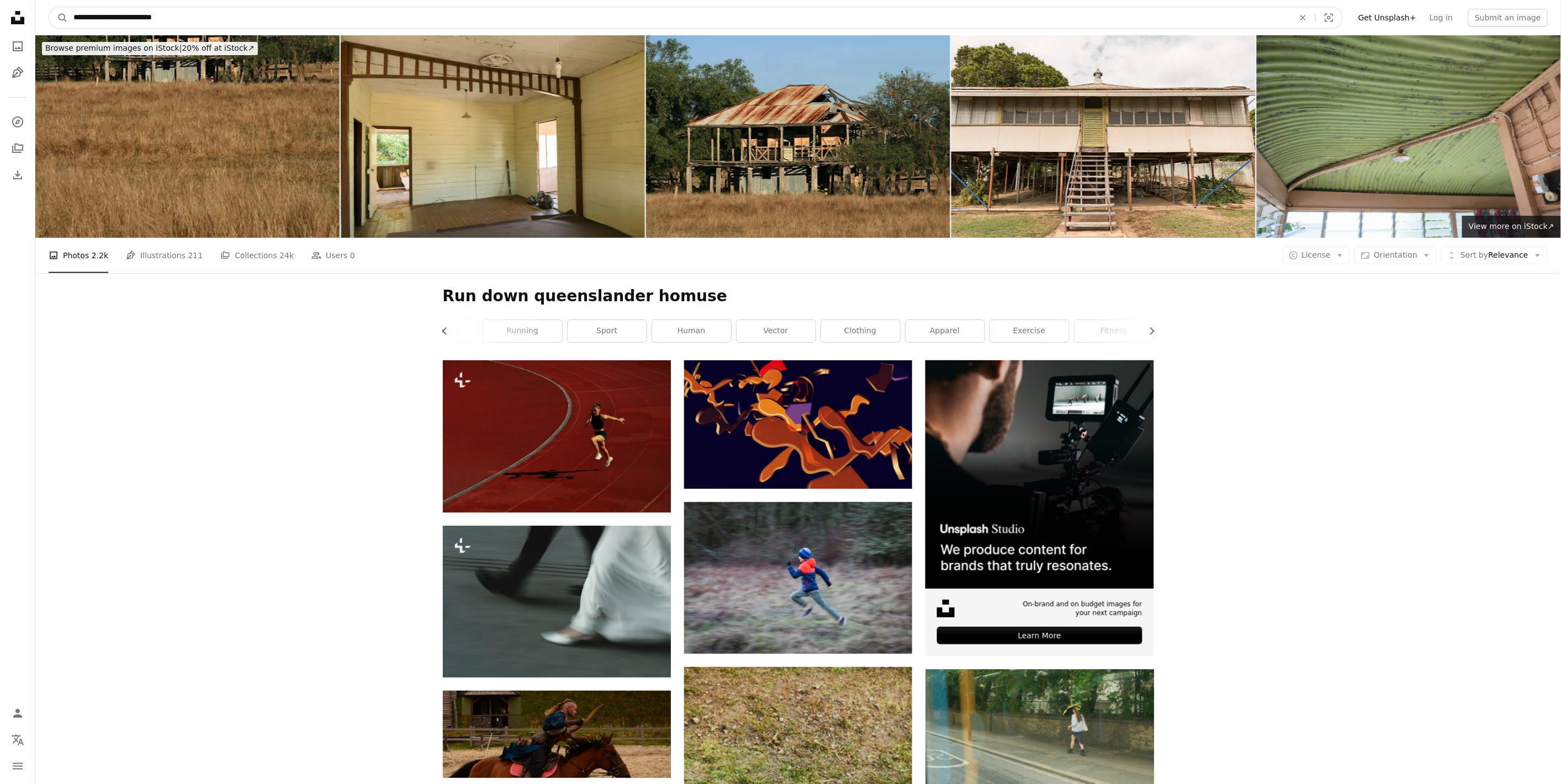
click at [172, 18] on input "**********" at bounding box center [679, 18] width 1223 height 21
type input "**********"
click button "A magnifying glass" at bounding box center [58, 18] width 18 height 21
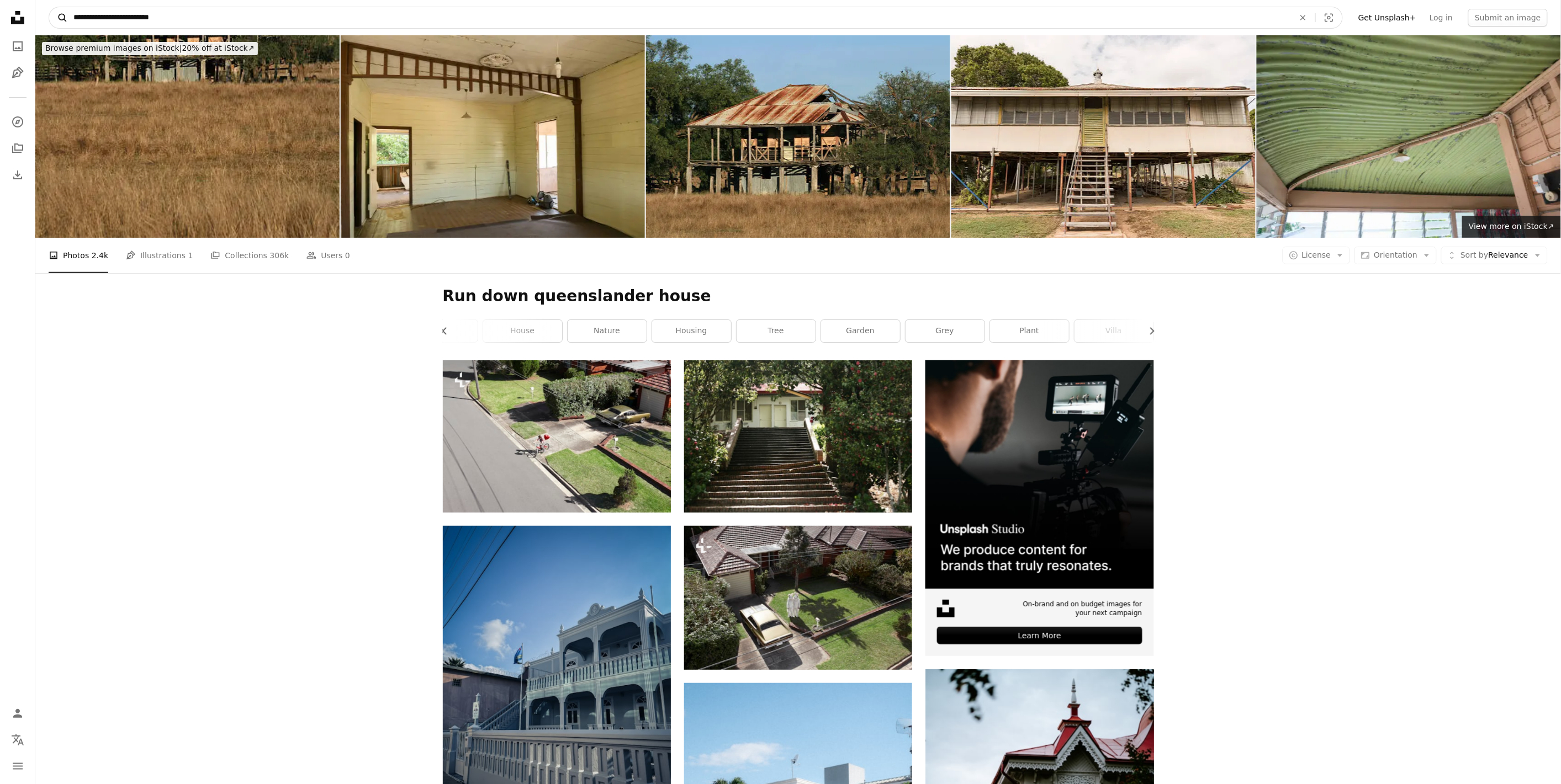
drag, startPoint x: 212, startPoint y: 14, endPoint x: 66, endPoint y: 23, distance: 146.3
click at [66, 23] on form "**********" at bounding box center [696, 18] width 1294 height 22
type input "*"
type input "**********"
click button "A magnifying glass" at bounding box center [58, 18] width 18 height 21
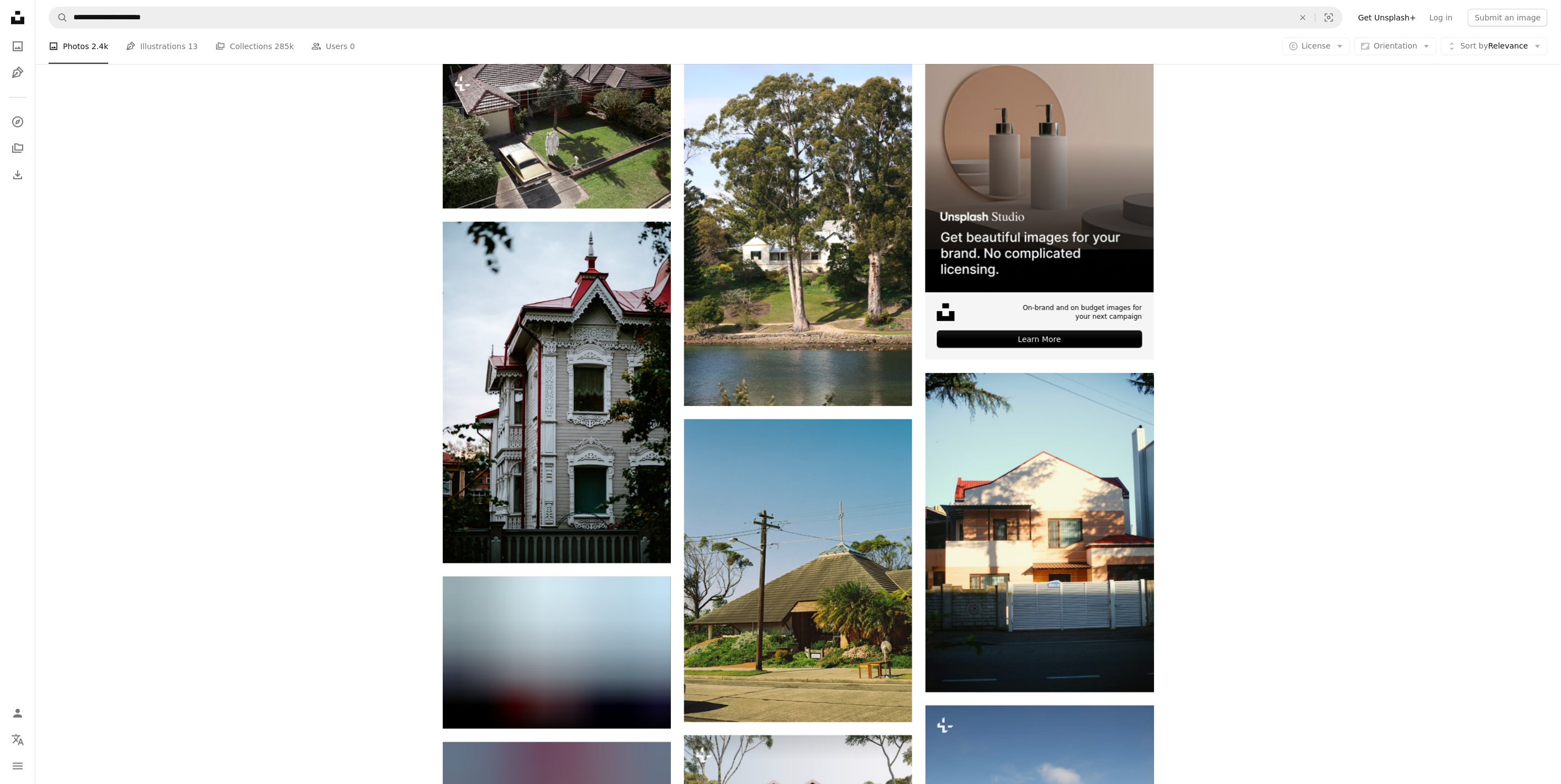
scroll to position [306, 0]
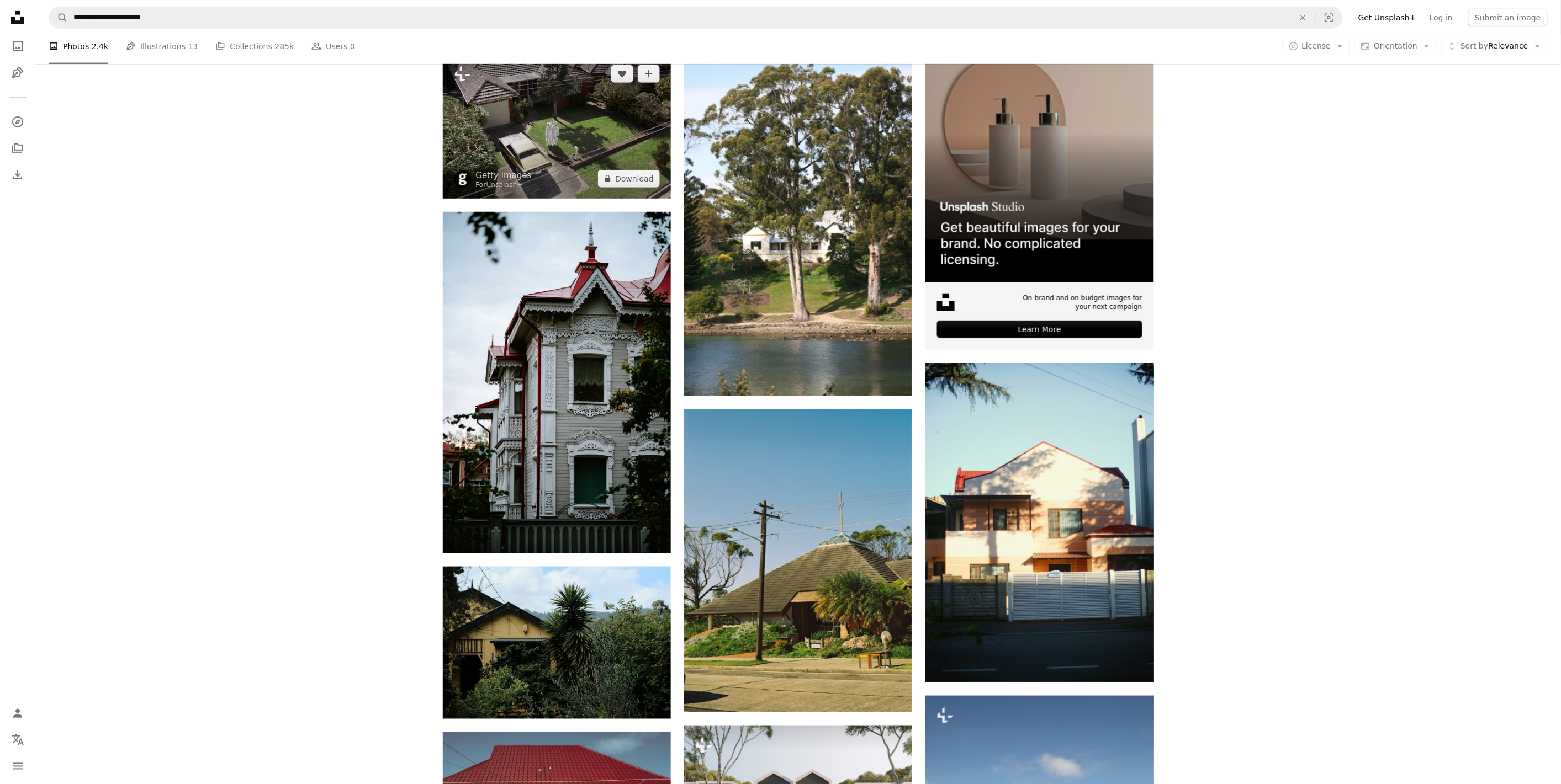
click at [563, 156] on img at bounding box center [557, 125] width 228 height 144
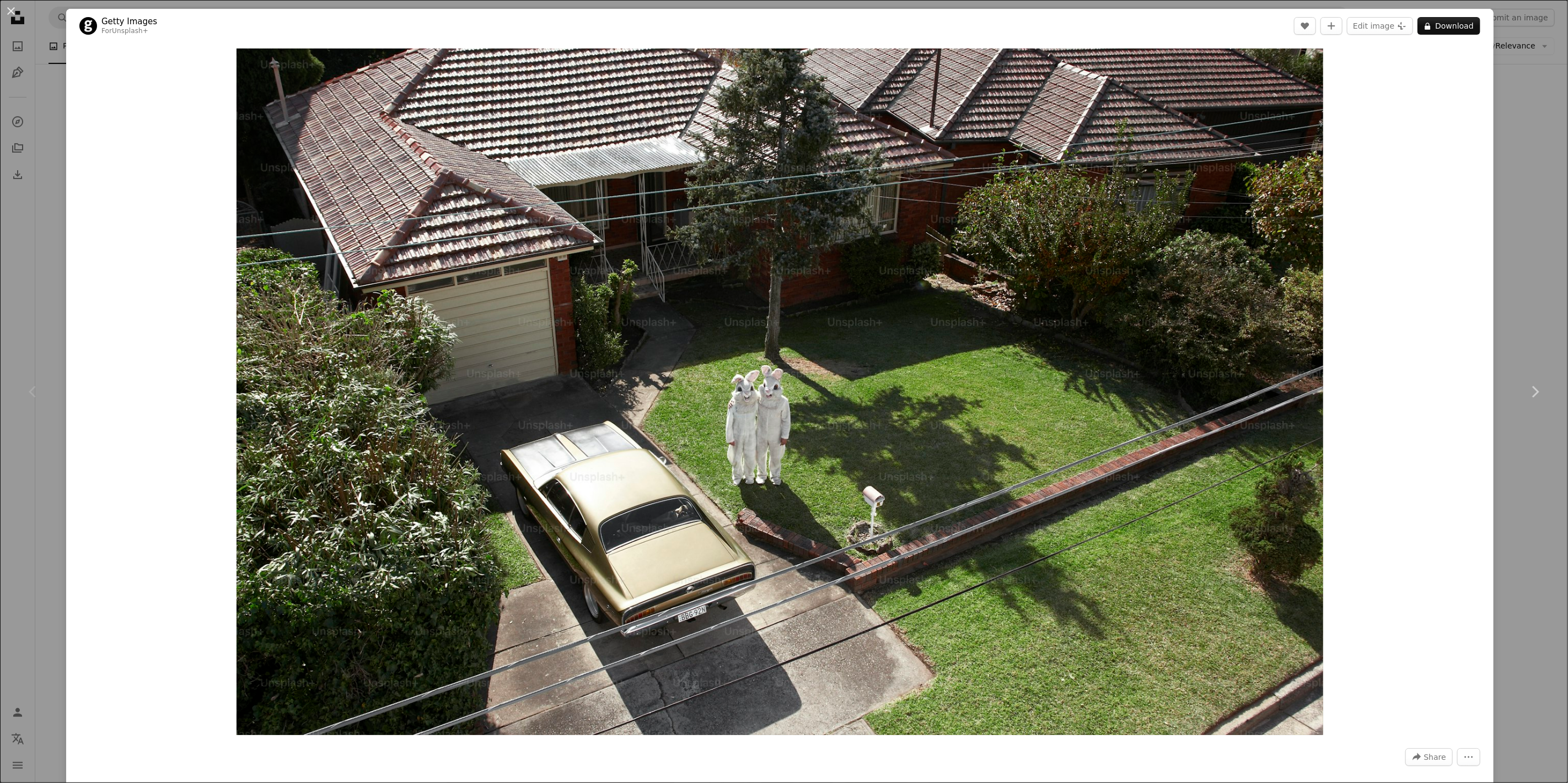
click at [1283, 163] on div "An X shape Chevron left Chevron right Getty Images For Unsplash+ A heart A plus…" at bounding box center [784, 392] width 1568 height 783
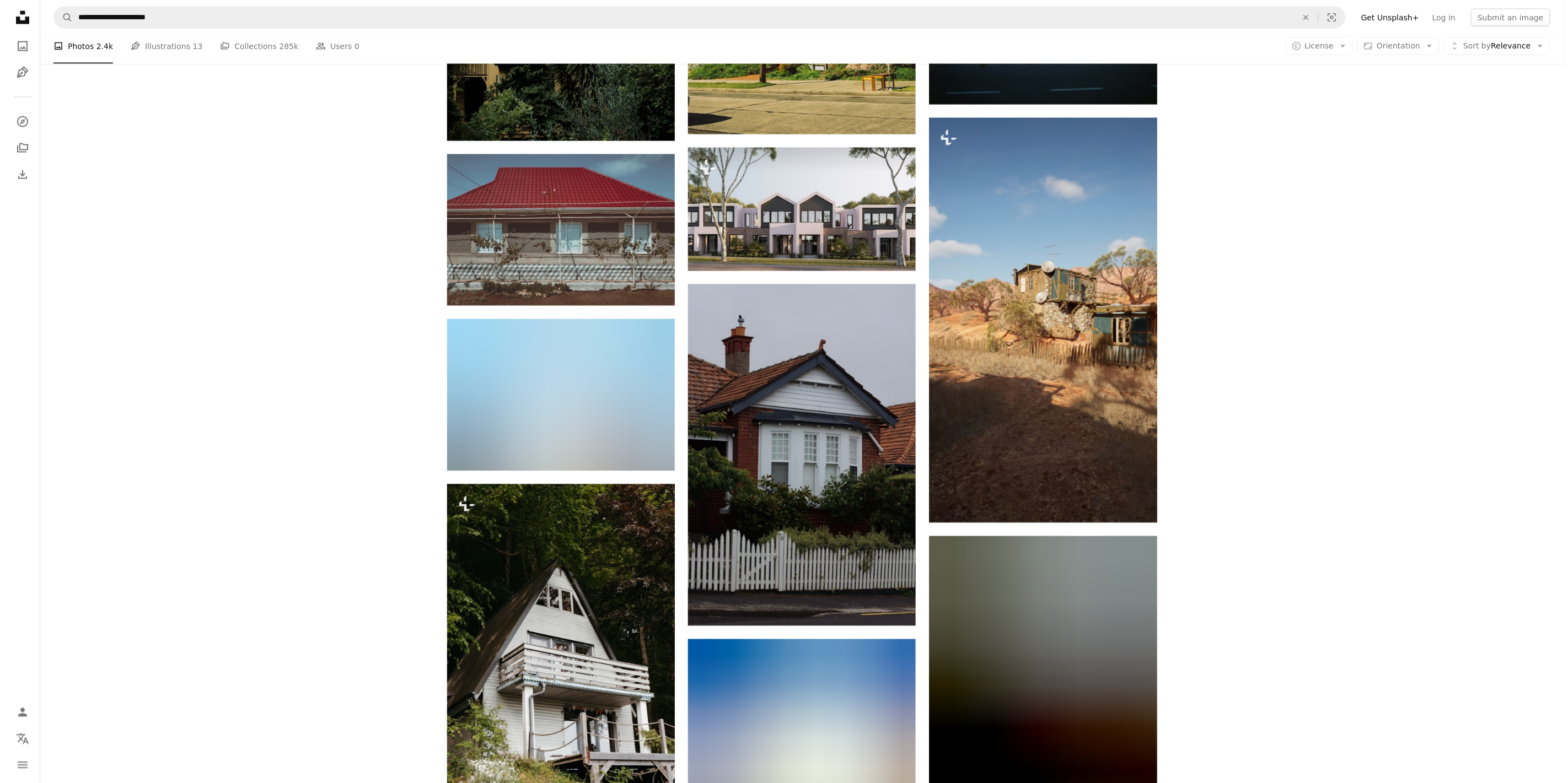
scroll to position [919, 0]
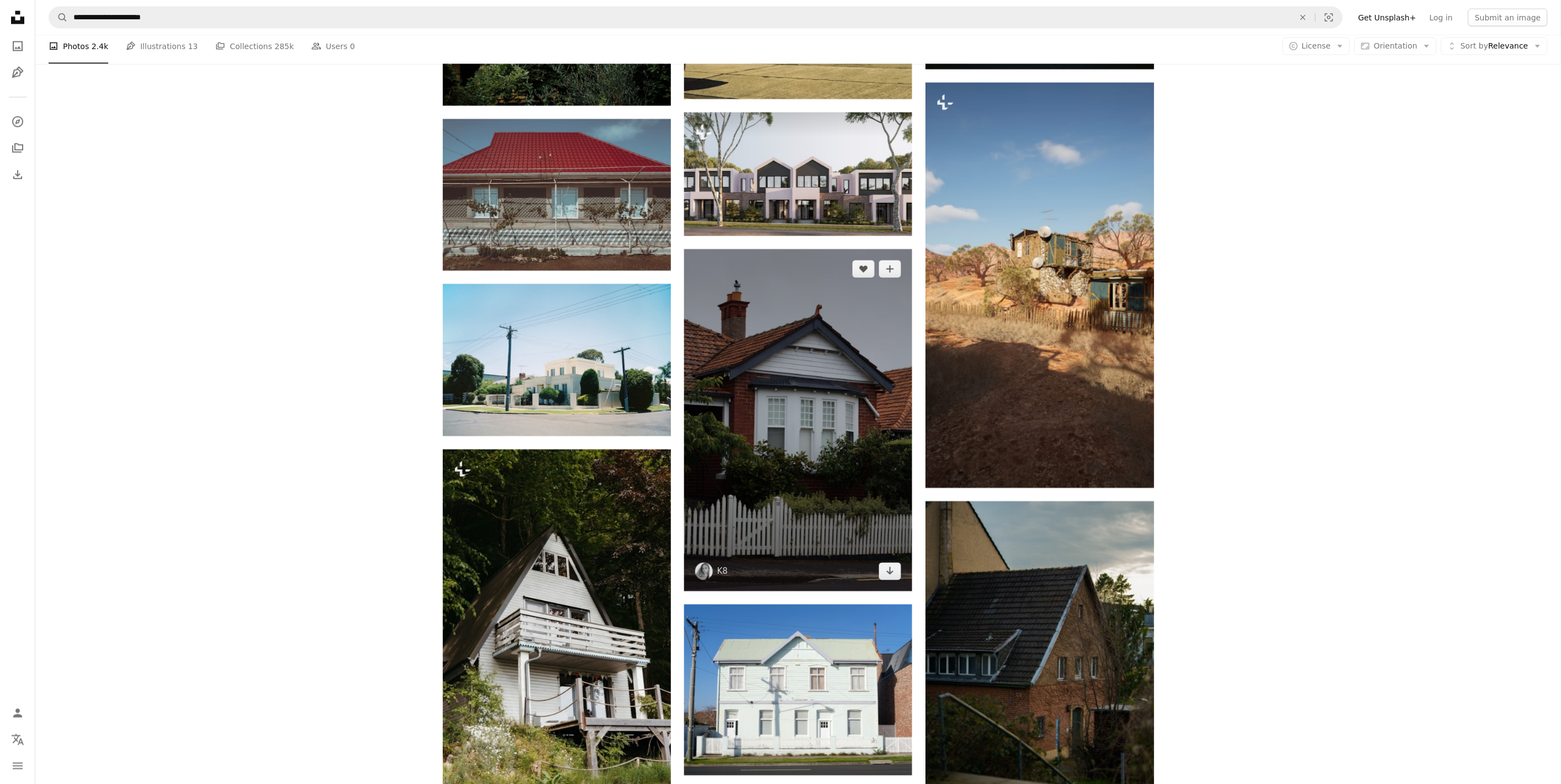
click at [782, 376] on img at bounding box center [797, 421] width 228 height 343
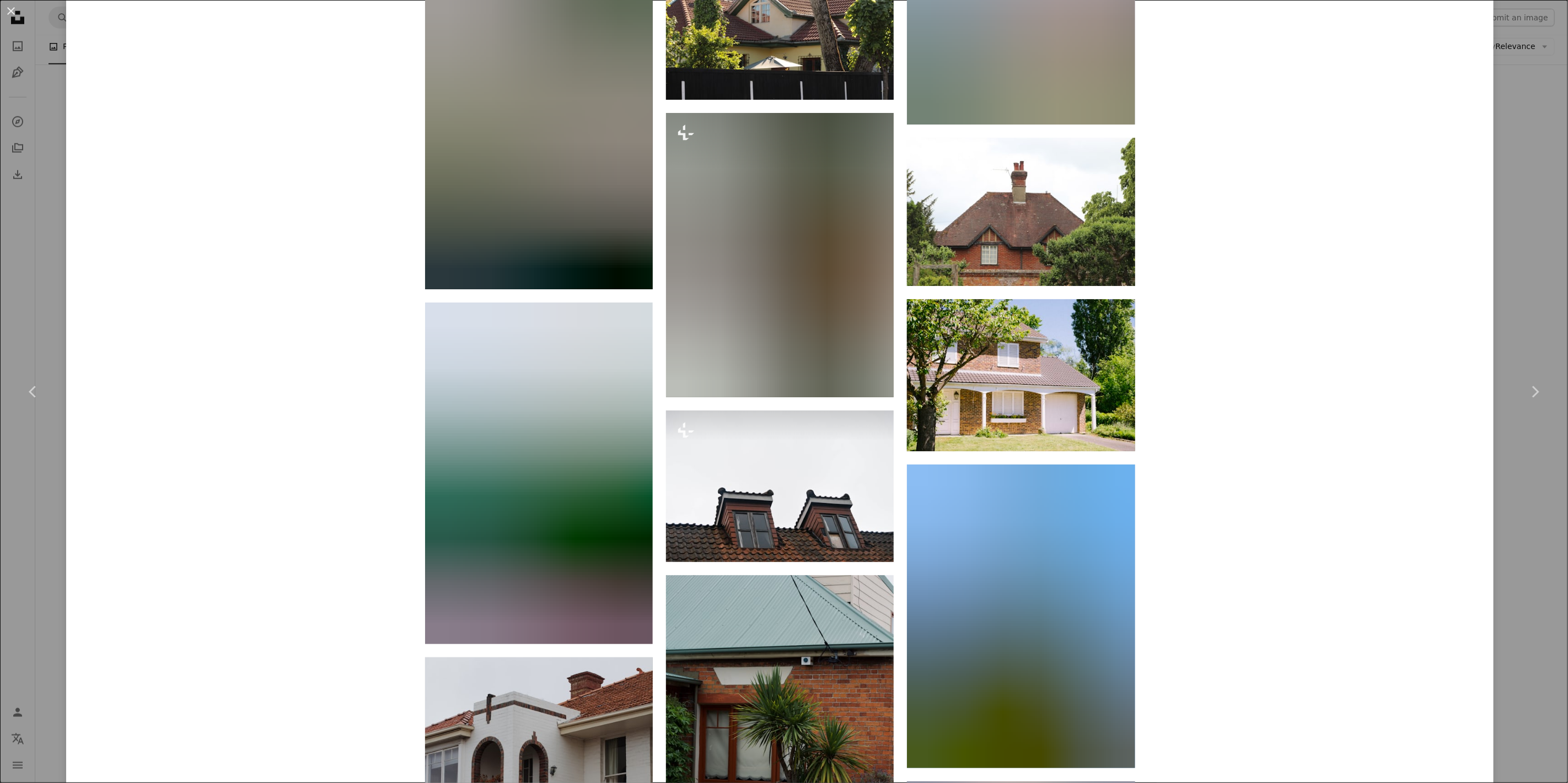
scroll to position [2205, 0]
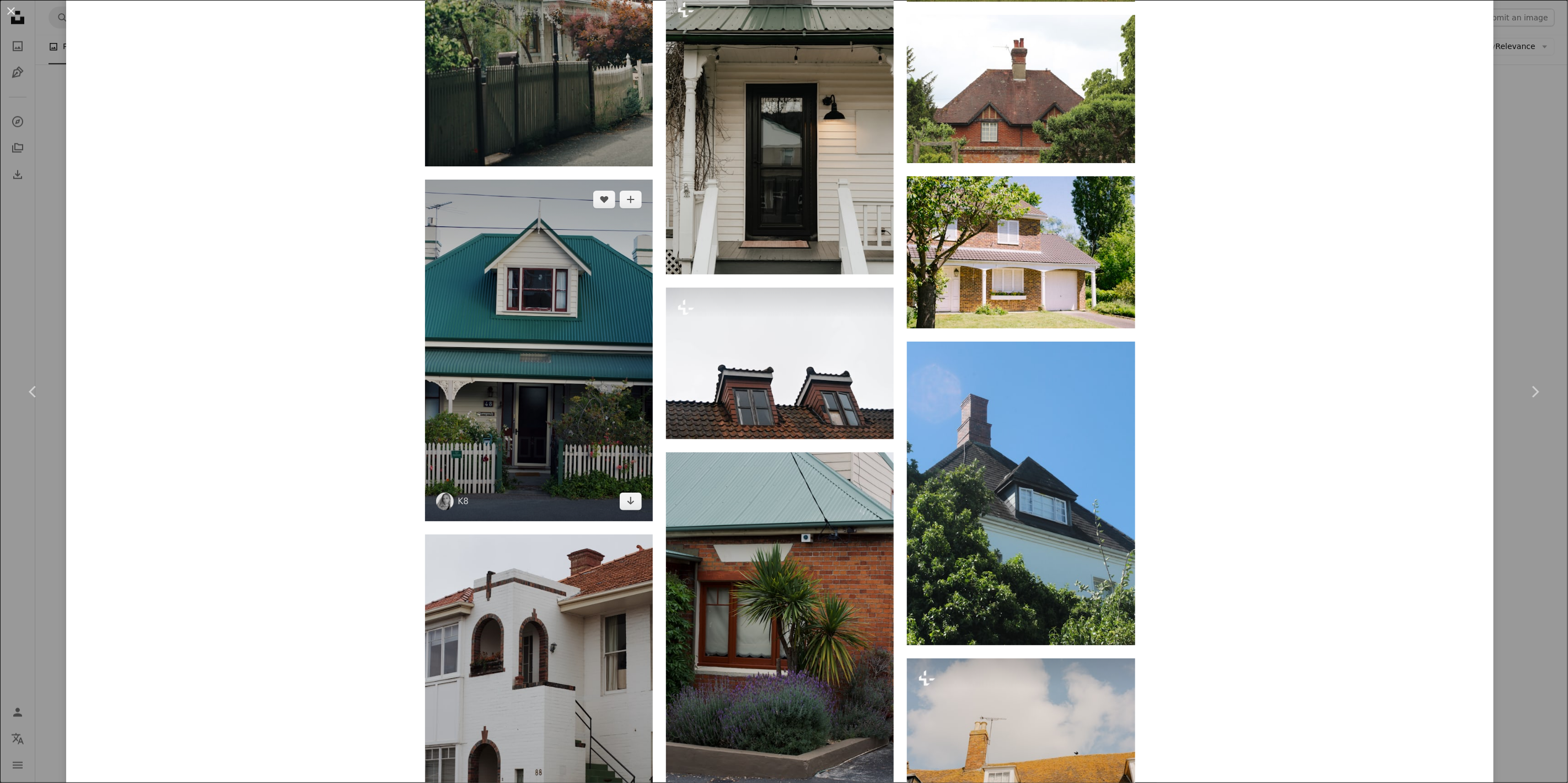
click at [502, 353] on img at bounding box center [538, 351] width 228 height 342
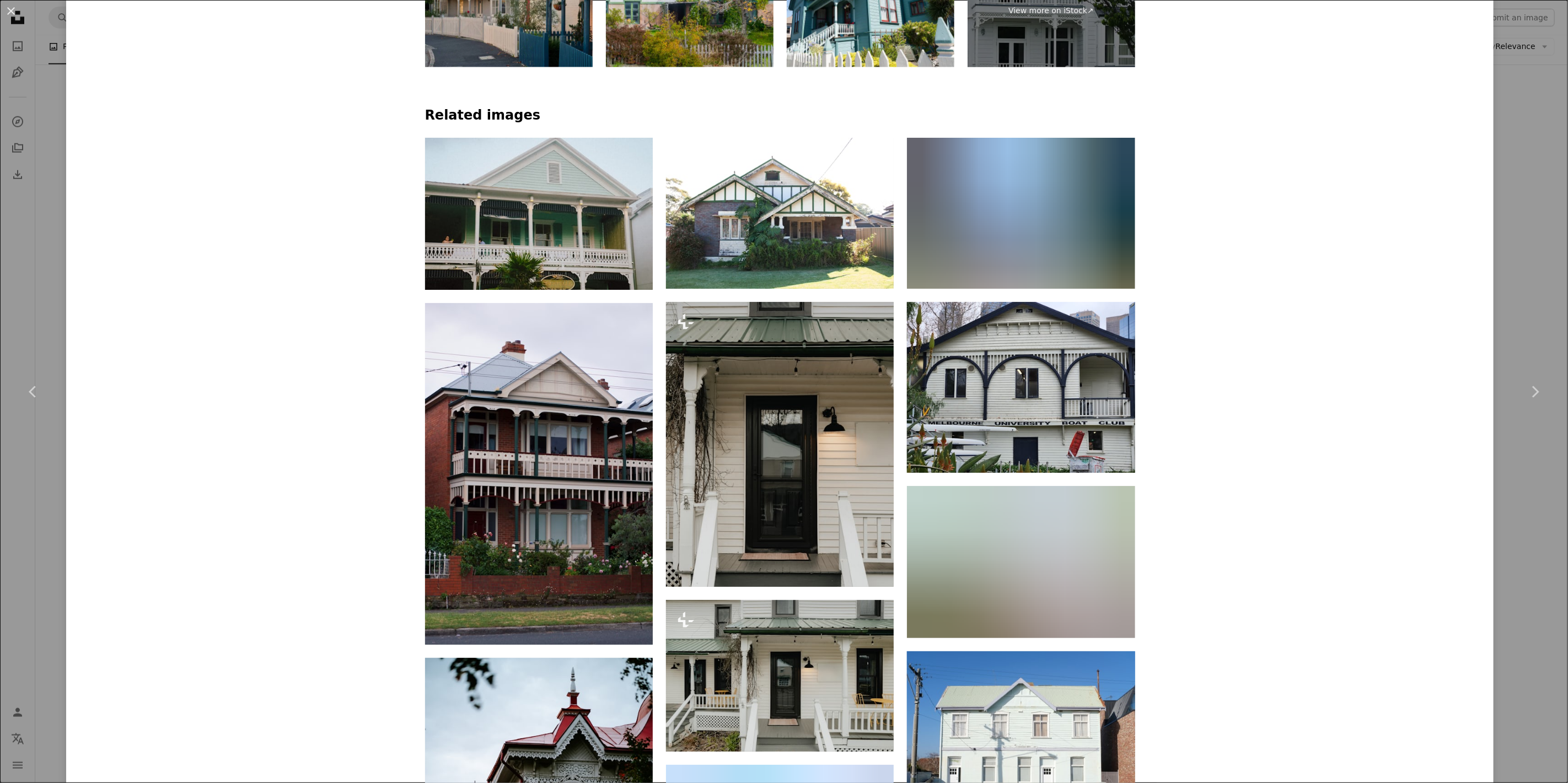
scroll to position [1041, 0]
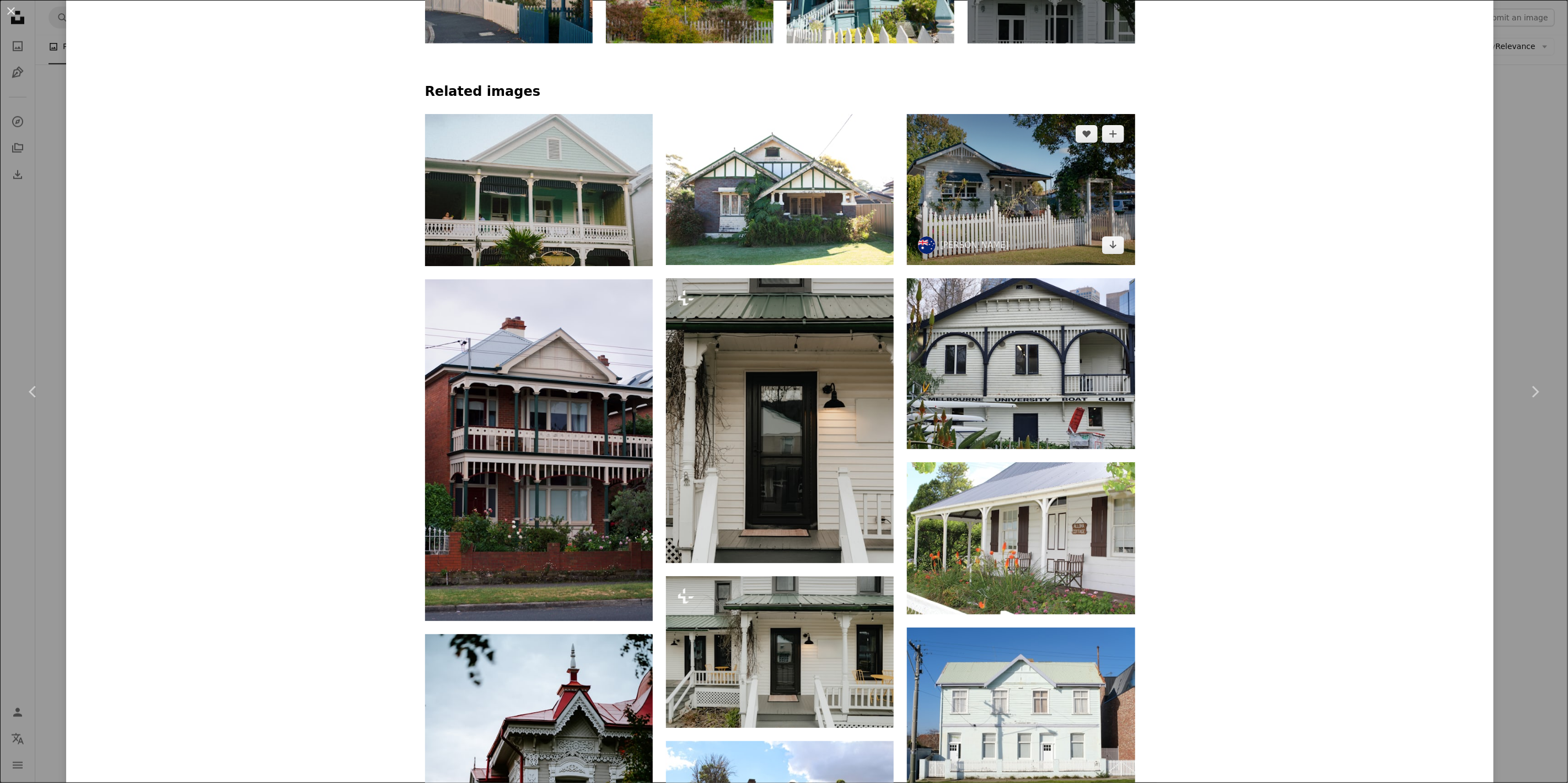
click at [1044, 176] on img at bounding box center [1021, 189] width 228 height 151
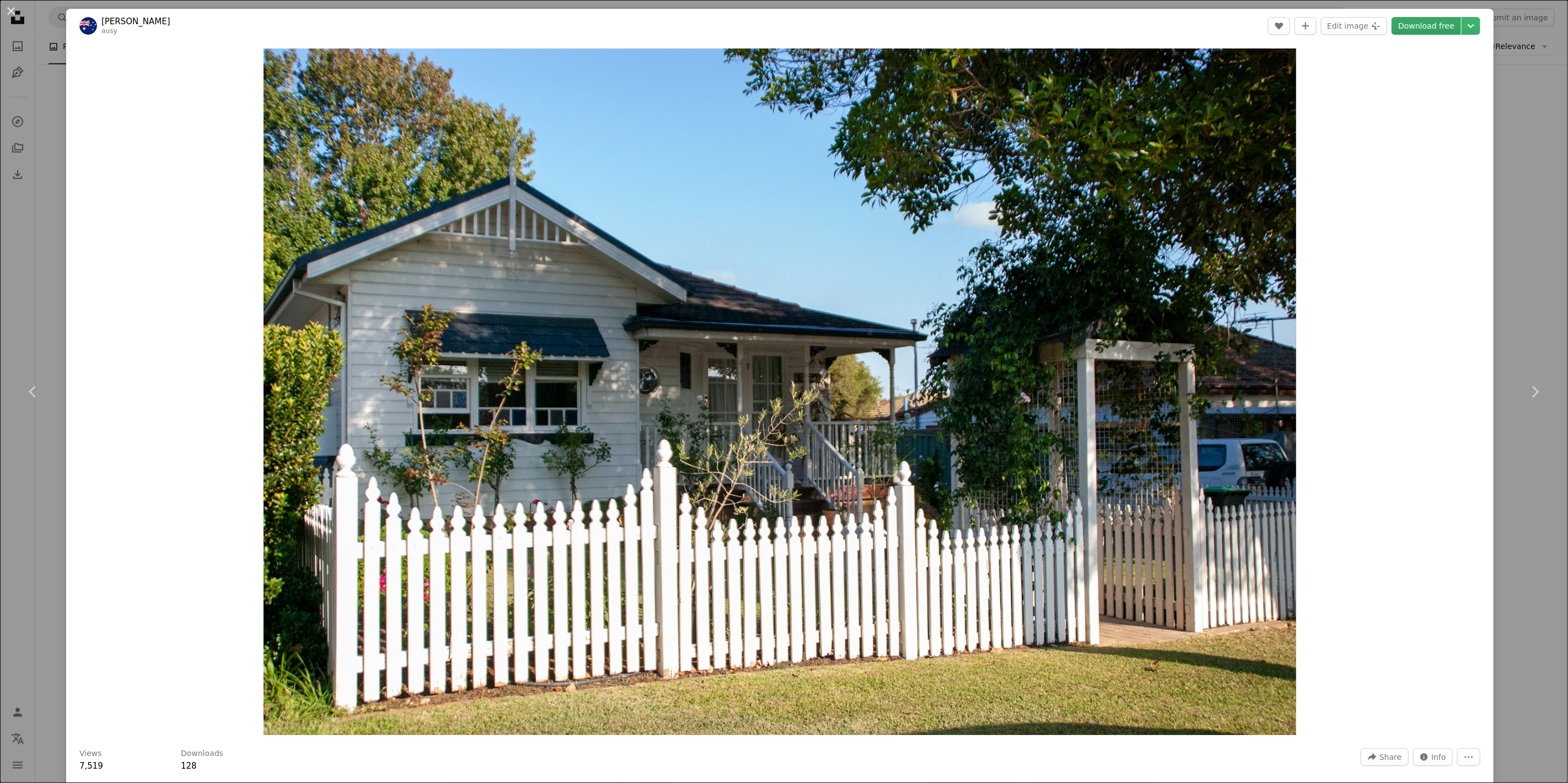
click at [1283, 25] on link "Download free" at bounding box center [1426, 26] width 69 height 18
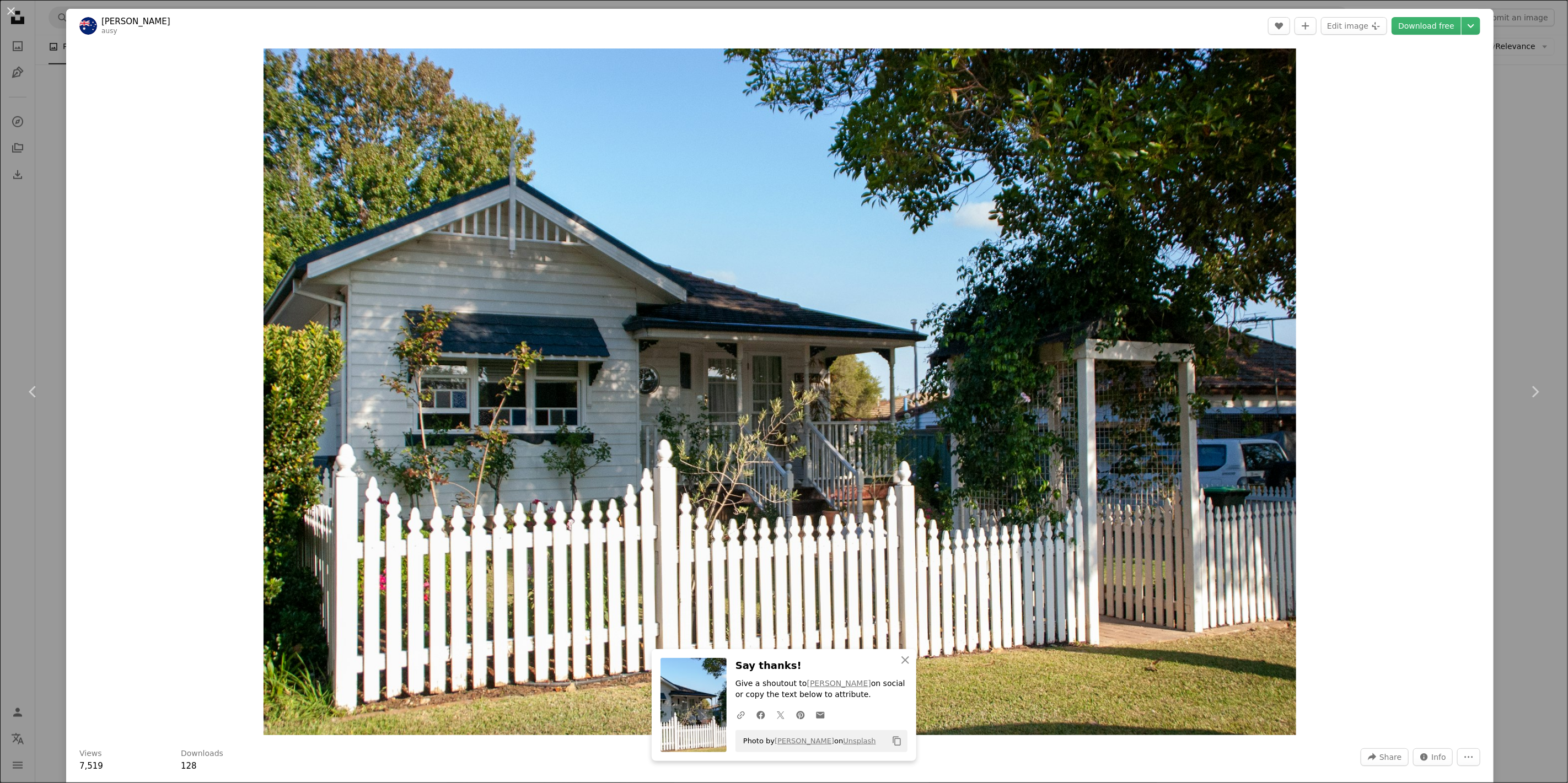
click at [40, 120] on div "An X shape Chevron left Chevron right An X shape Close Say thanks! Give a shout…" at bounding box center [784, 392] width 1568 height 783
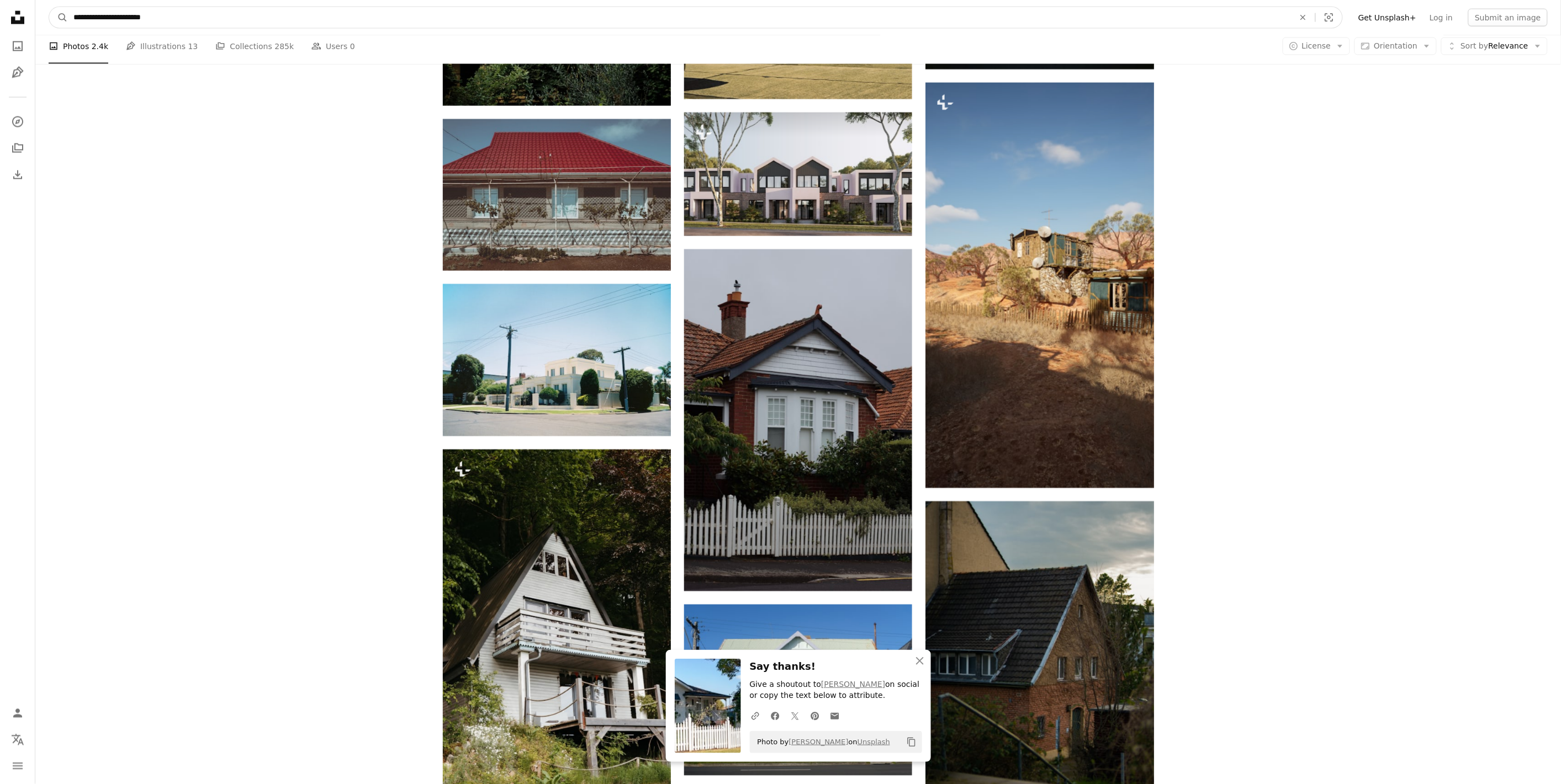
drag, startPoint x: 18, startPoint y: 19, endPoint x: 0, endPoint y: 24, distance: 18.7
type input "**********"
click button "A magnifying glass" at bounding box center [58, 18] width 18 height 21
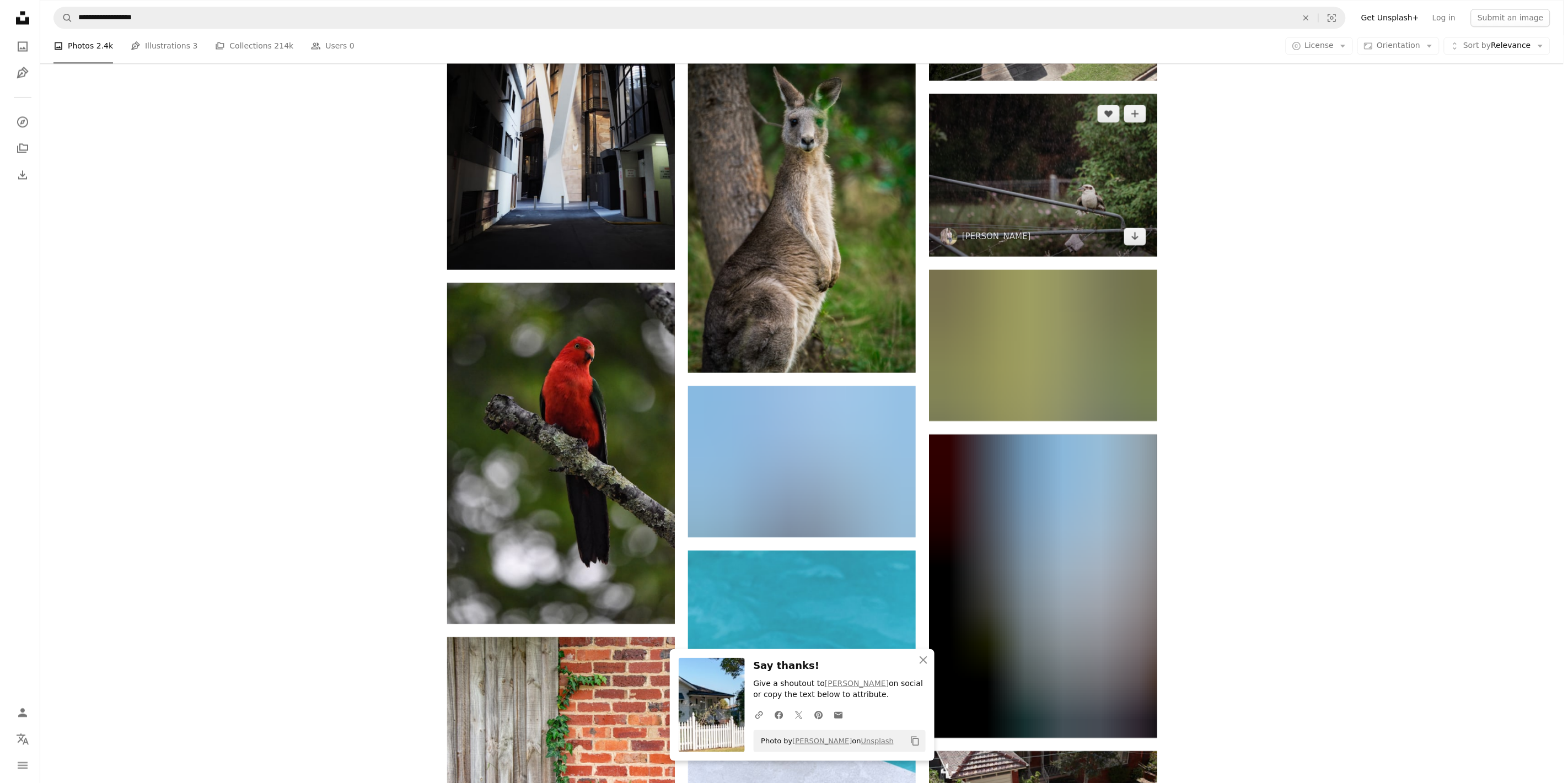
scroll to position [970, 0]
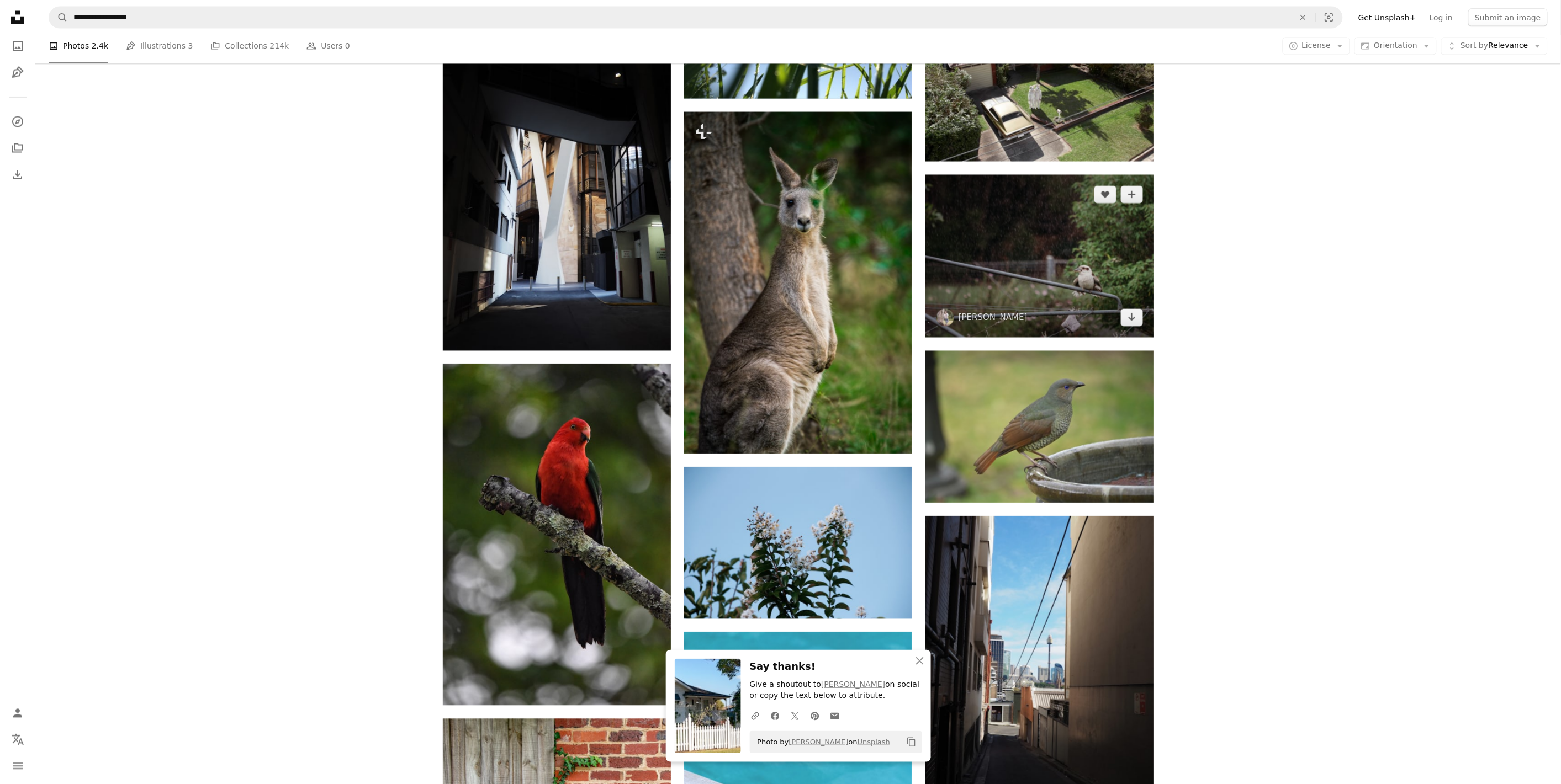
click at [1025, 250] on img at bounding box center [1039, 256] width 228 height 163
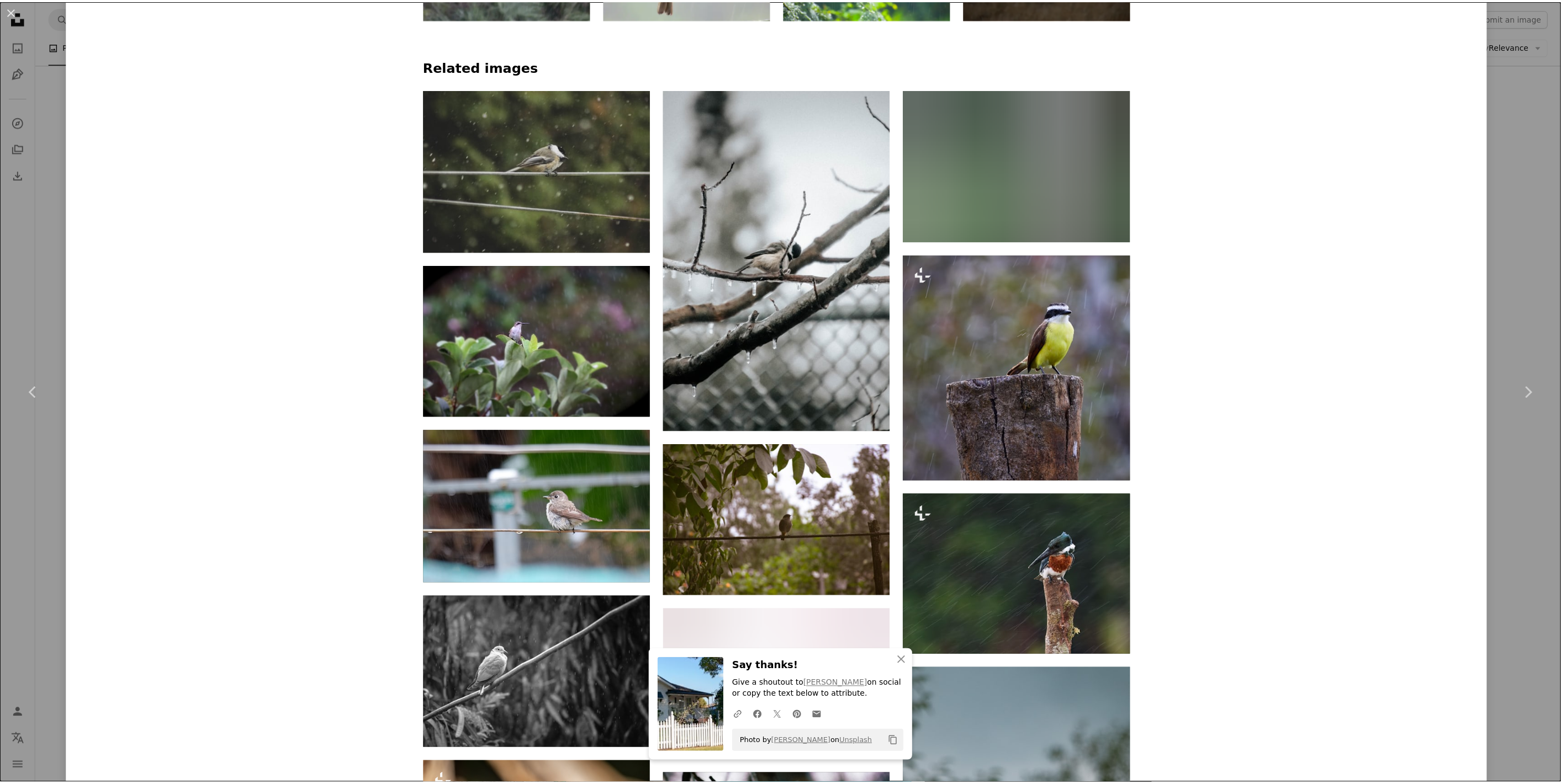
scroll to position [1226, 0]
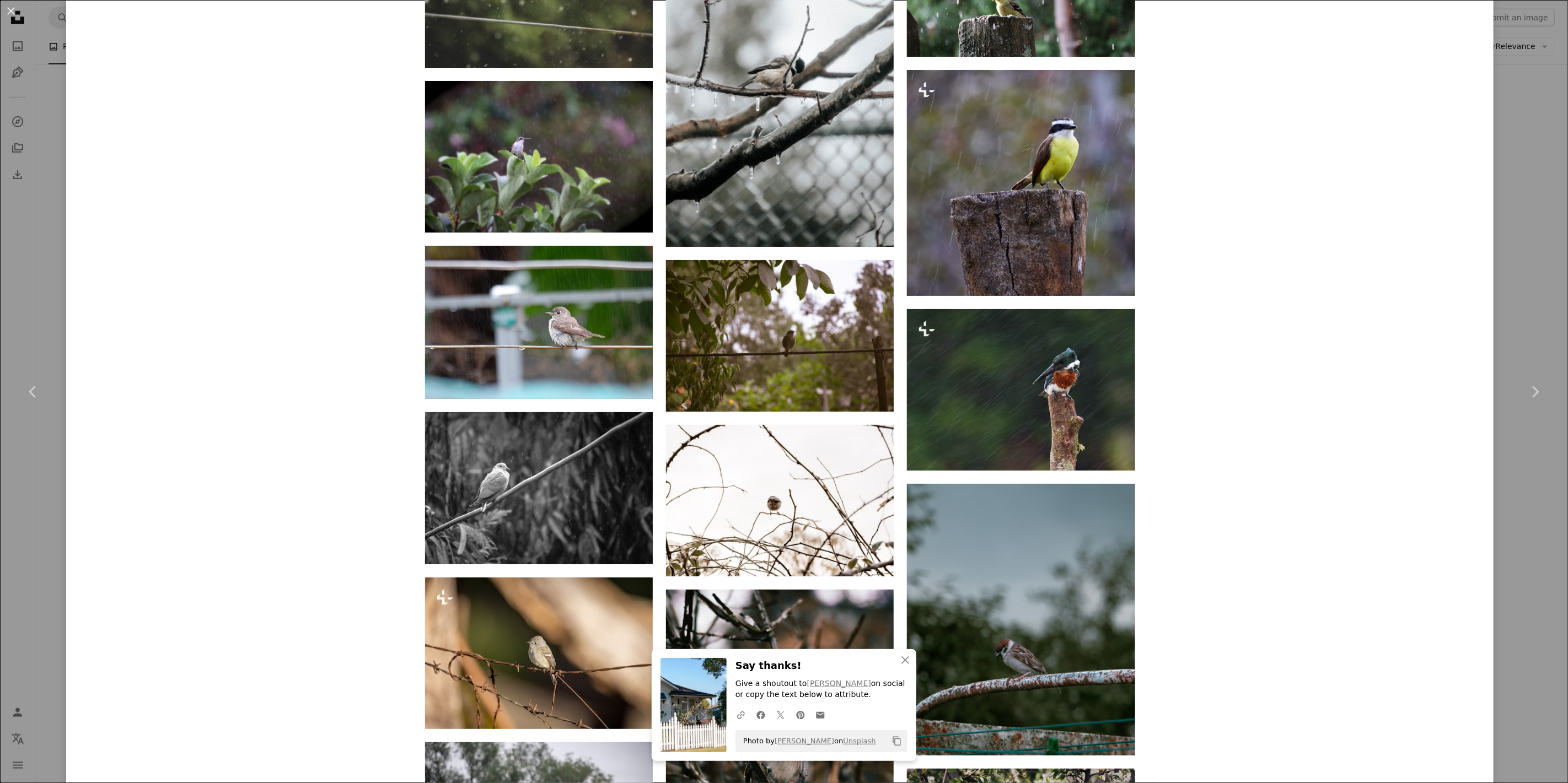
click at [1283, 222] on div "An X shape Chevron left Chevron right An X shape Close Say thanks! Give a shout…" at bounding box center [784, 392] width 1568 height 783
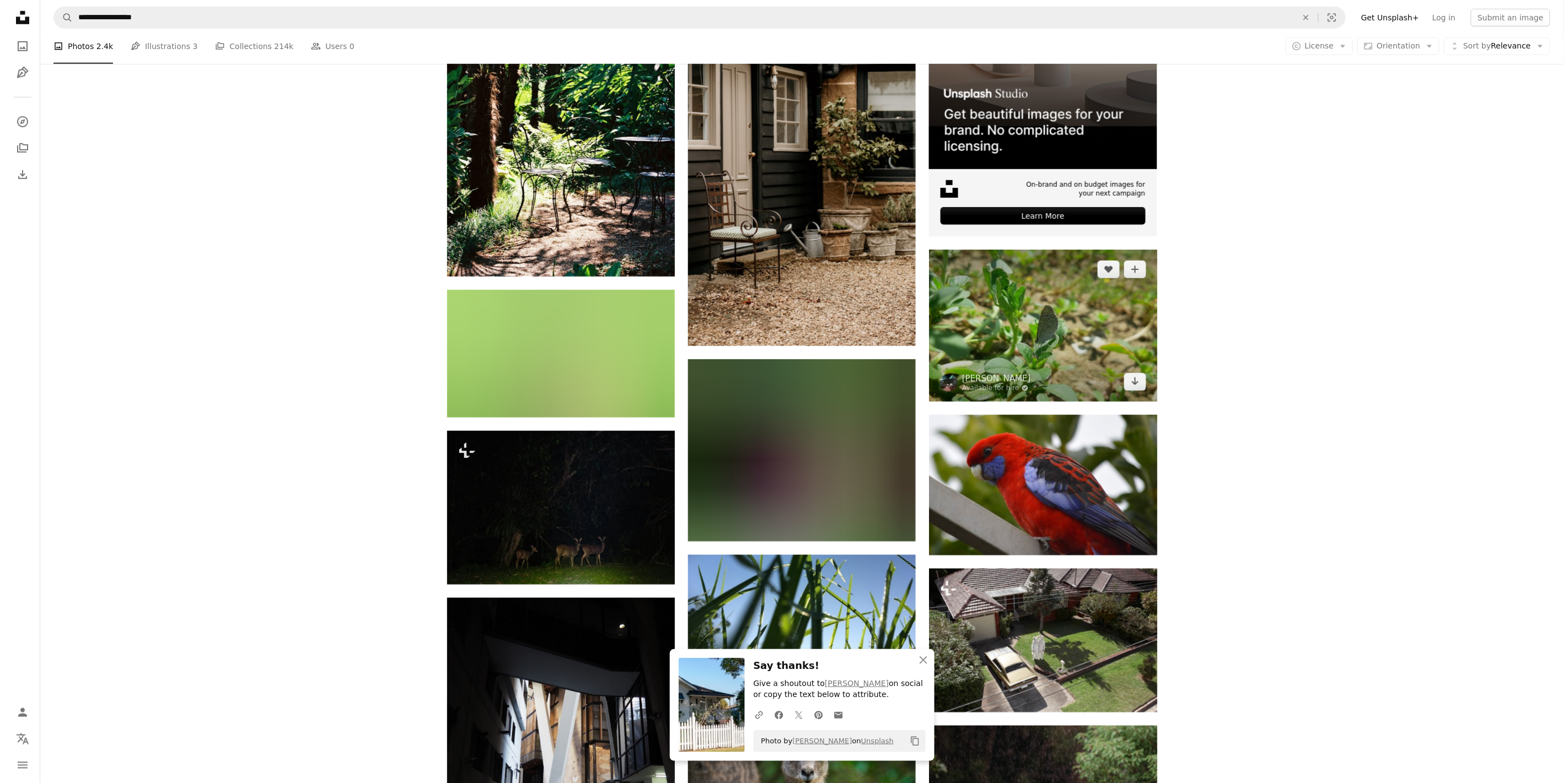
scroll to position [664, 0]
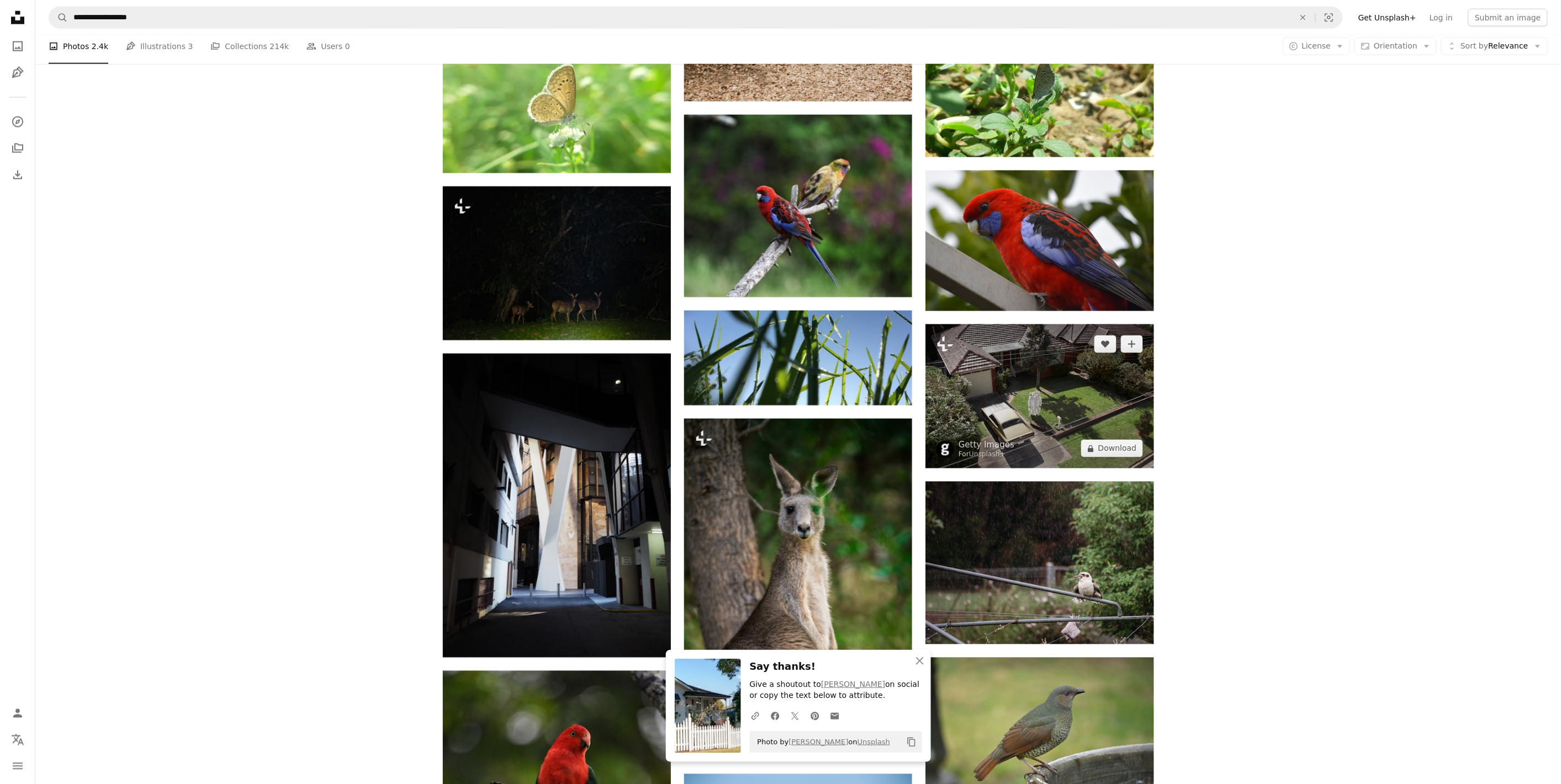
click at [1069, 410] on img at bounding box center [1039, 396] width 228 height 144
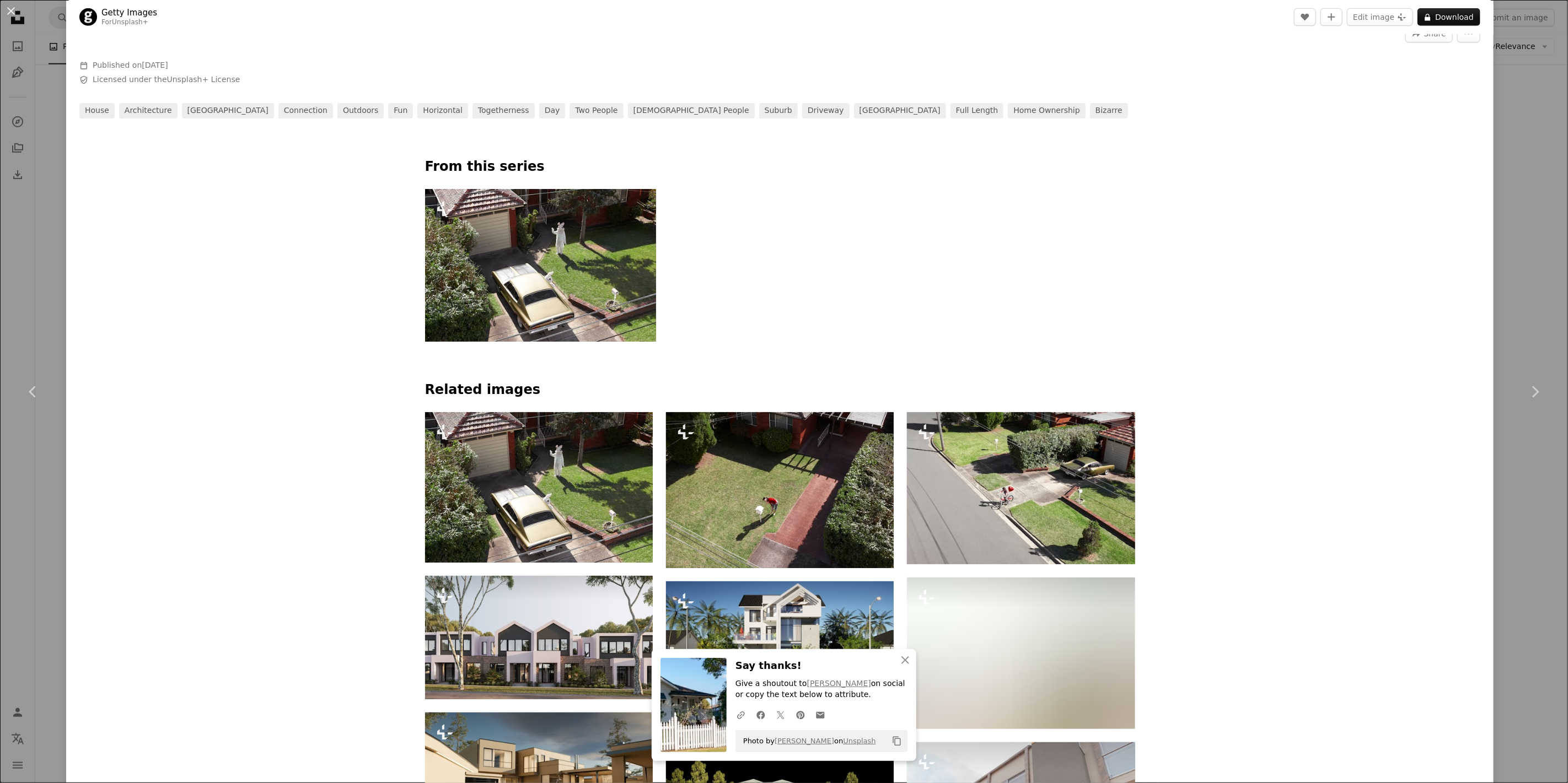
scroll to position [735, 0]
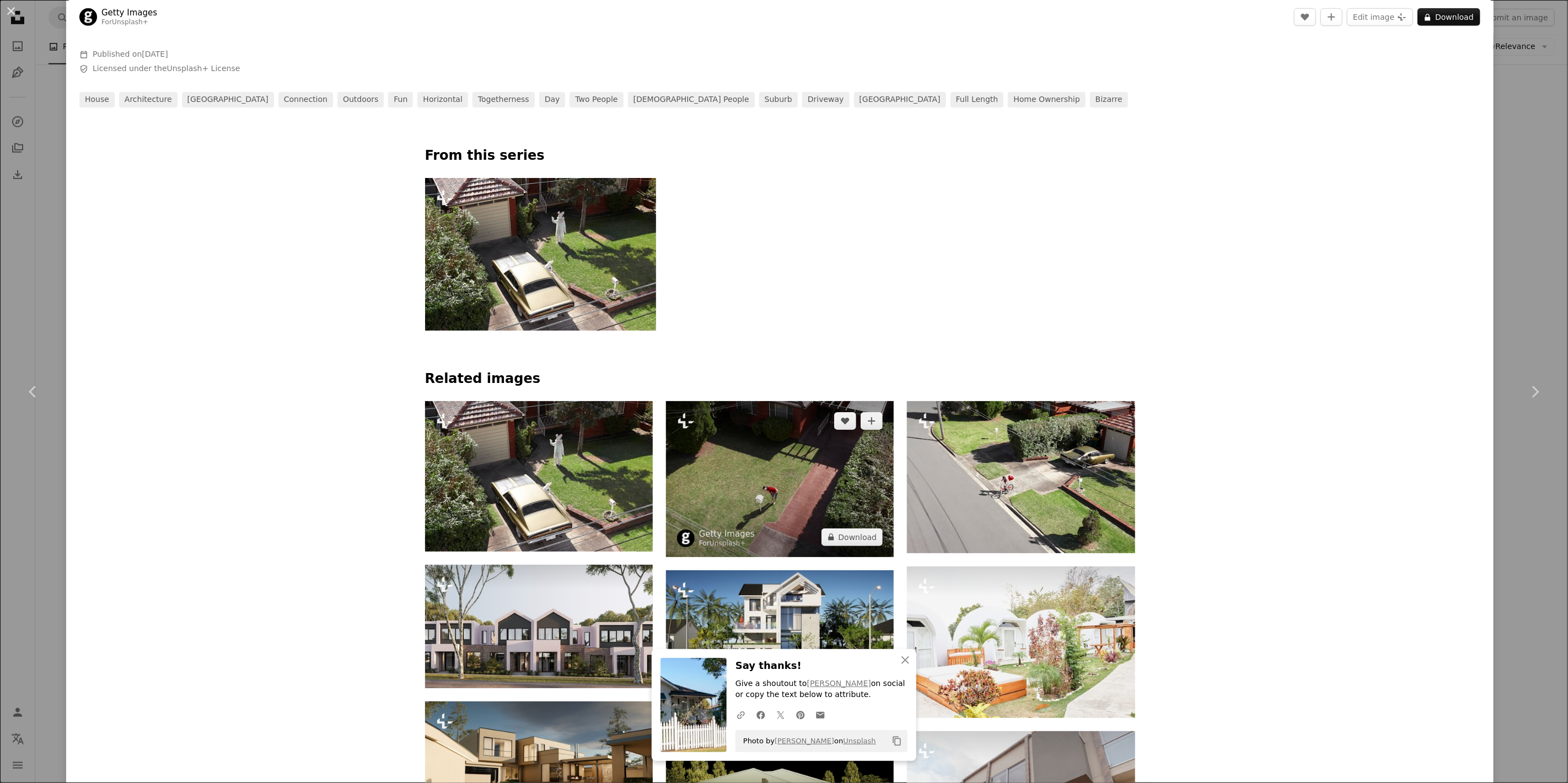
click at [807, 493] on img at bounding box center [780, 479] width 228 height 156
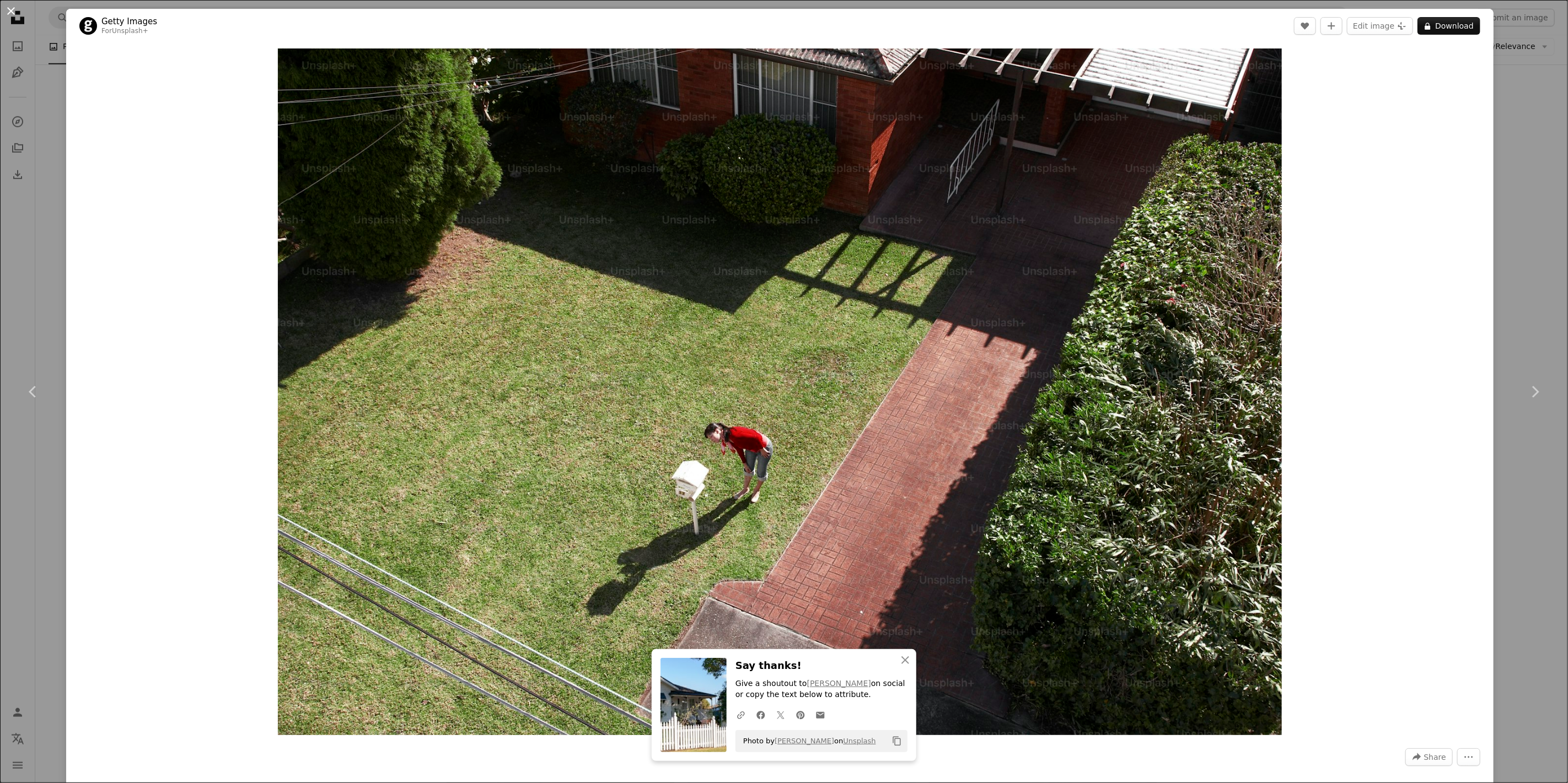
click at [12, 11] on button "An X shape" at bounding box center [11, 11] width 13 height 13
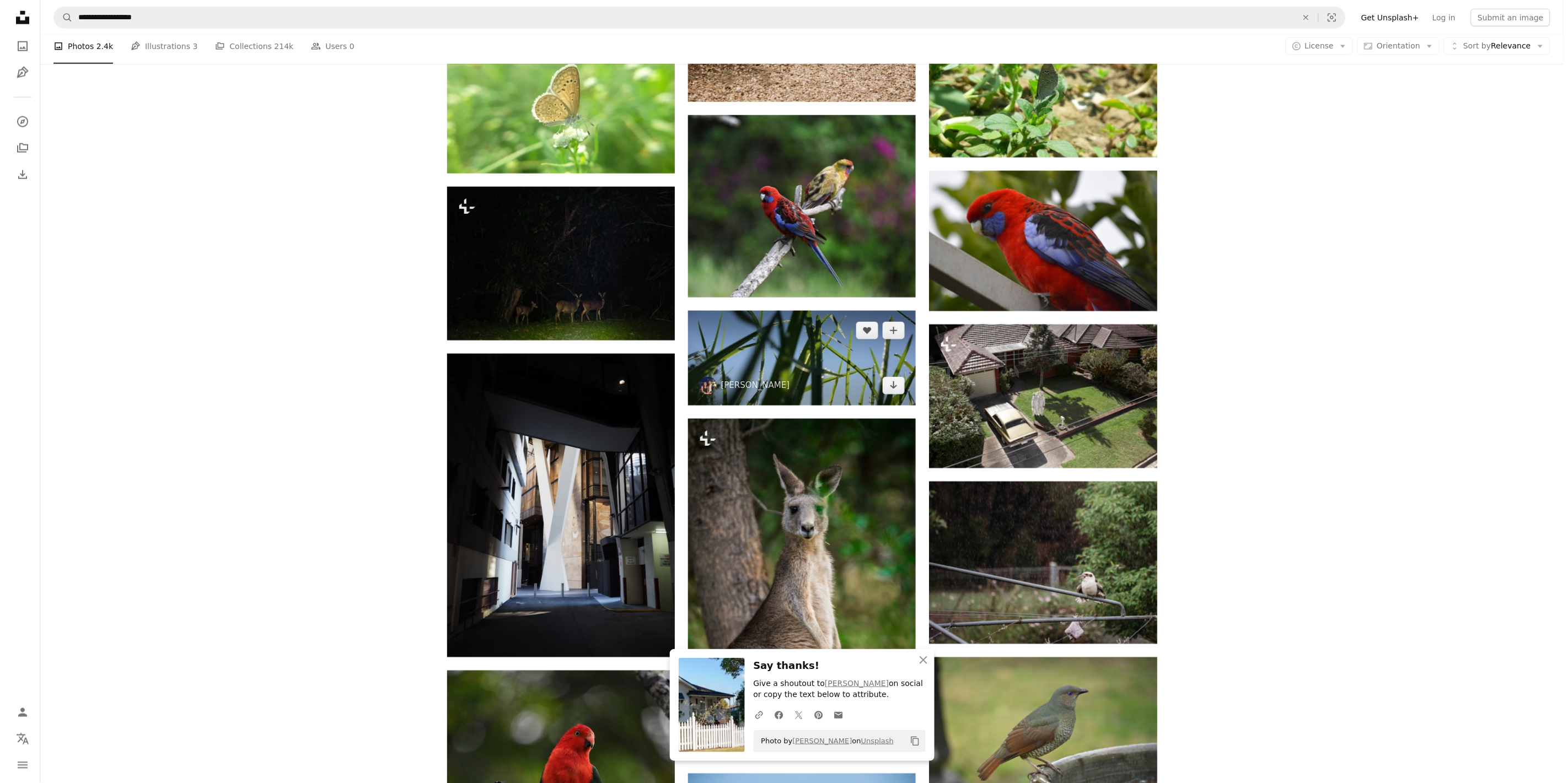
scroll to position [602, 0]
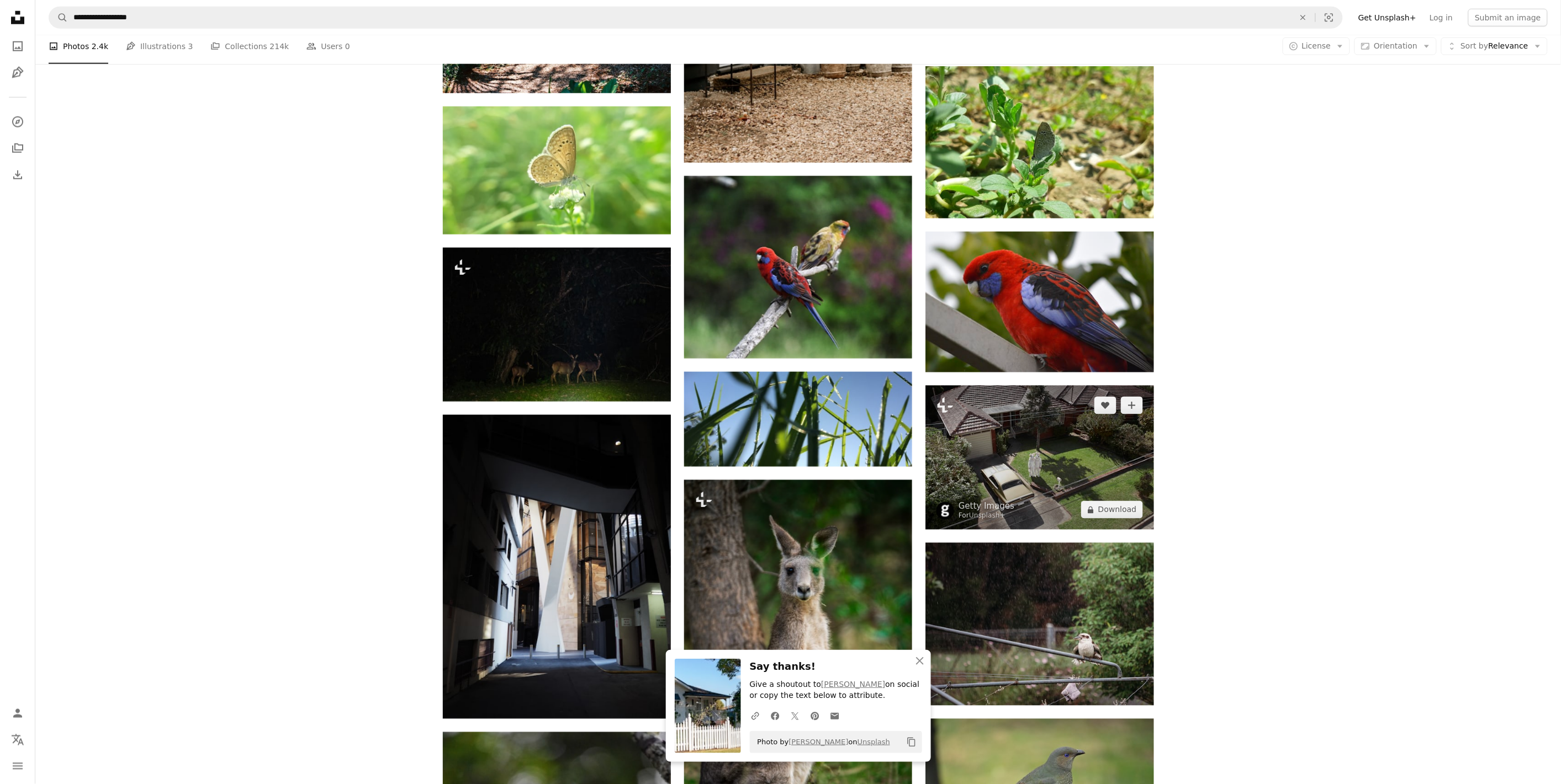
click at [1015, 405] on img at bounding box center [1039, 458] width 228 height 144
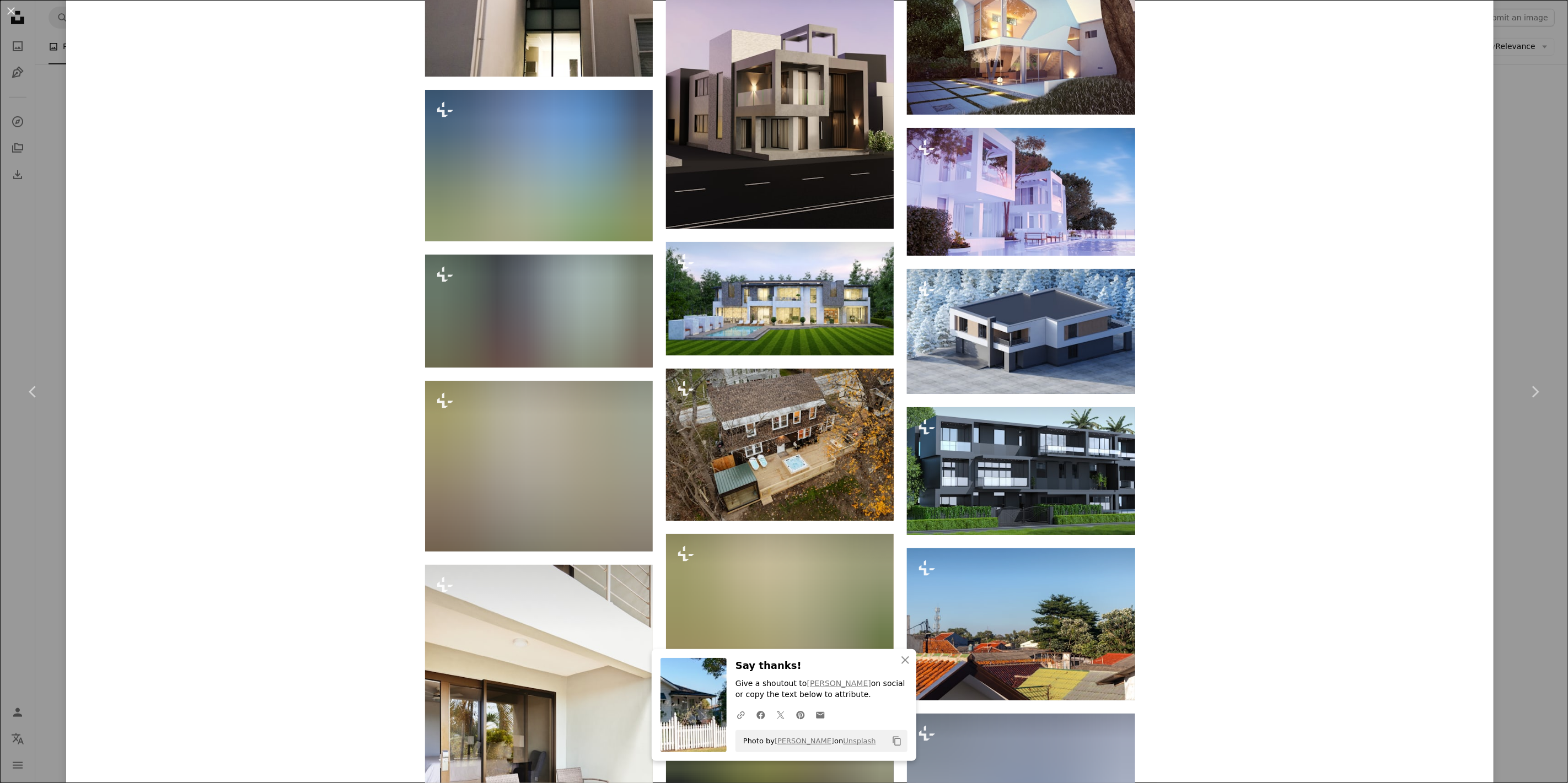
scroll to position [3639, 0]
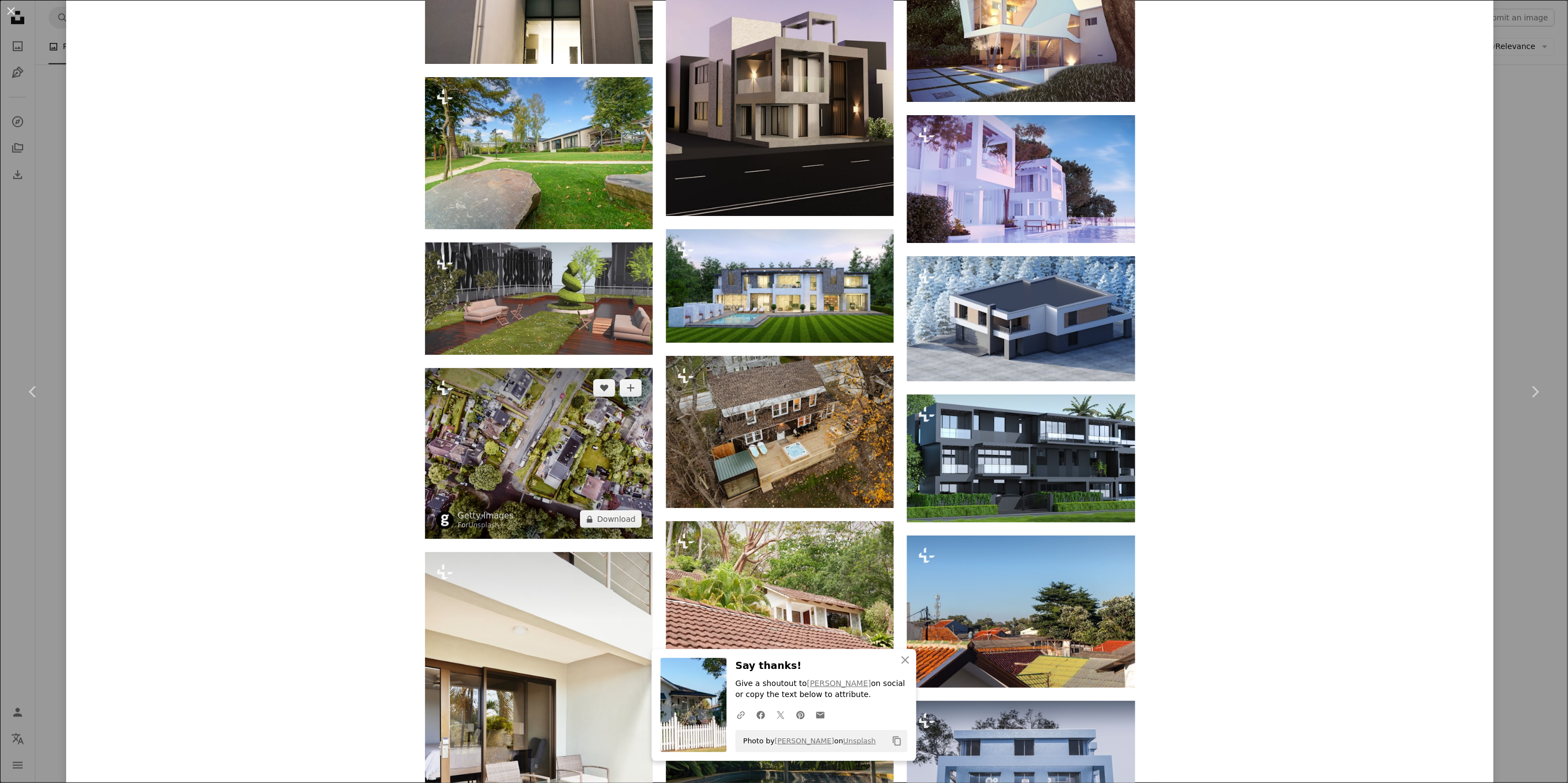
click at [585, 431] on img at bounding box center [538, 453] width 228 height 171
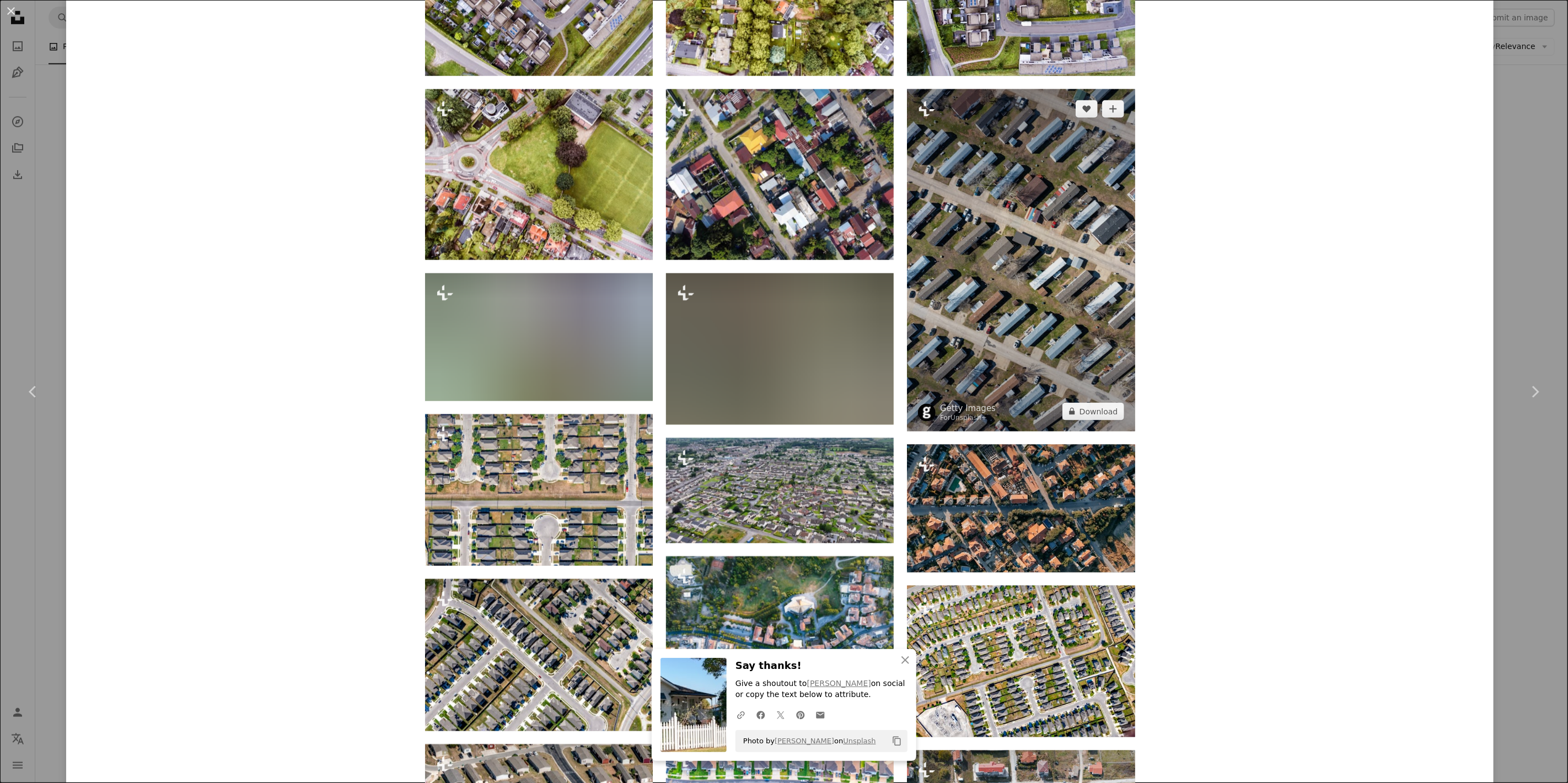
scroll to position [1347, 0]
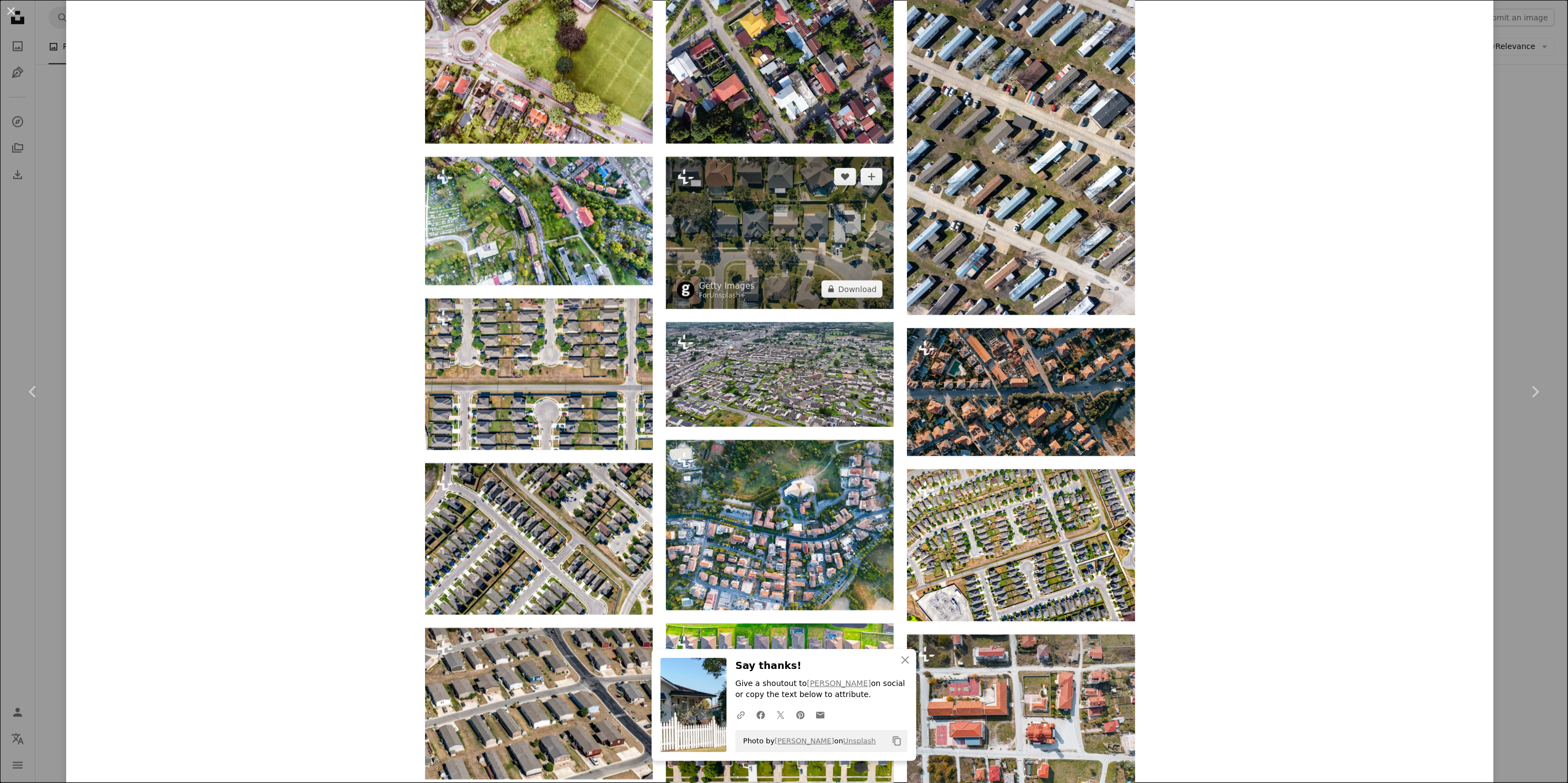
click at [717, 269] on img at bounding box center [780, 233] width 228 height 152
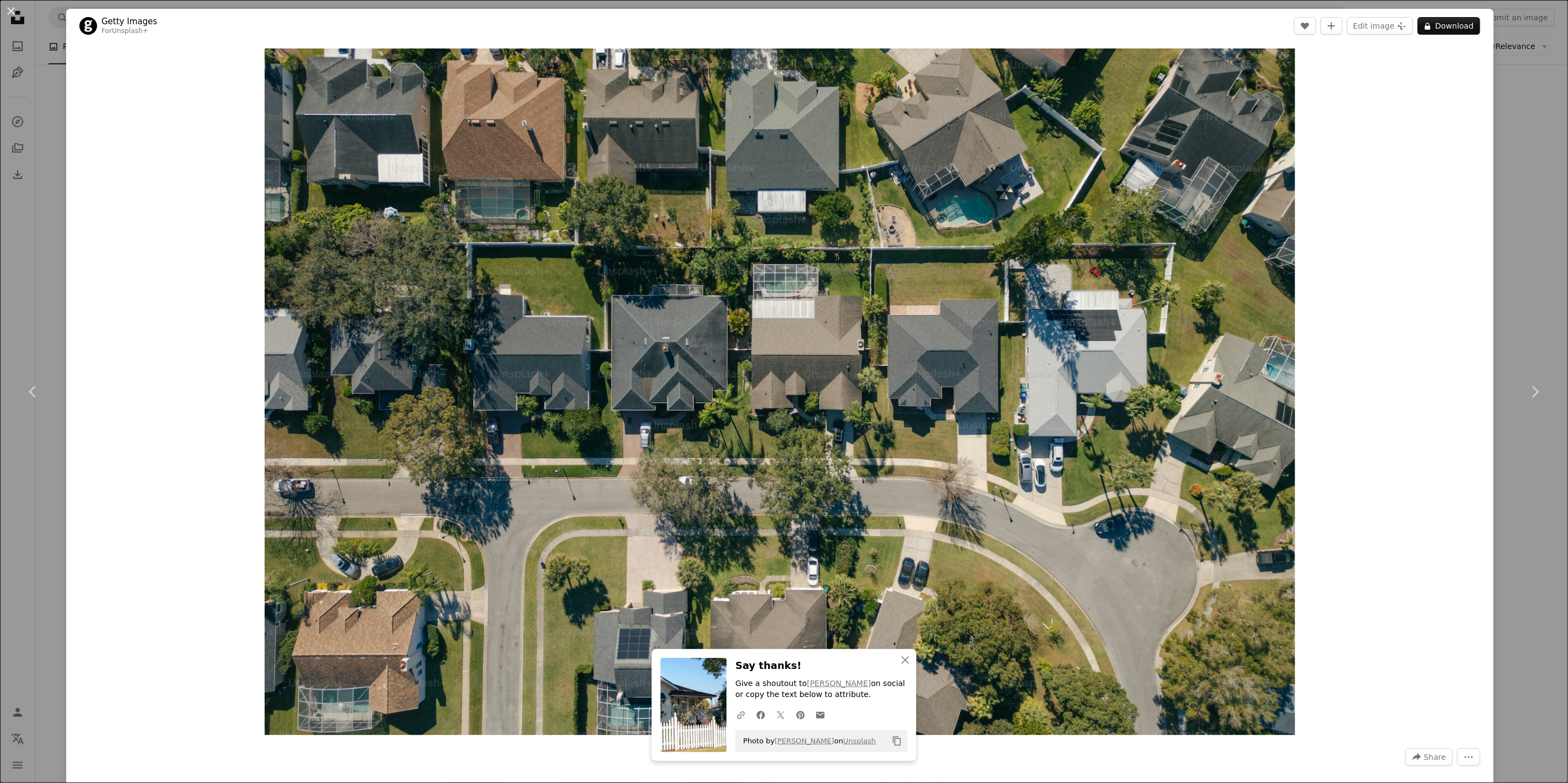
drag, startPoint x: 794, startPoint y: 257, endPoint x: 1395, endPoint y: 116, distance: 617.3
click at [1283, 116] on div "Zoom in" at bounding box center [780, 392] width 1428 height 698
